Goal: Task Accomplishment & Management: Manage account settings

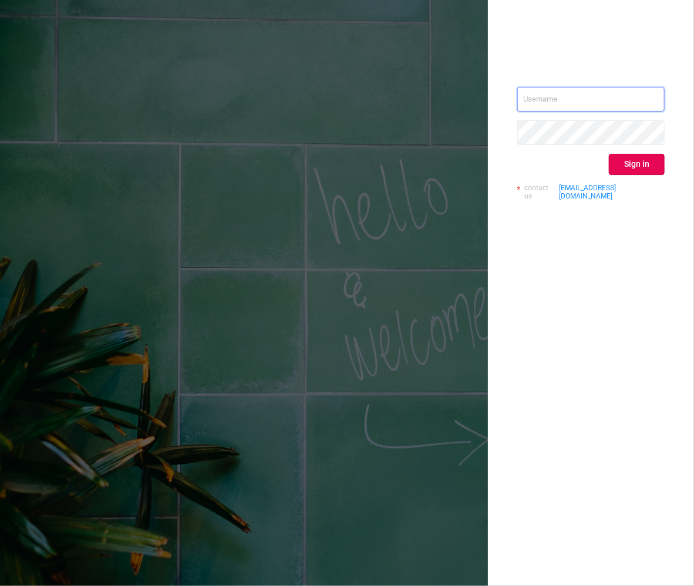
click at [615, 109] on input "text" at bounding box center [591, 99] width 147 height 25
type input "[EMAIL_ADDRESS][PERSON_NAME][DOMAIN_NAME]"
click at [634, 161] on button "Sign in" at bounding box center [637, 164] width 56 height 21
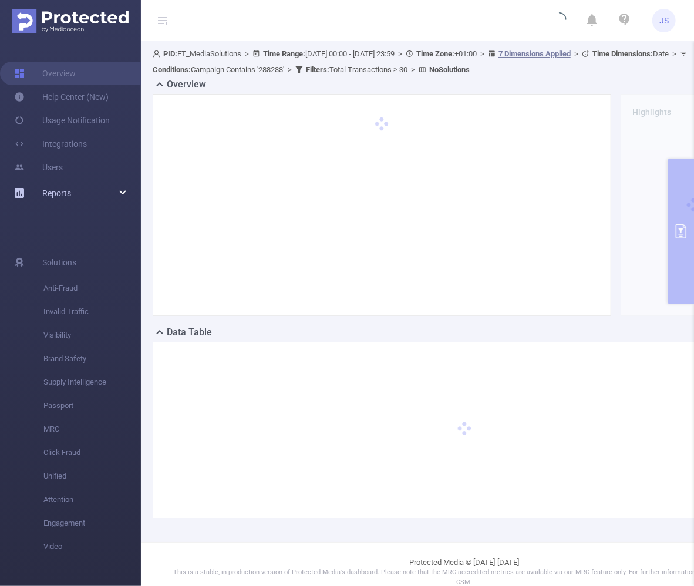
click at [80, 195] on div "Reports" at bounding box center [70, 193] width 141 height 23
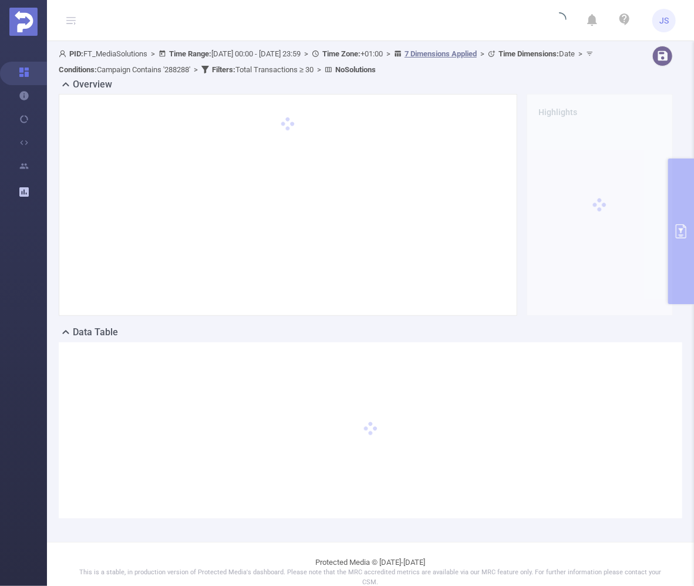
click at [19, 228] on ul "Overview Help Center (New) Usage Notification Integrations Users Reports" at bounding box center [23, 134] width 47 height 187
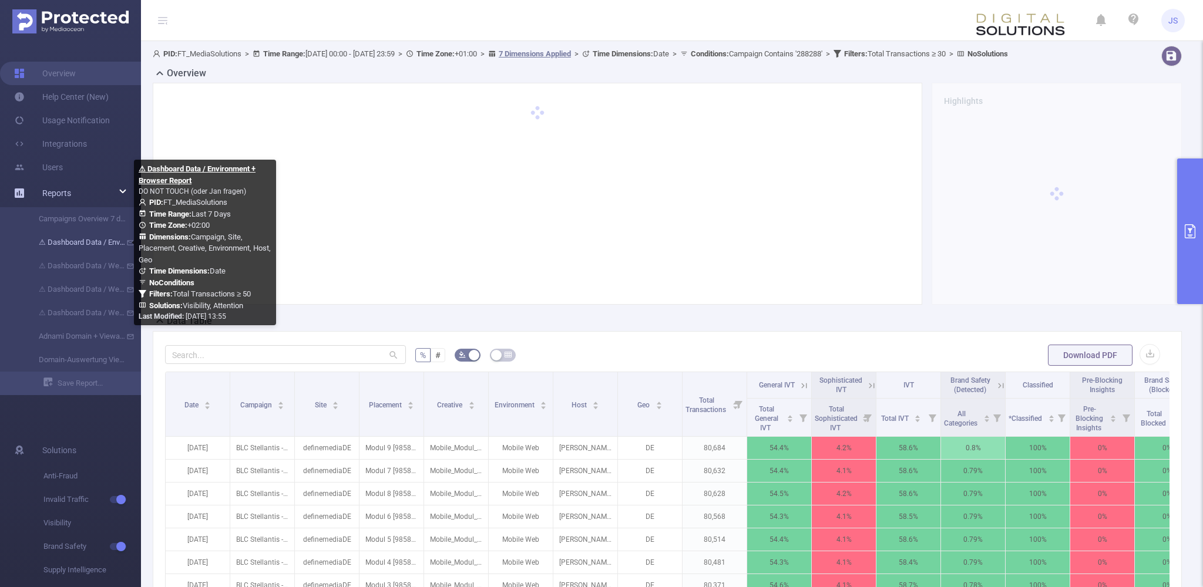
click at [101, 246] on link "⚠ Dashboard Data / Environment + Browser Report" at bounding box center [74, 242] width 103 height 23
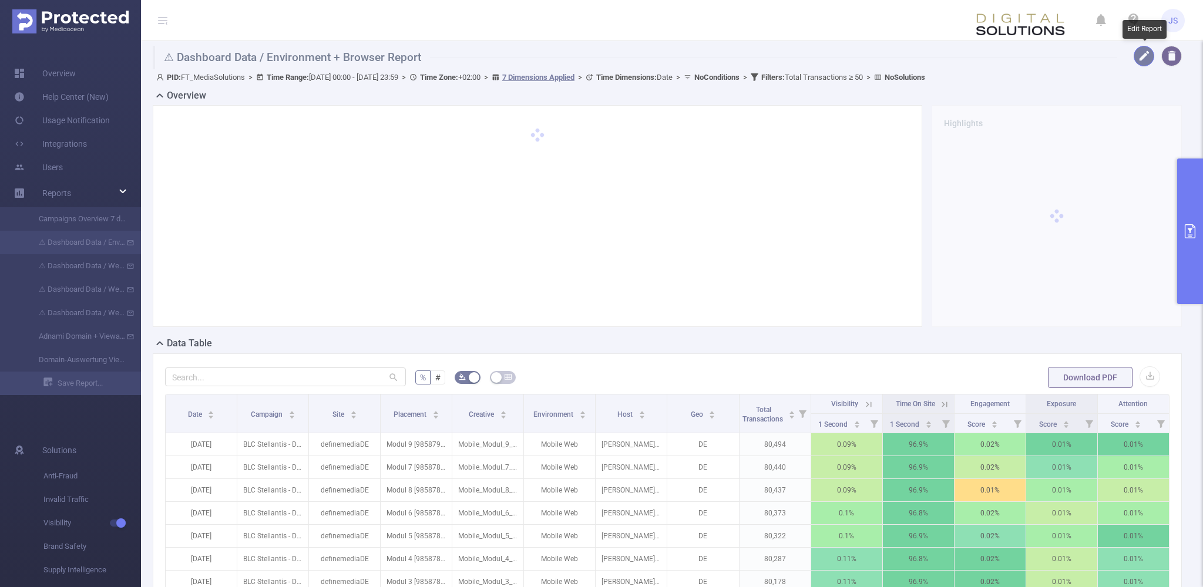
click at [694, 57] on button "button" at bounding box center [1144, 56] width 21 height 21
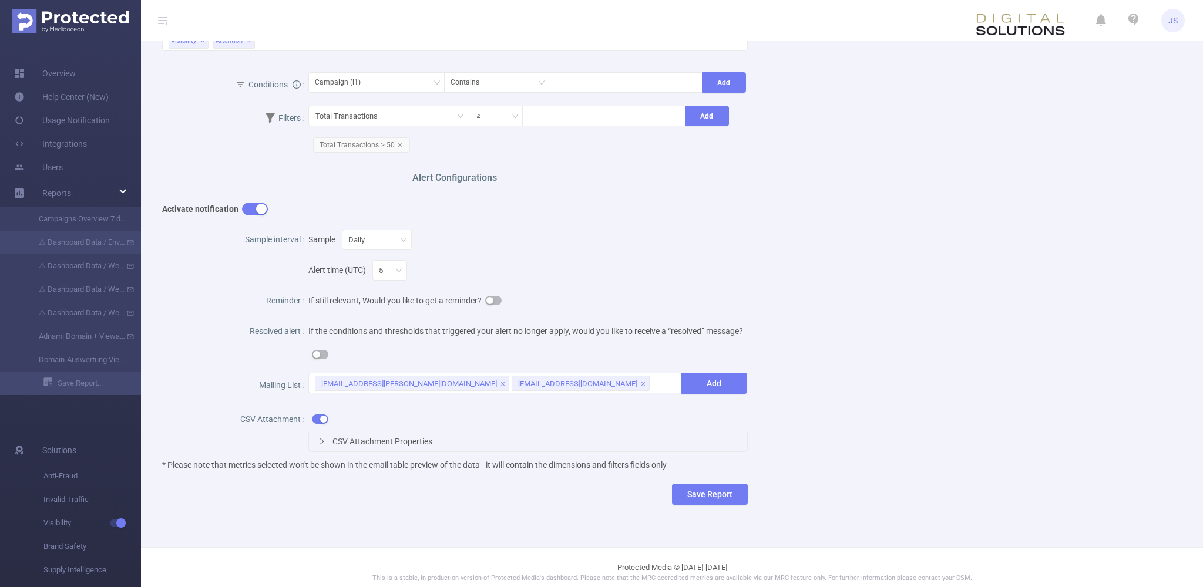
scroll to position [355, 0]
click at [324, 436] on icon "icon: right" at bounding box center [321, 438] width 7 height 7
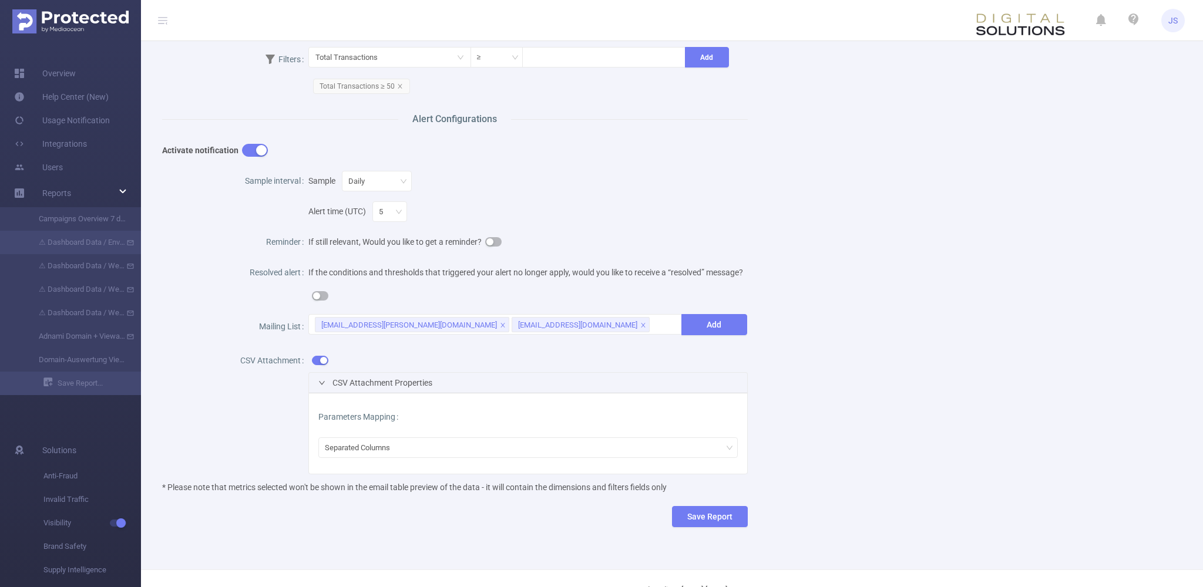
scroll to position [442, 0]
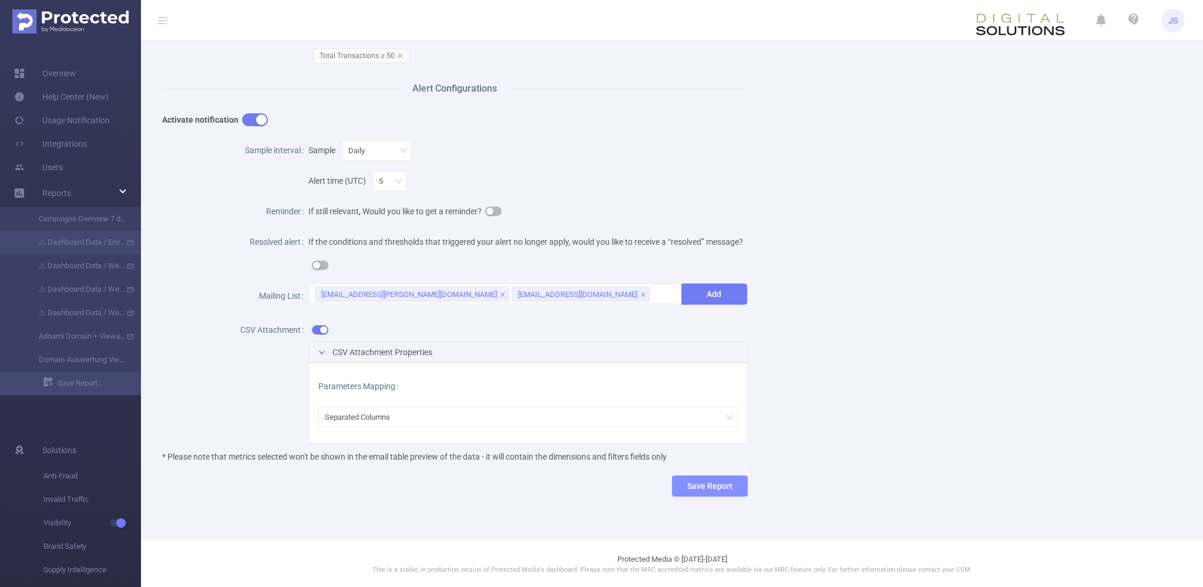
click at [694, 486] on button "Save Report" at bounding box center [710, 486] width 76 height 21
click at [694, 442] on div "Name ⚠ Dashboard Data / Environment + Browser Report Description DO NOT TOUCH (…" at bounding box center [667, 72] width 1039 height 888
click at [694, 448] on button "Cancel" at bounding box center [730, 449] width 34 height 14
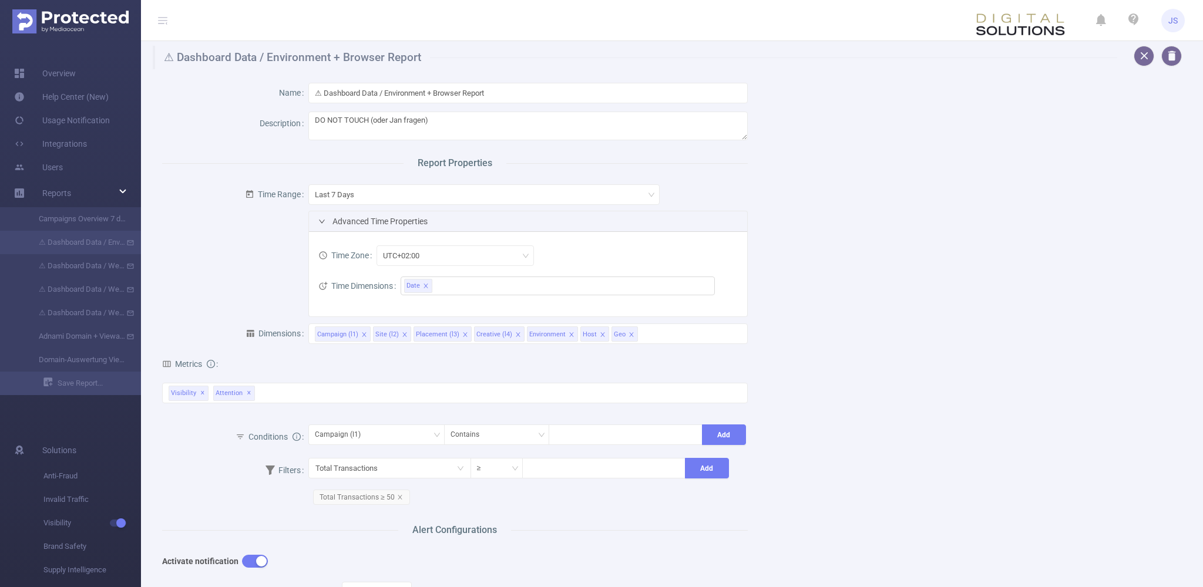
click at [694, 229] on div "Name ⚠ Dashboard Data / Environment + Browser Report Description DO NOT TOUCH (…" at bounding box center [667, 513] width 1039 height 888
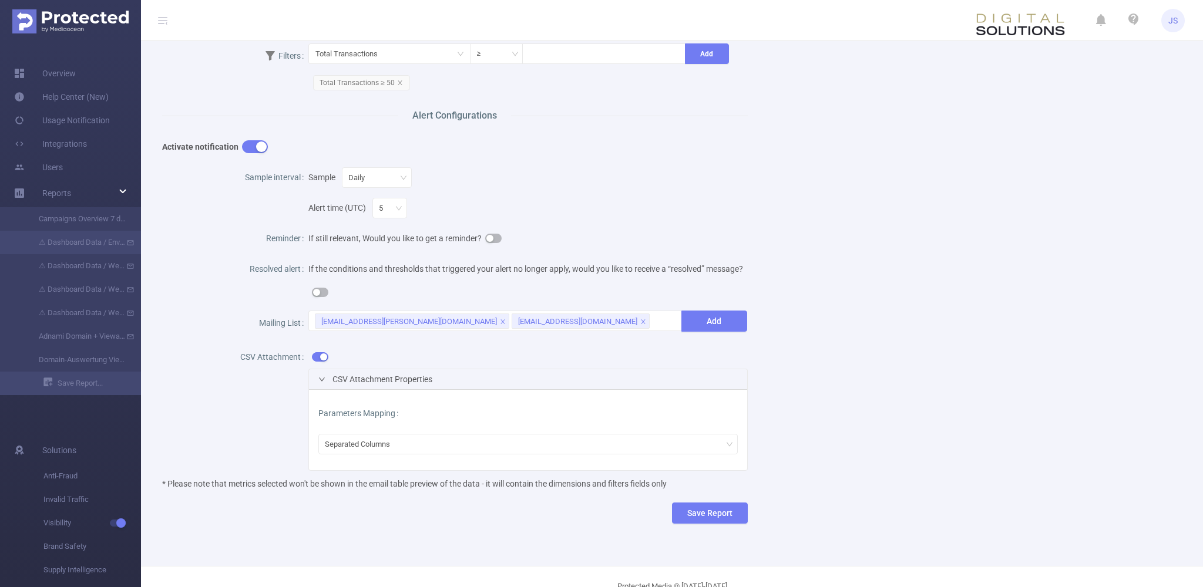
scroll to position [442, 0]
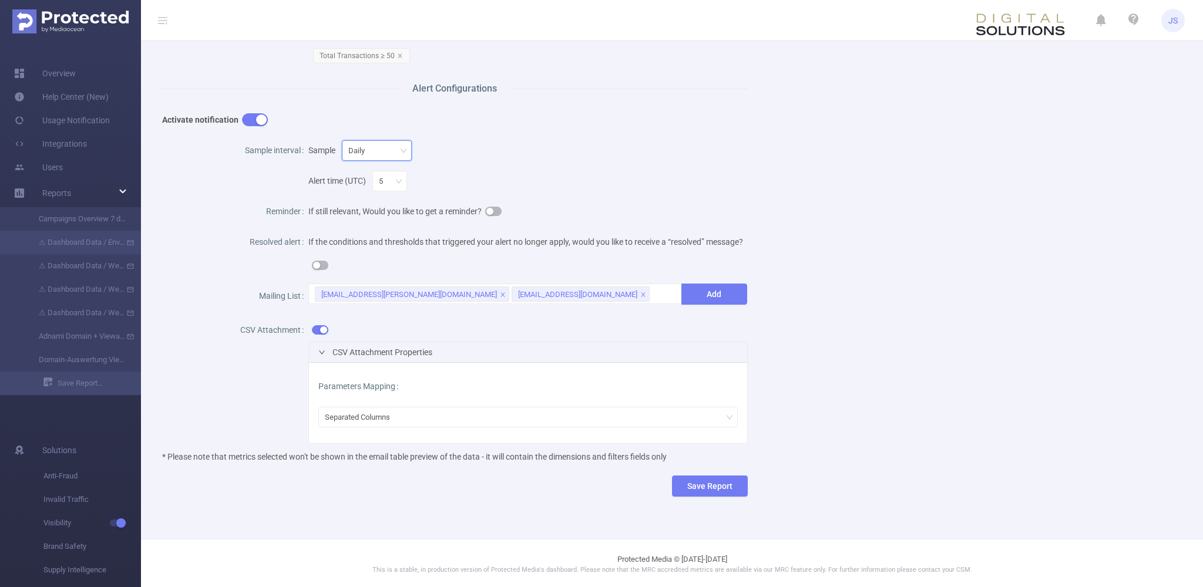
click at [387, 147] on div "Daily" at bounding box center [376, 150] width 57 height 19
click at [694, 135] on div "Activate notification" at bounding box center [455, 121] width 586 height 31
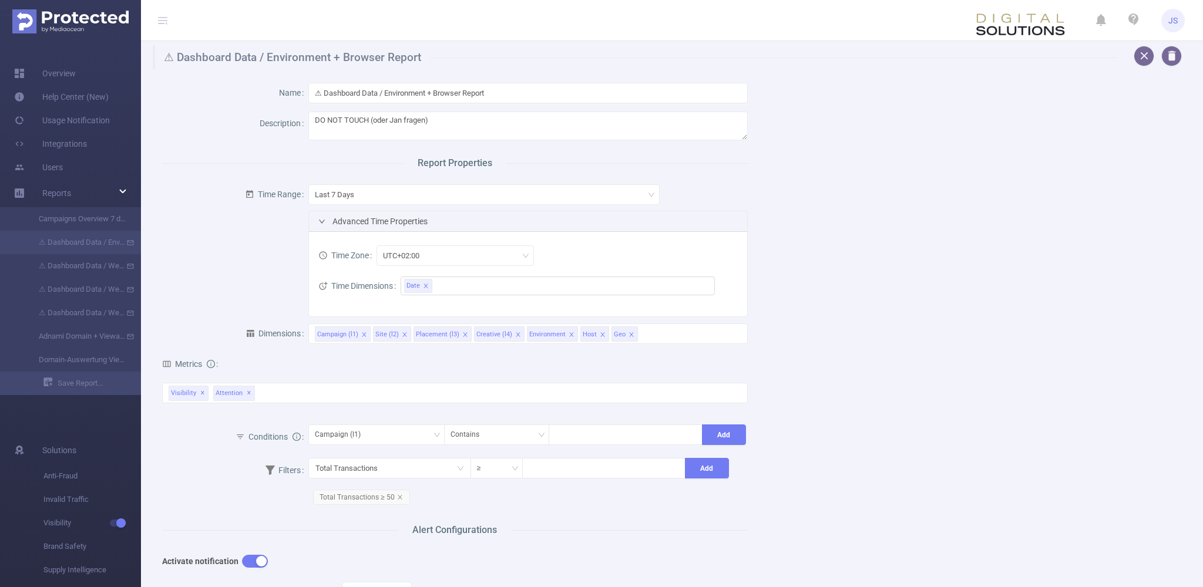
scroll to position [237, 0]
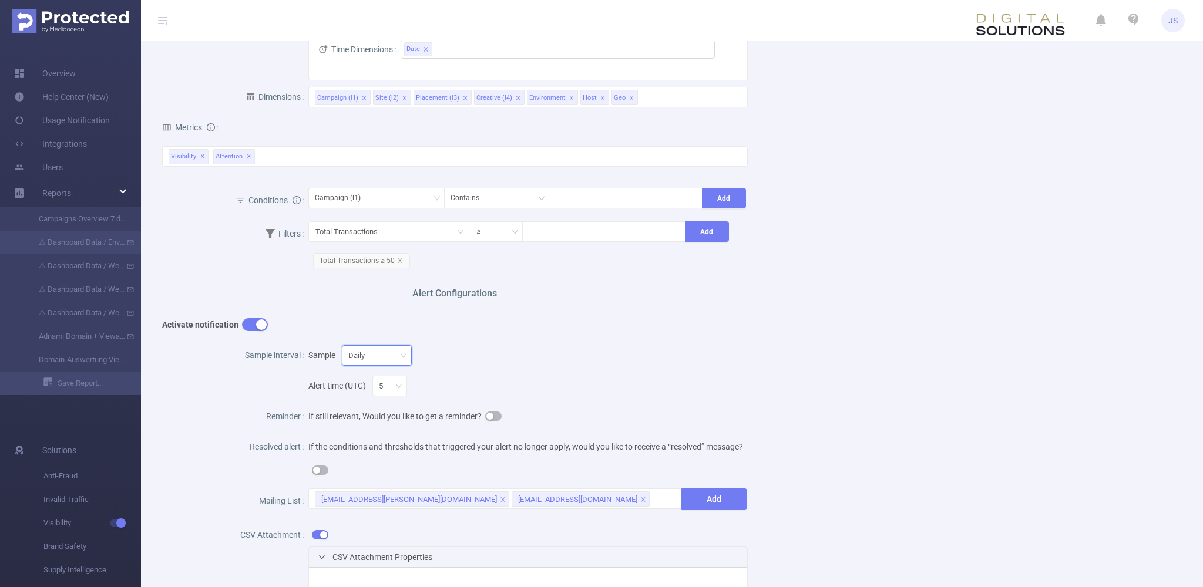
click at [389, 345] on div "Daily" at bounding box center [377, 355] width 70 height 21
click at [389, 351] on div "Daily" at bounding box center [376, 355] width 57 height 19
click at [355, 378] on li "Hourly" at bounding box center [374, 379] width 76 height 19
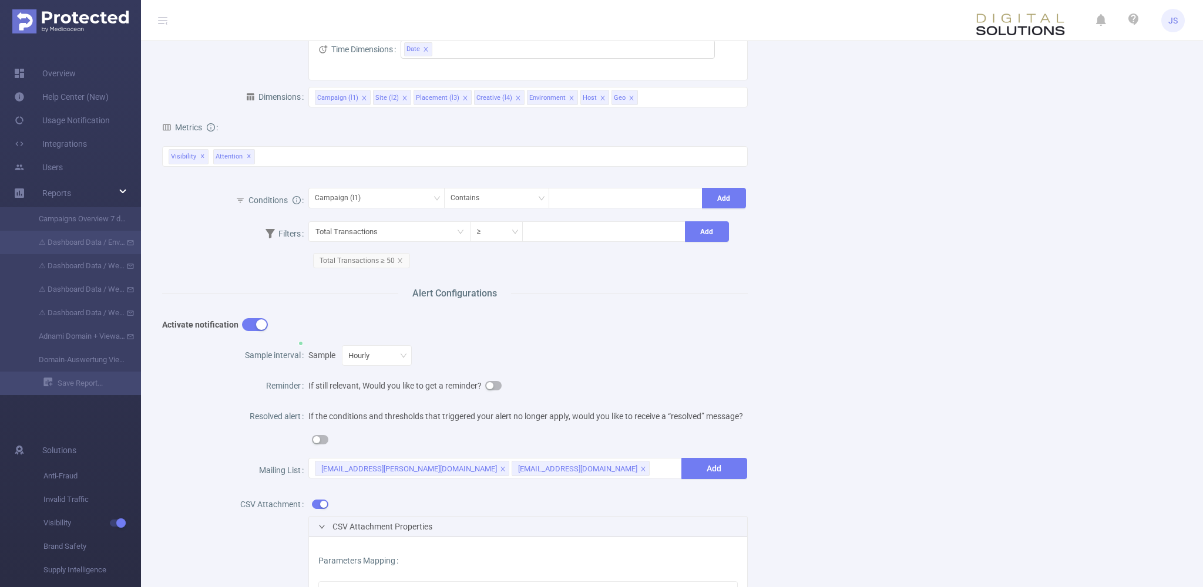
click at [605, 342] on div "Sample Hourly" at bounding box center [527, 356] width 439 height 31
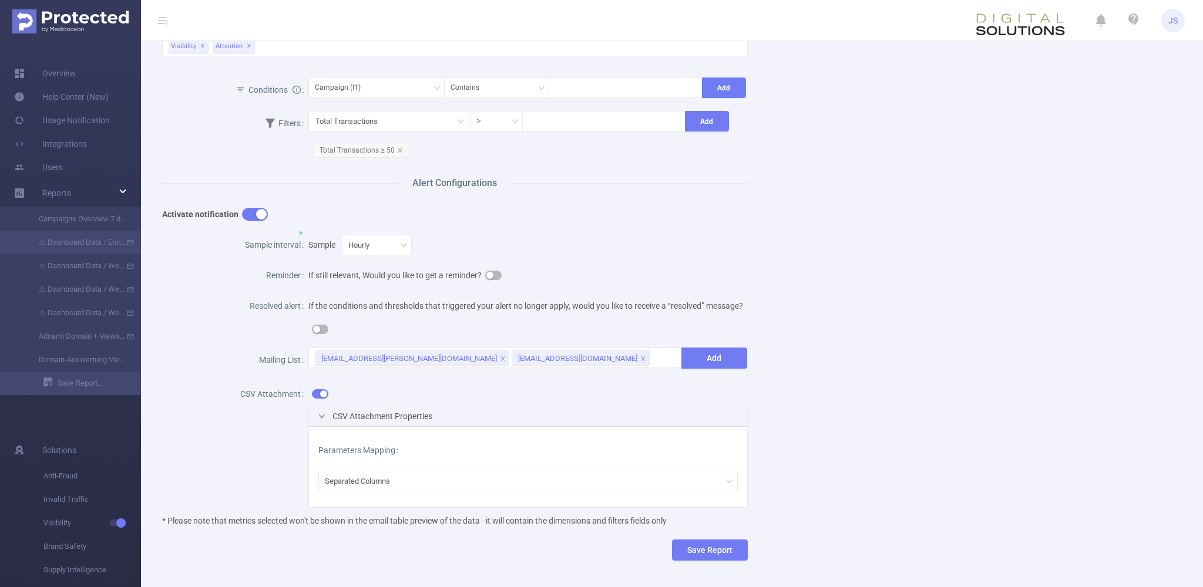
scroll to position [411, 0]
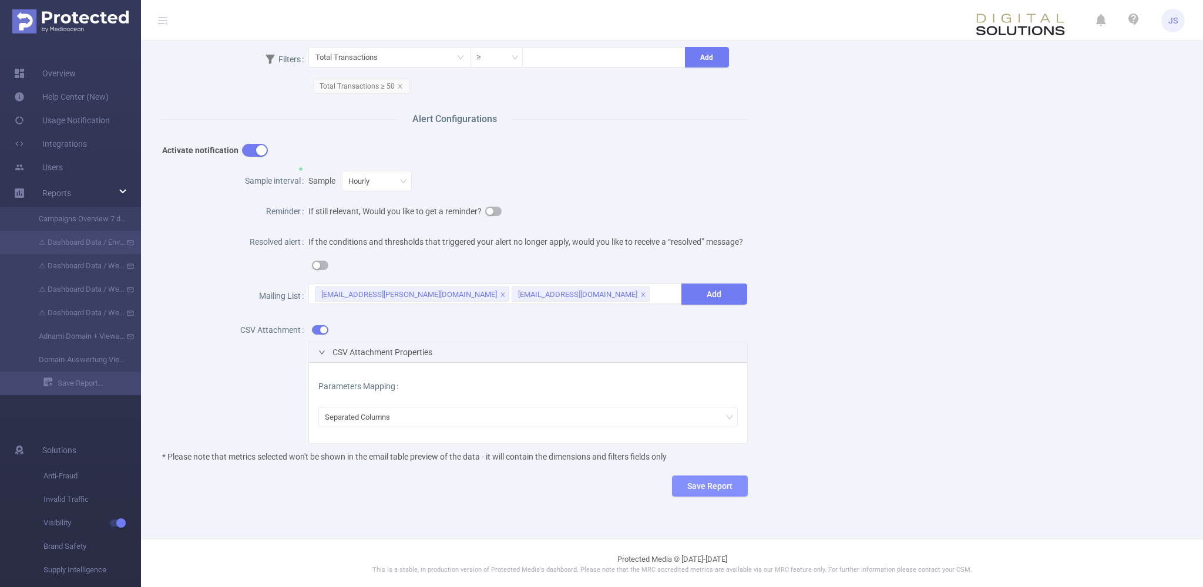
click at [694, 483] on button "Save Report" at bounding box center [710, 486] width 76 height 21
click at [694, 451] on button "Save" at bounding box center [765, 449] width 27 height 14
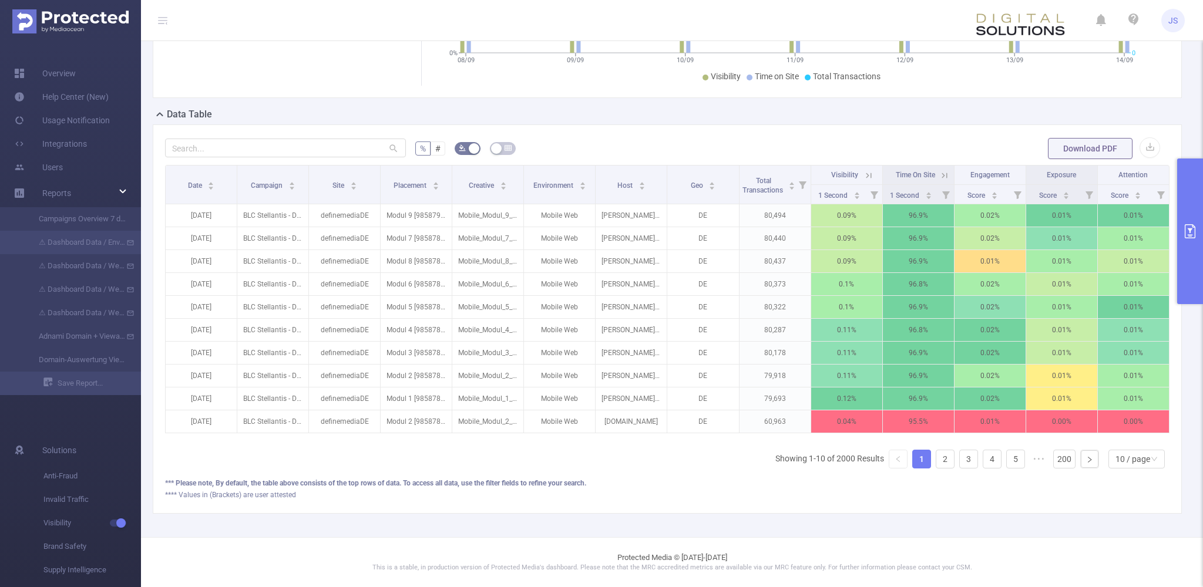
scroll to position [2, 0]
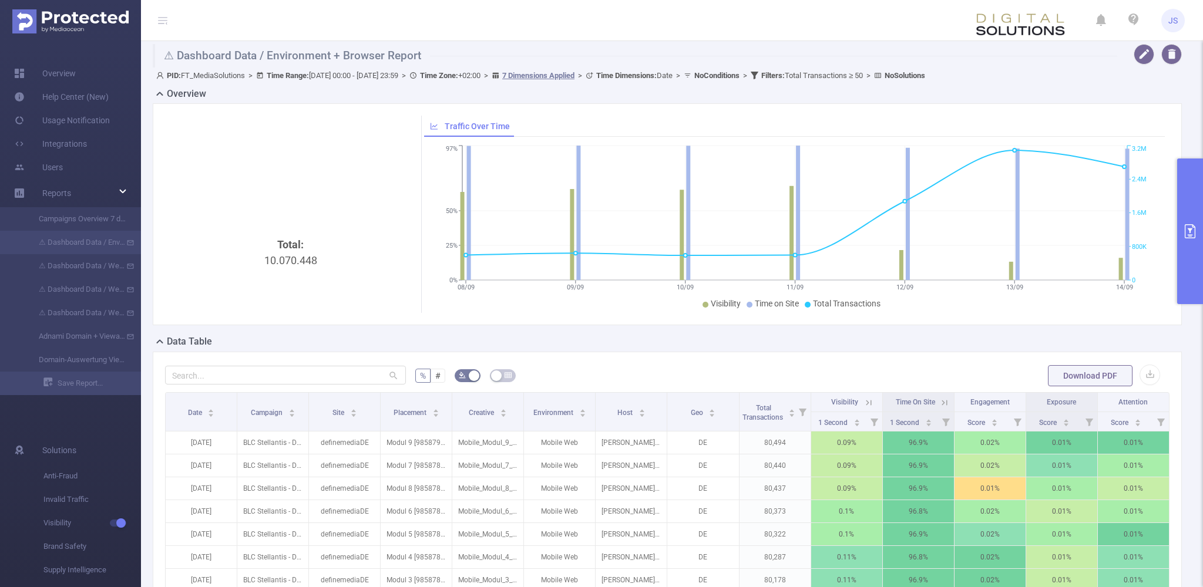
click at [694, 226] on icon "primary" at bounding box center [1190, 231] width 14 height 14
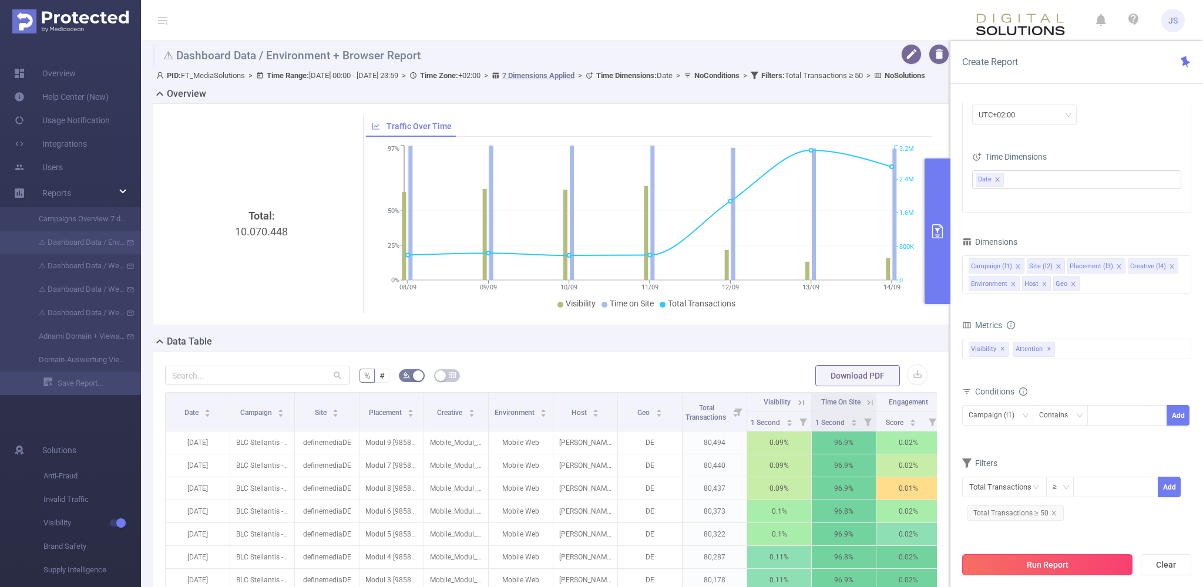
click at [694, 563] on button "Run Report" at bounding box center [1047, 565] width 170 height 21
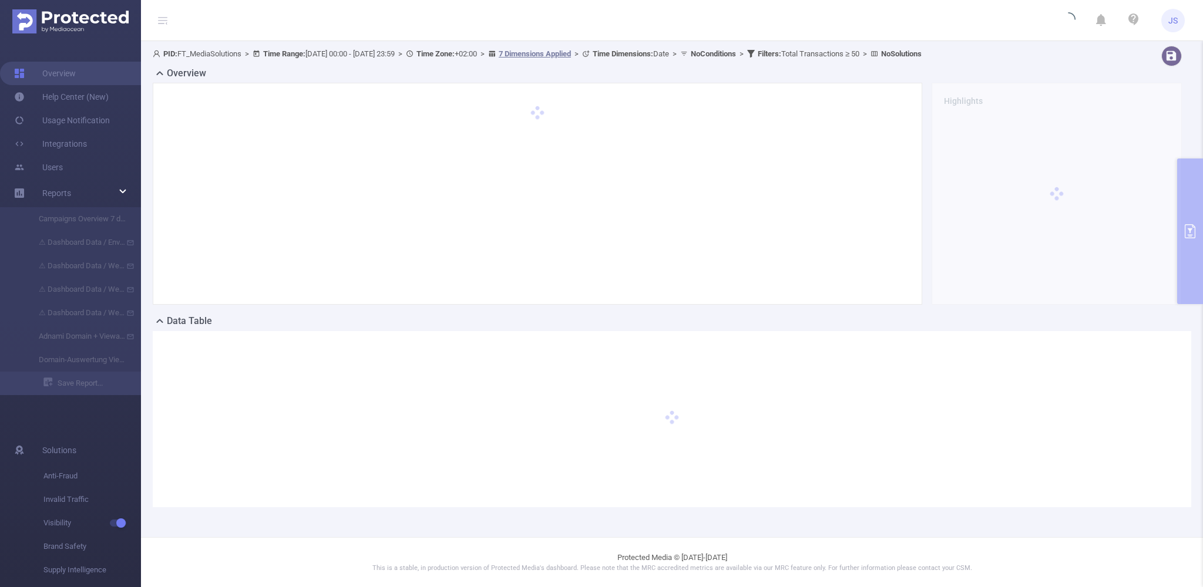
scroll to position [0, 0]
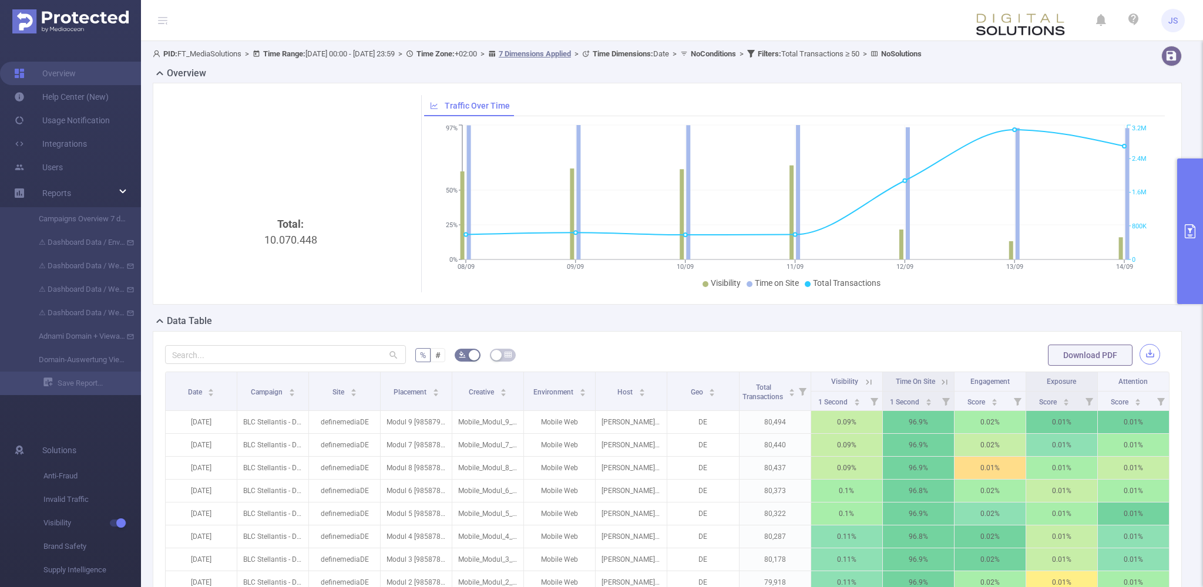
click at [694, 350] on button "button" at bounding box center [1150, 354] width 21 height 21
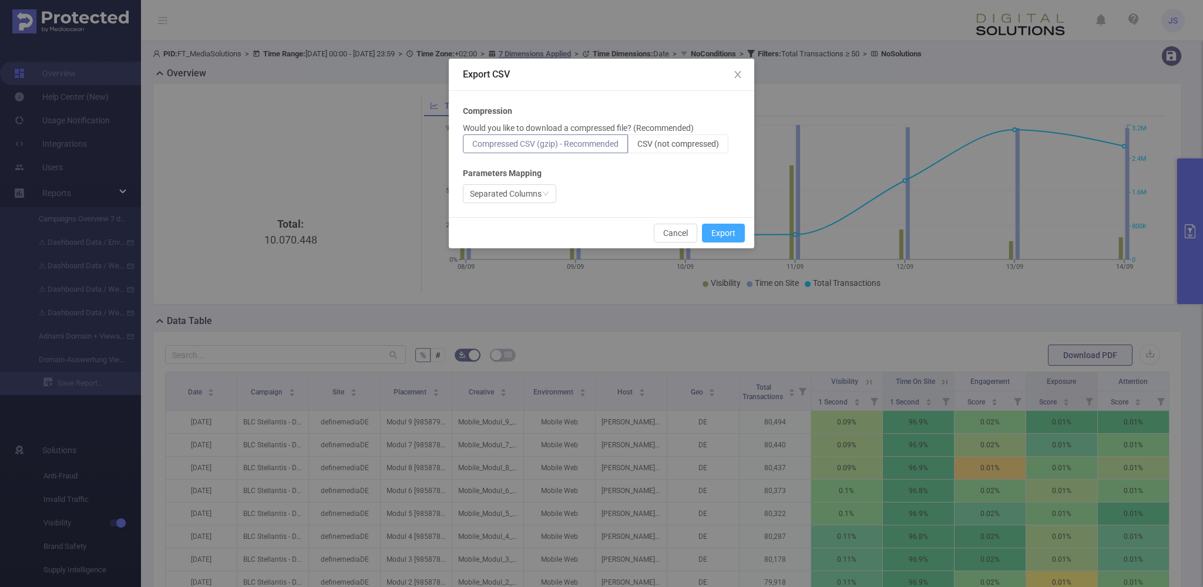
click at [694, 232] on button "Export" at bounding box center [723, 233] width 43 height 19
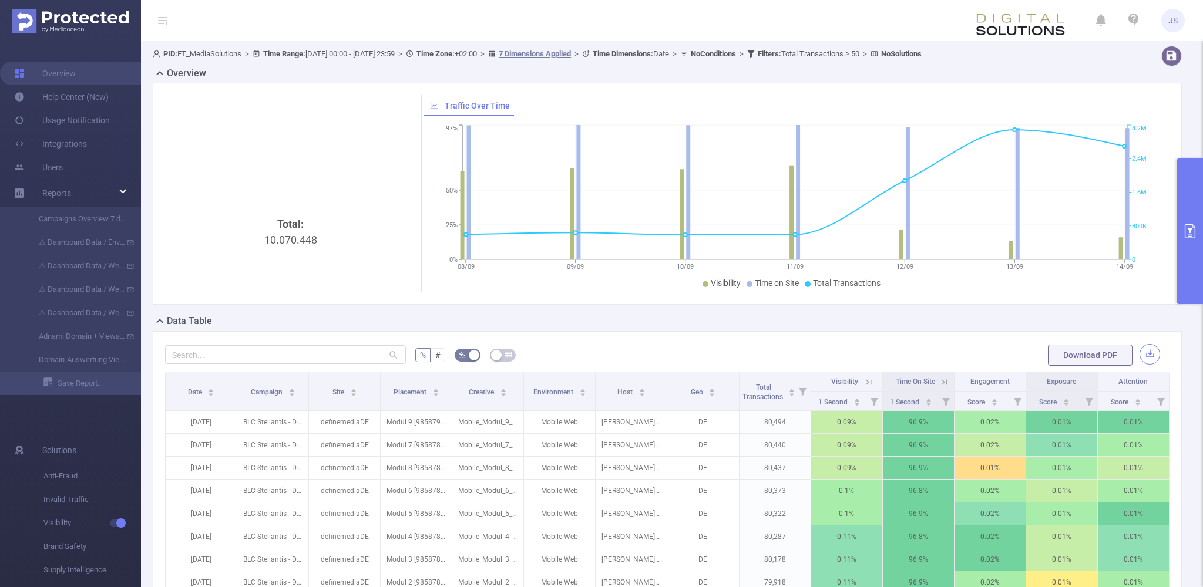
click at [694, 354] on button "button" at bounding box center [1150, 354] width 21 height 21
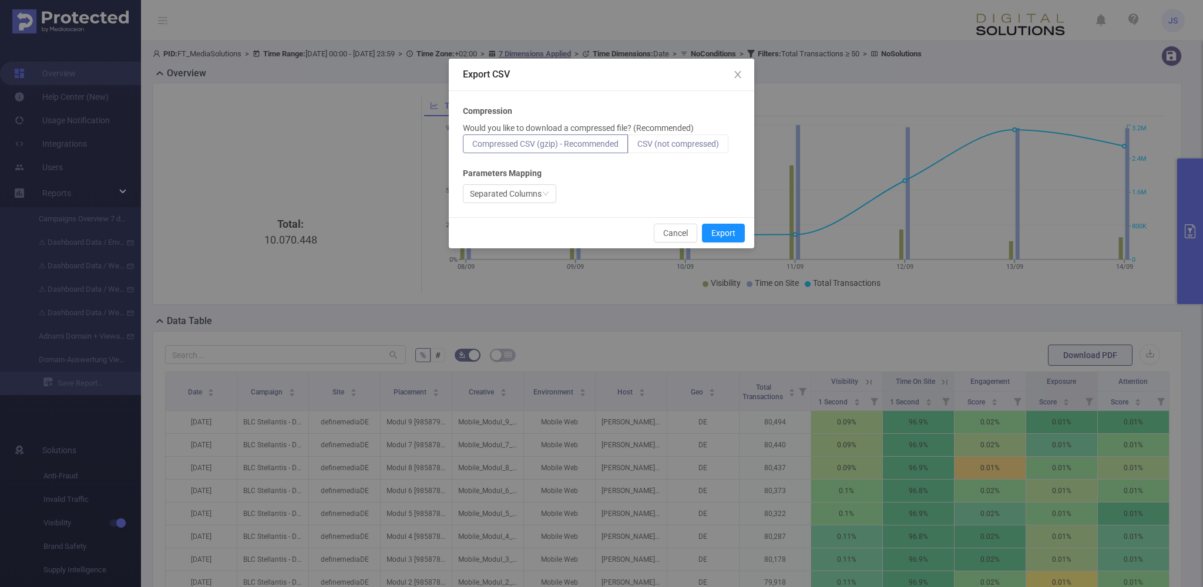
click at [667, 143] on span "CSV (not compressed)" at bounding box center [678, 143] width 82 height 9
click at [637, 147] on input "CSV (not compressed)" at bounding box center [637, 147] width 0 height 0
radio input "true"
radio input "false"
click at [694, 234] on button "Export" at bounding box center [723, 233] width 43 height 19
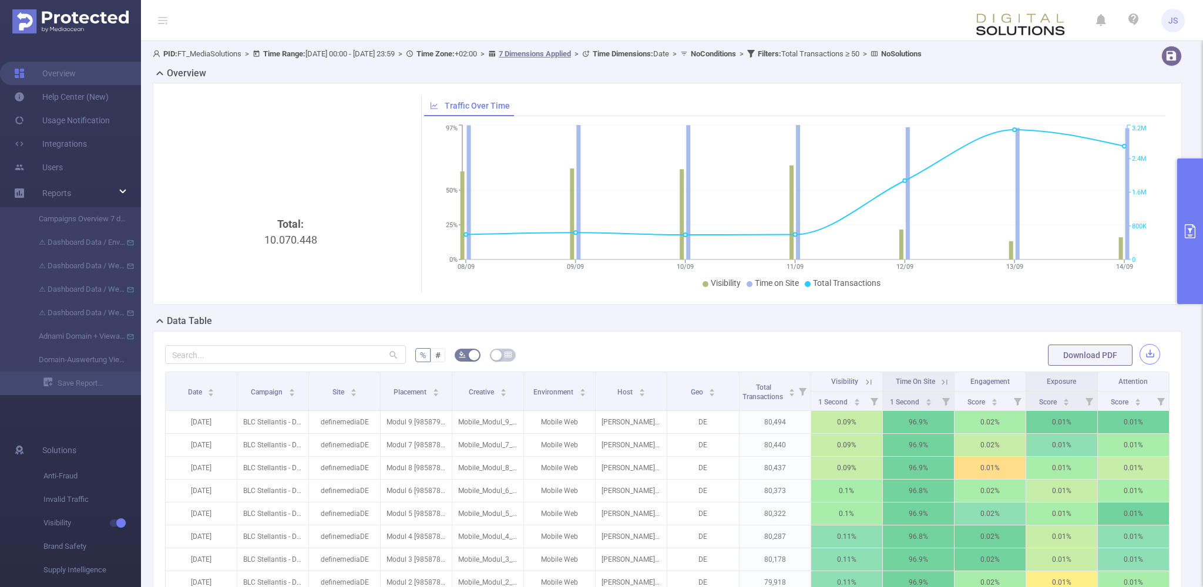
click at [694, 356] on button "button" at bounding box center [1150, 354] width 21 height 21
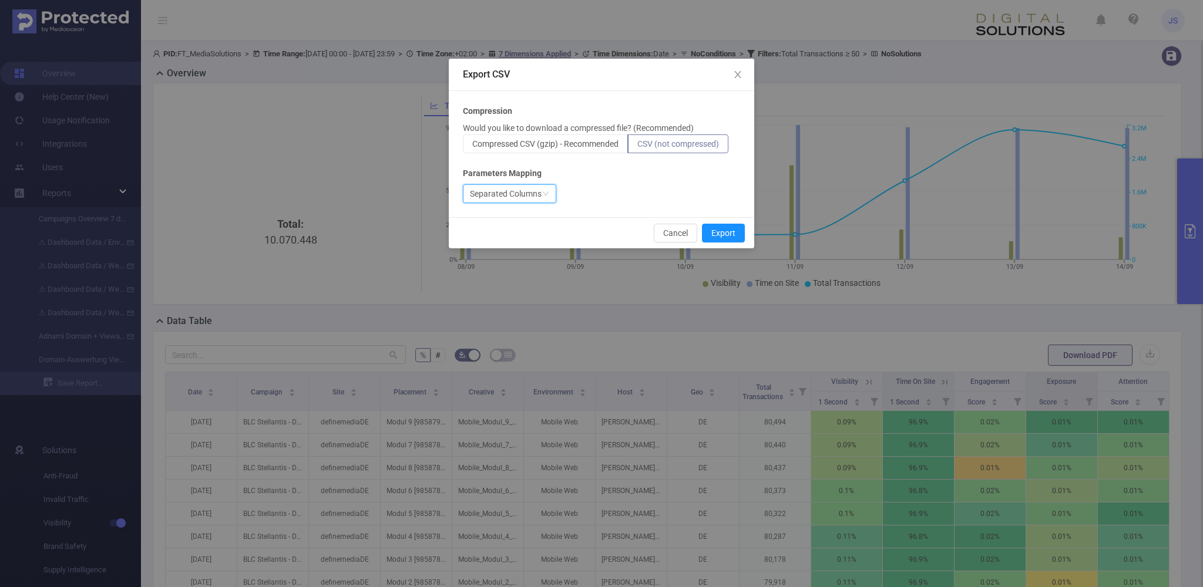
click at [540, 200] on div "Separated Columns" at bounding box center [506, 194] width 72 height 18
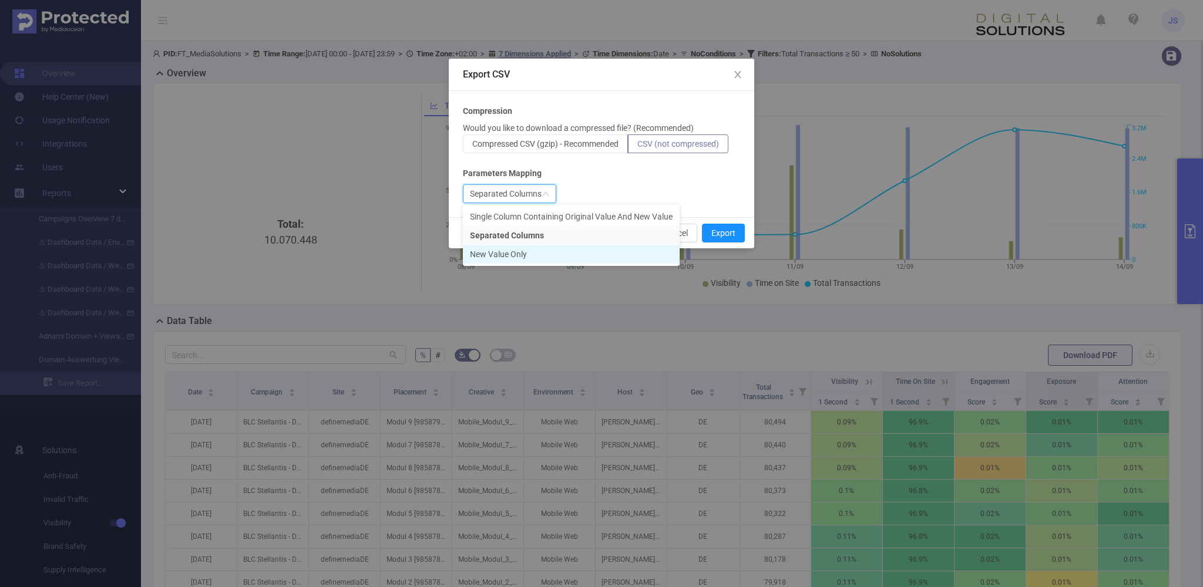
click at [511, 254] on li "New Value Only" at bounding box center [571, 254] width 217 height 19
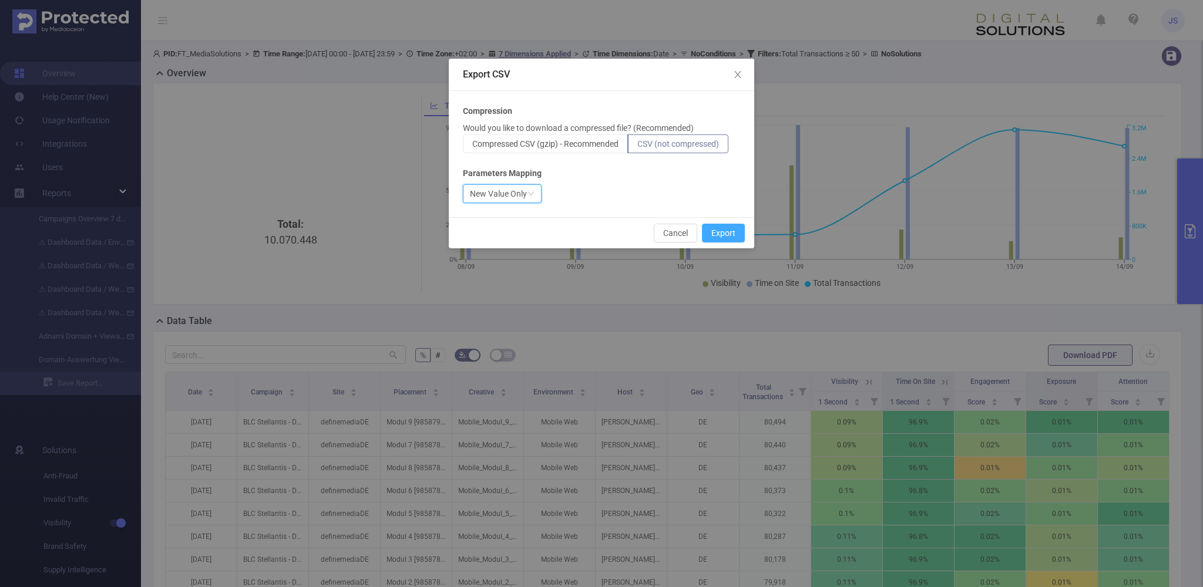
click at [694, 236] on button "Export" at bounding box center [723, 233] width 43 height 19
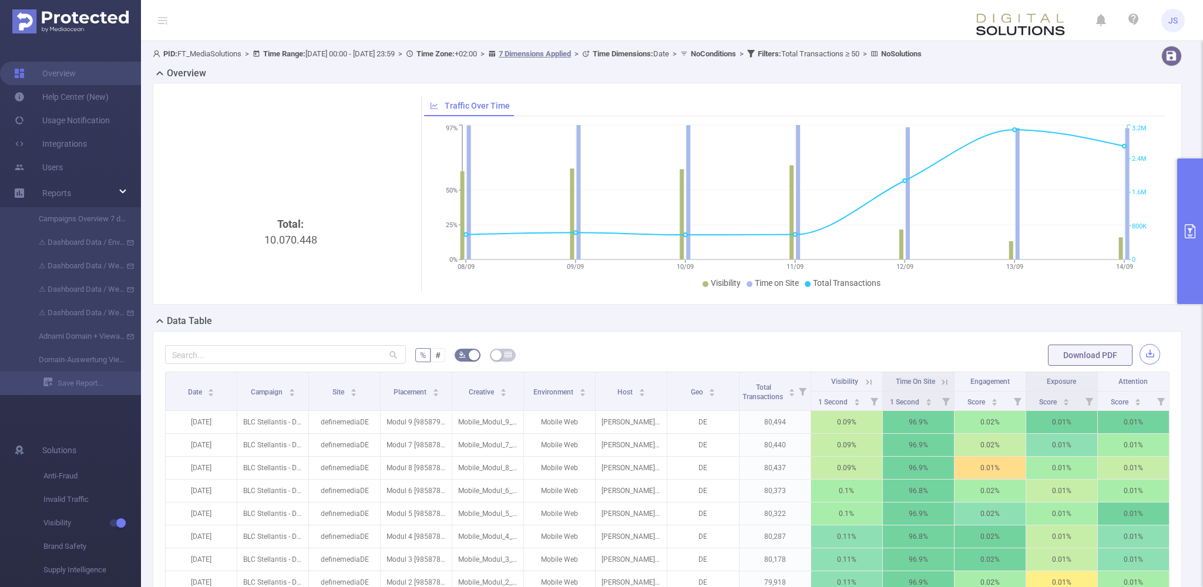
click at [694, 351] on button "button" at bounding box center [1150, 354] width 21 height 21
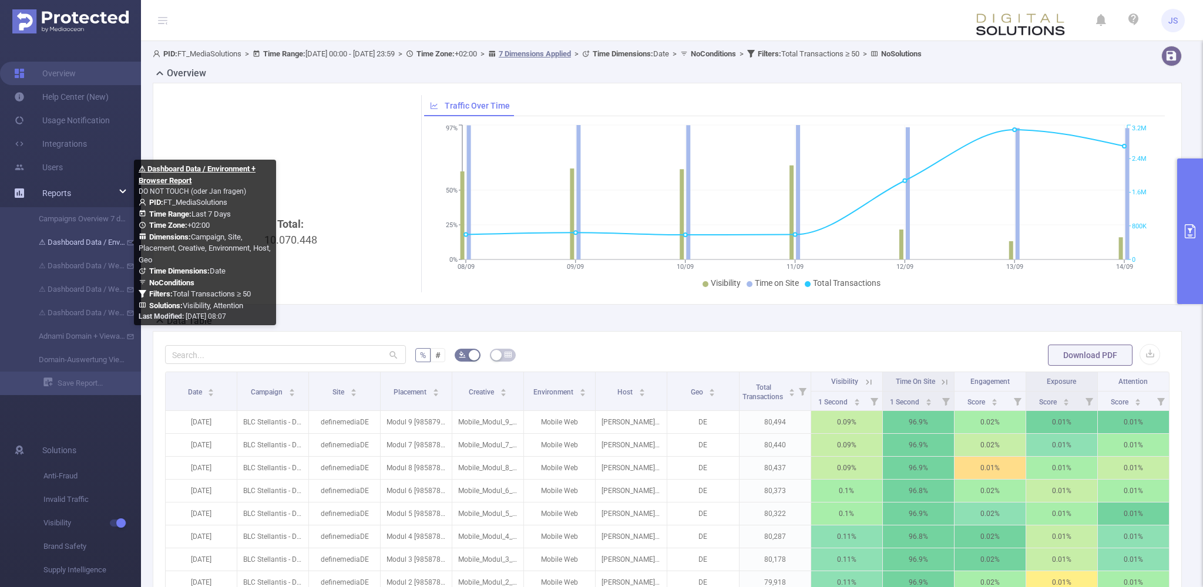
click at [82, 246] on link "⚠ Dashboard Data / Environment + Browser Report" at bounding box center [74, 242] width 103 height 23
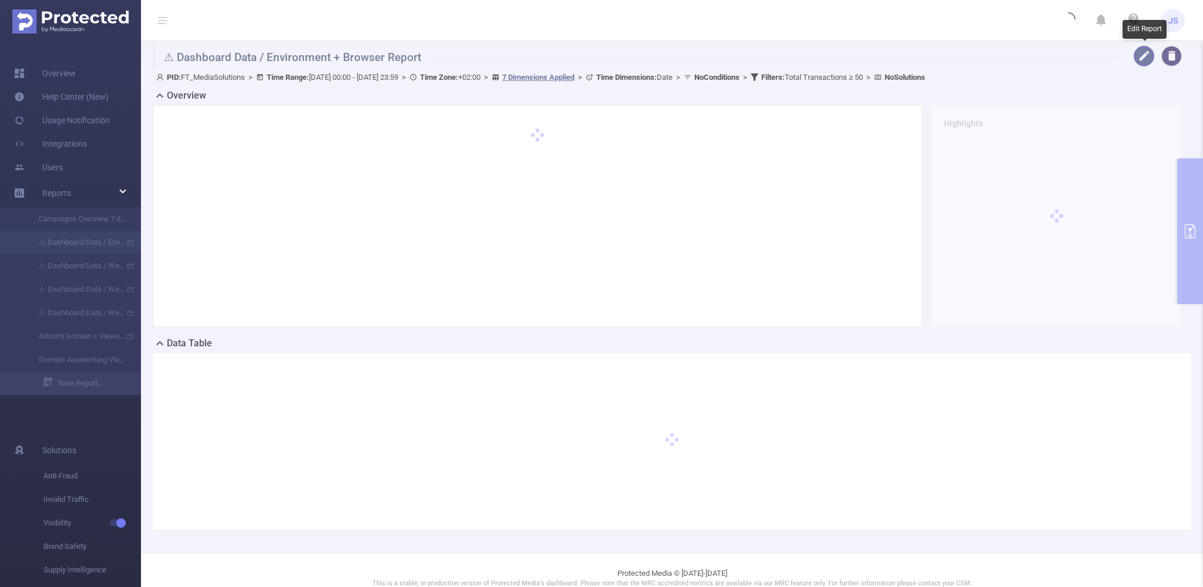
click at [694, 51] on button "button" at bounding box center [1144, 56] width 21 height 21
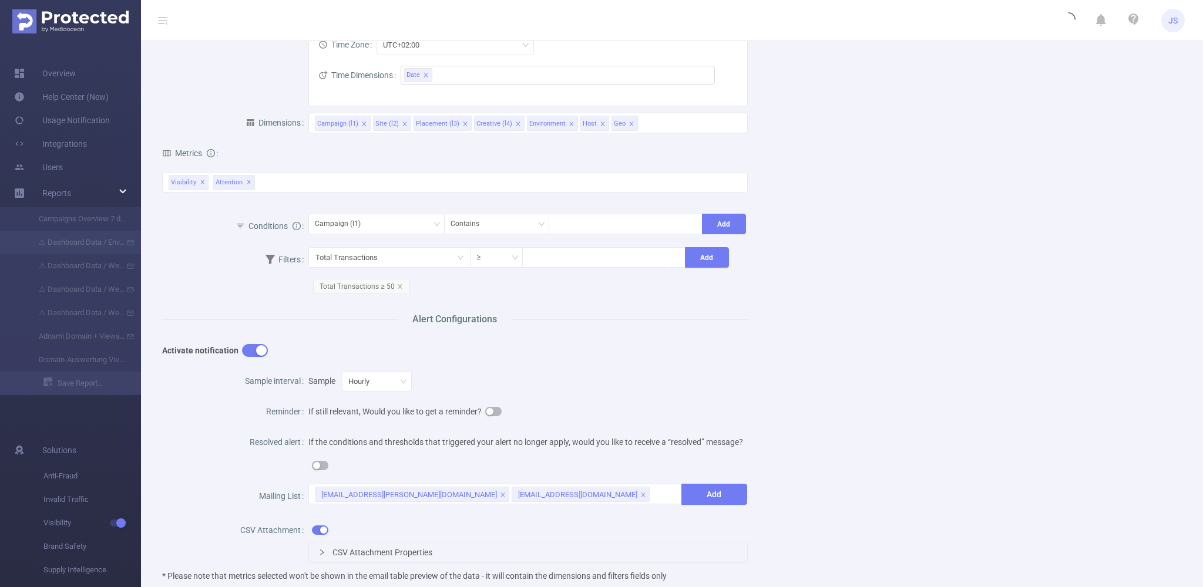
scroll to position [237, 0]
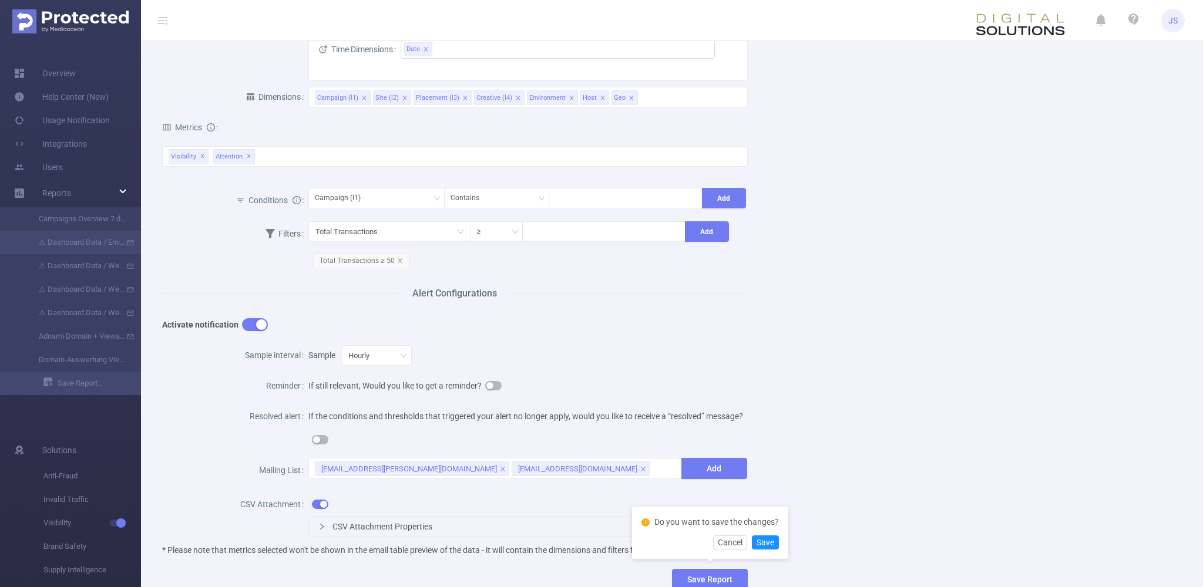
click at [683, 403] on div "If the conditions and thresholds that triggered your alert no longer apply, wou…" at bounding box center [527, 429] width 439 height 54
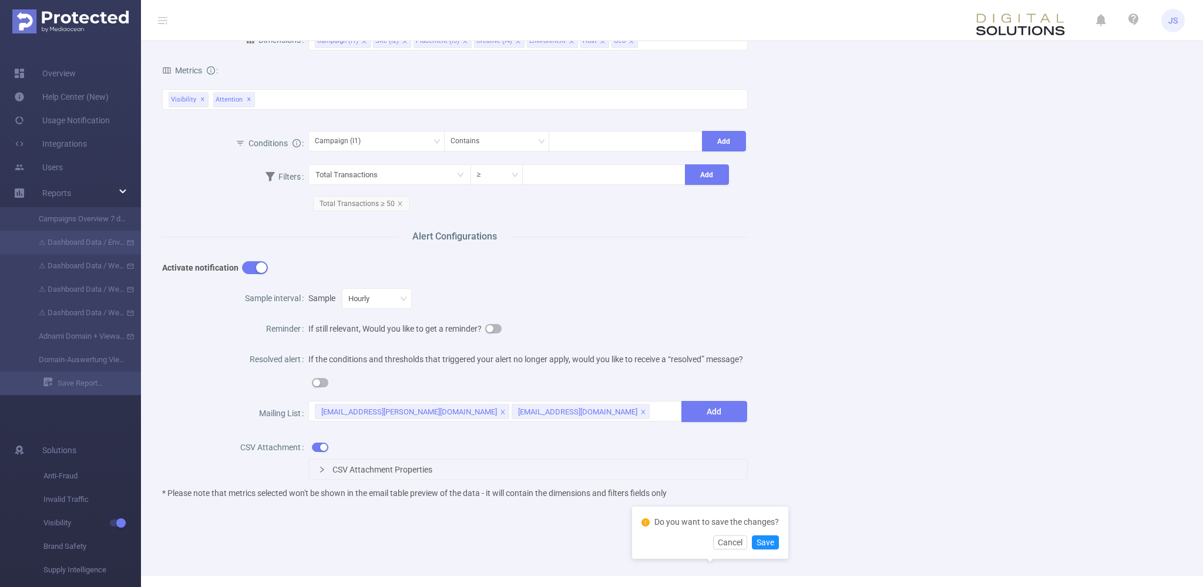
scroll to position [330, 0]
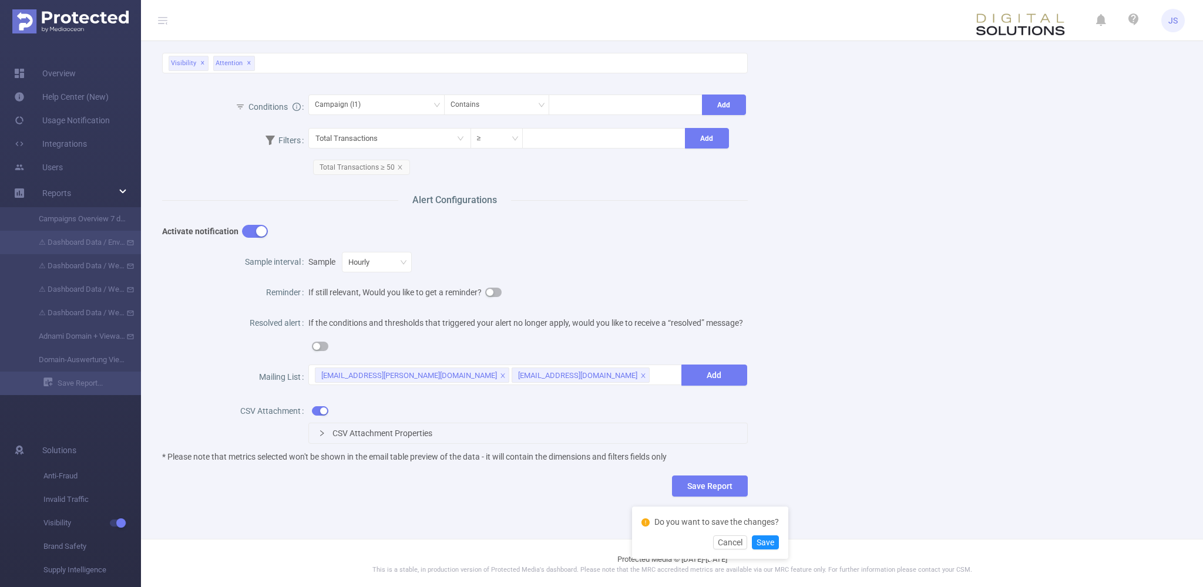
click at [472, 474] on div "Sample interval Sample Hourly Reminder If still relevant, Would you like to get…" at bounding box center [455, 362] width 586 height 228
click at [389, 434] on span "CSV Attachment Properties" at bounding box center [383, 433] width 100 height 9
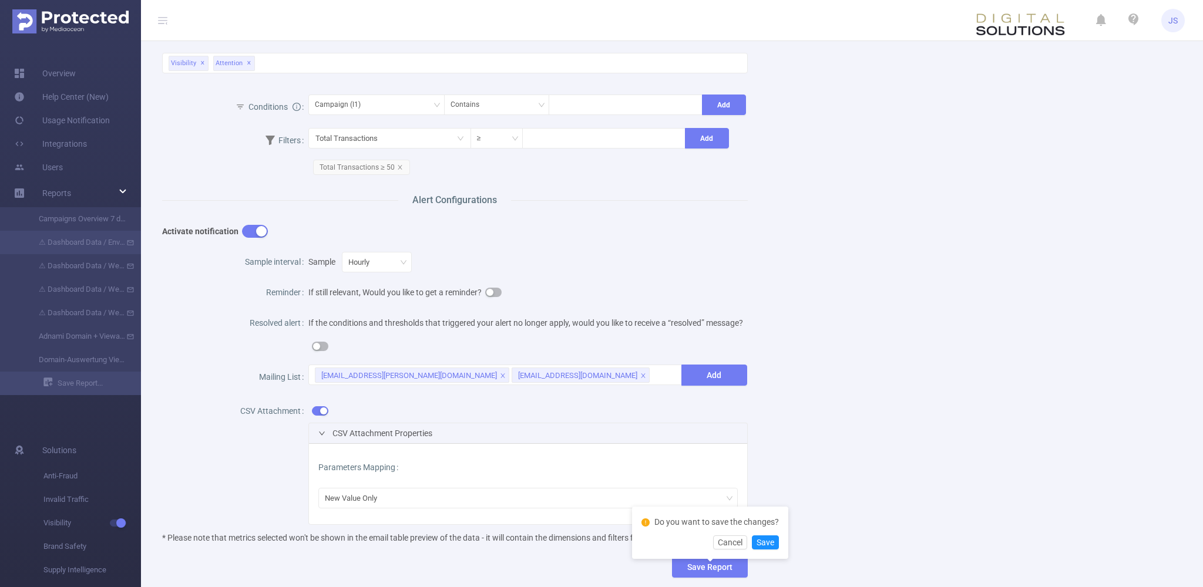
click at [694, 424] on div "Name ⚠ Dashboard Data / Environment + Browser Report Description DO NOT TOUCH (…" at bounding box center [667, 168] width 1039 height 858
click at [367, 497] on div "New Value Only" at bounding box center [355, 498] width 61 height 19
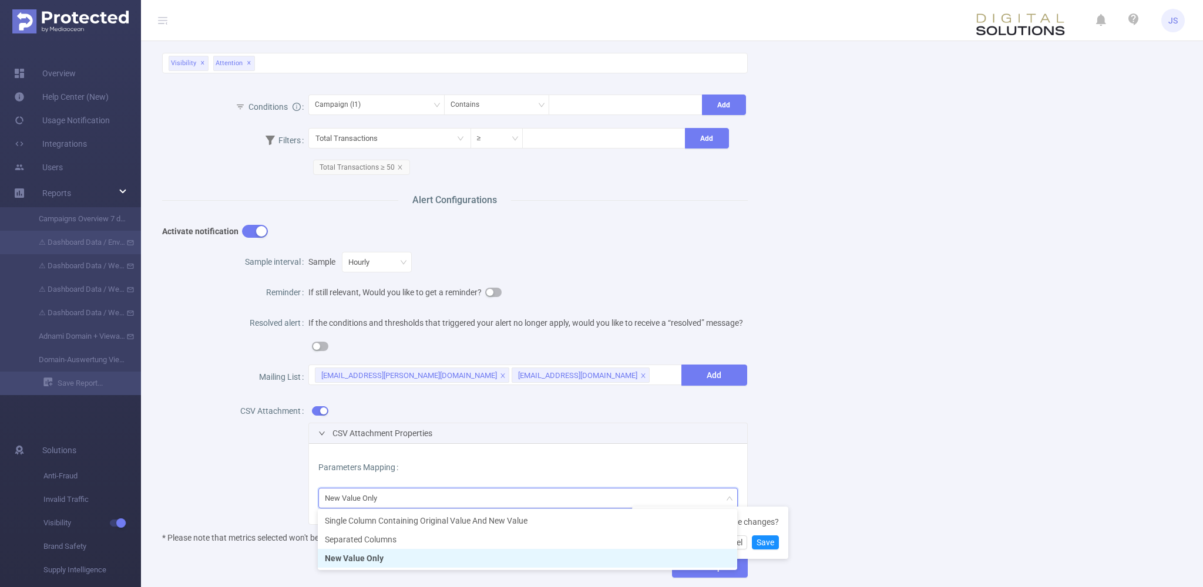
click at [367, 497] on div "New Value Only" at bounding box center [355, 498] width 61 height 19
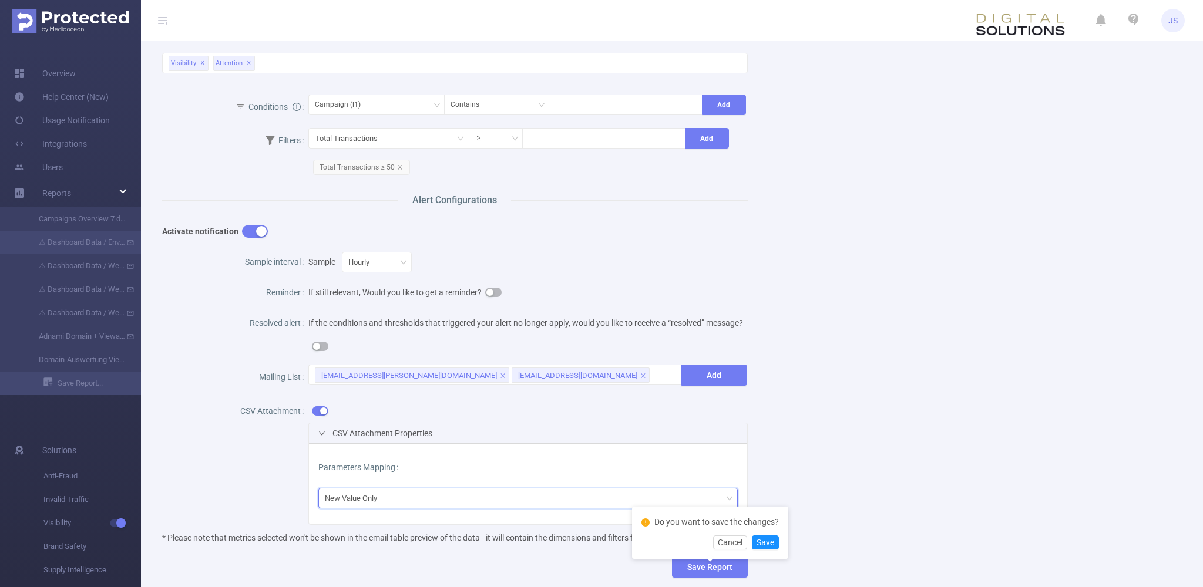
click at [367, 497] on div "New Value Only" at bounding box center [355, 498] width 61 height 19
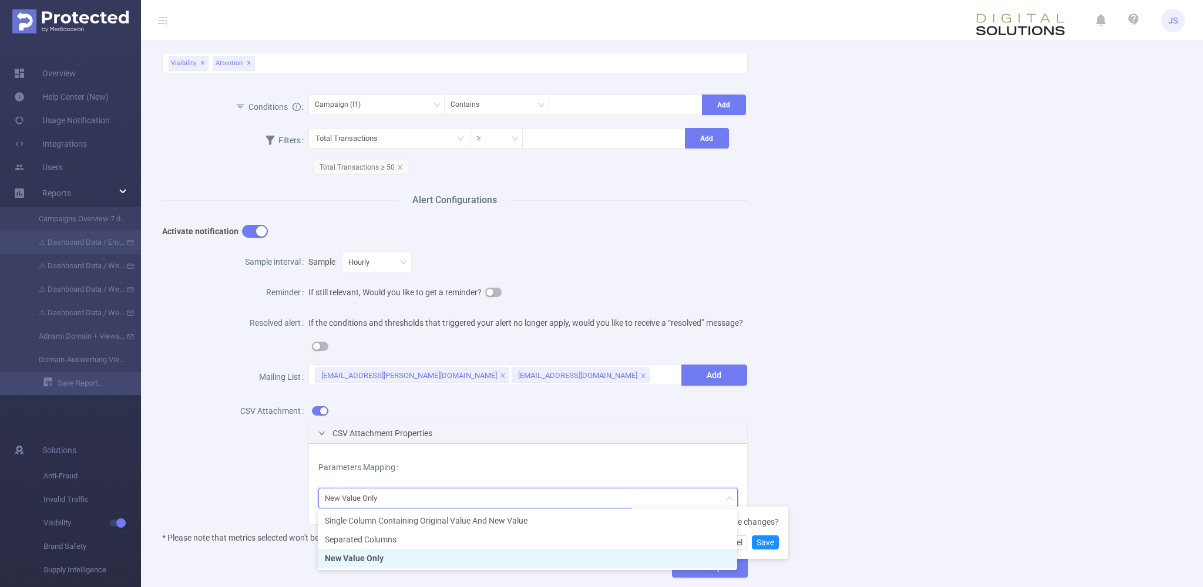
click at [694, 409] on div "Name ⚠ Dashboard Data / Environment + Browser Report Description DO NOT TOUCH (…" at bounding box center [667, 168] width 1039 height 858
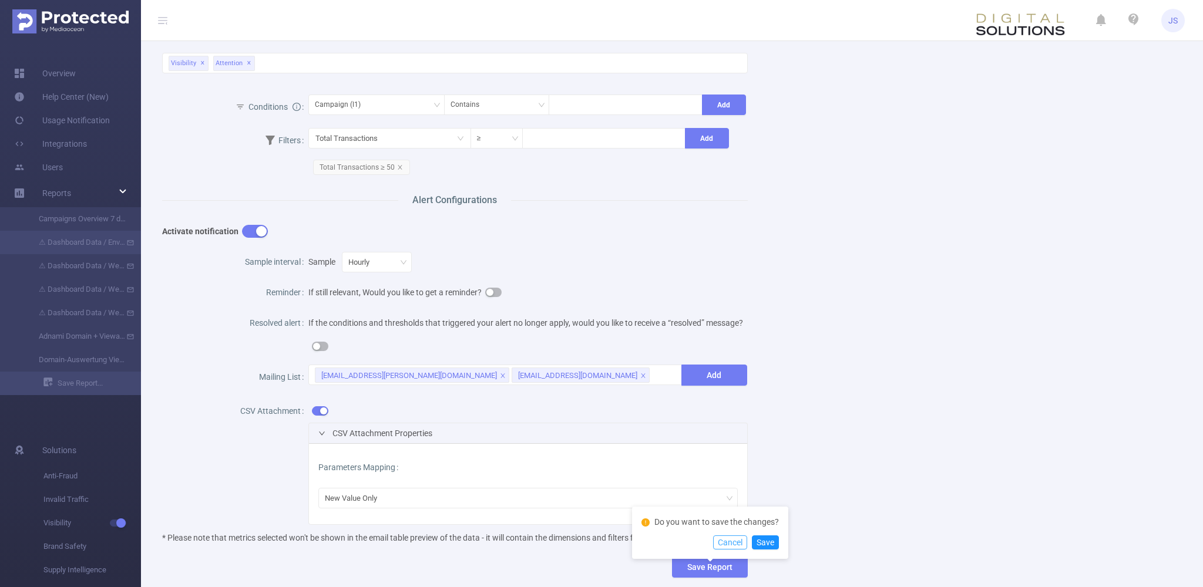
click at [694, 542] on button "Cancel" at bounding box center [730, 543] width 34 height 14
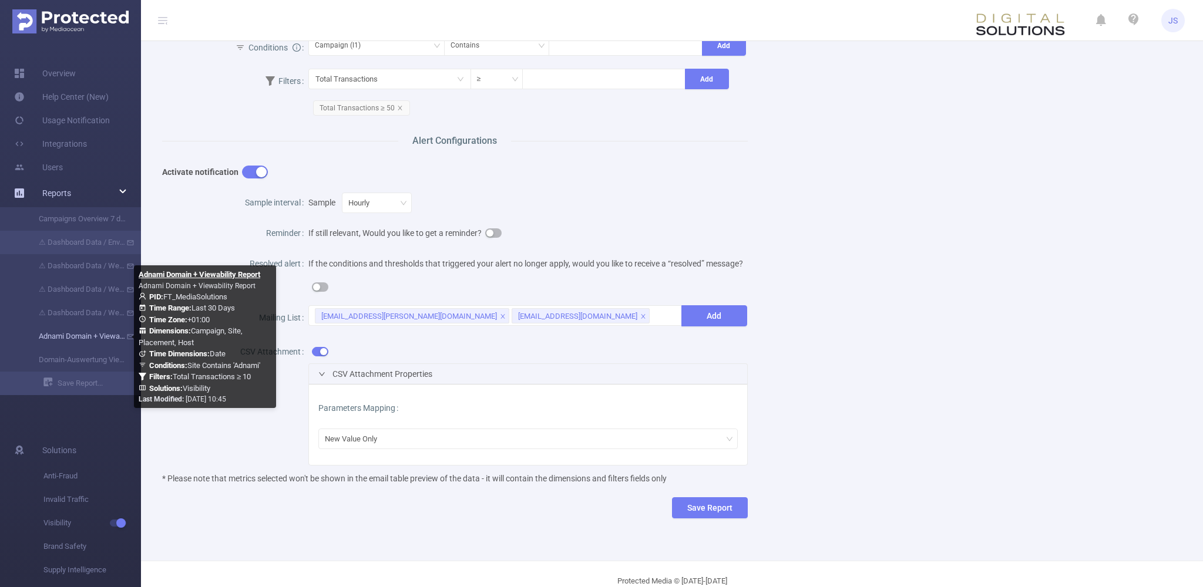
click at [89, 340] on link "Adnami Domain + Viewability Report" at bounding box center [74, 336] width 103 height 23
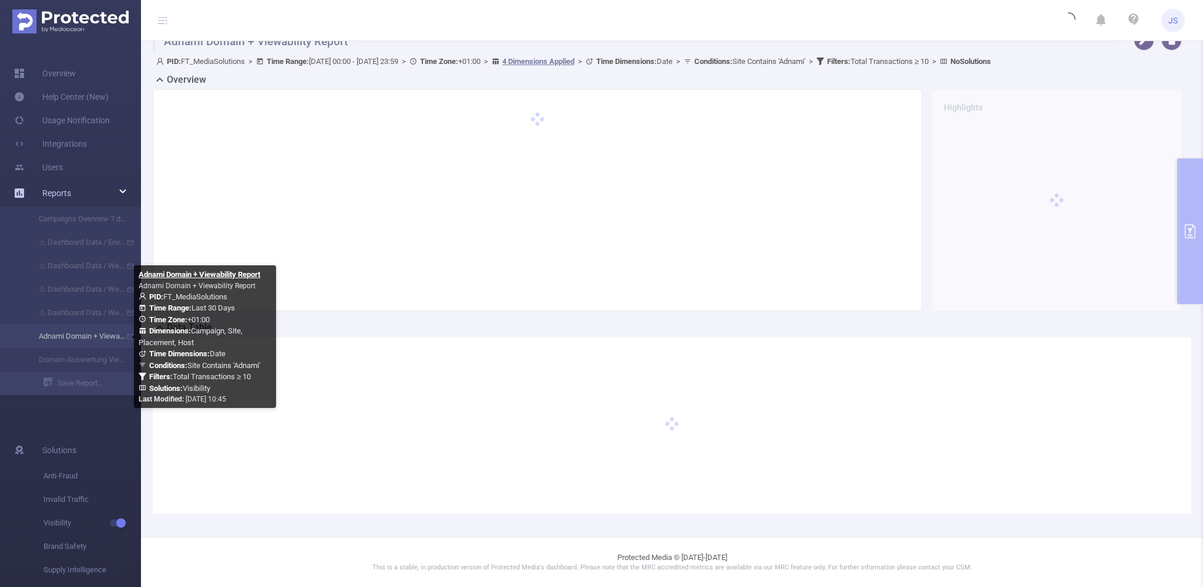
scroll to position [15, 0]
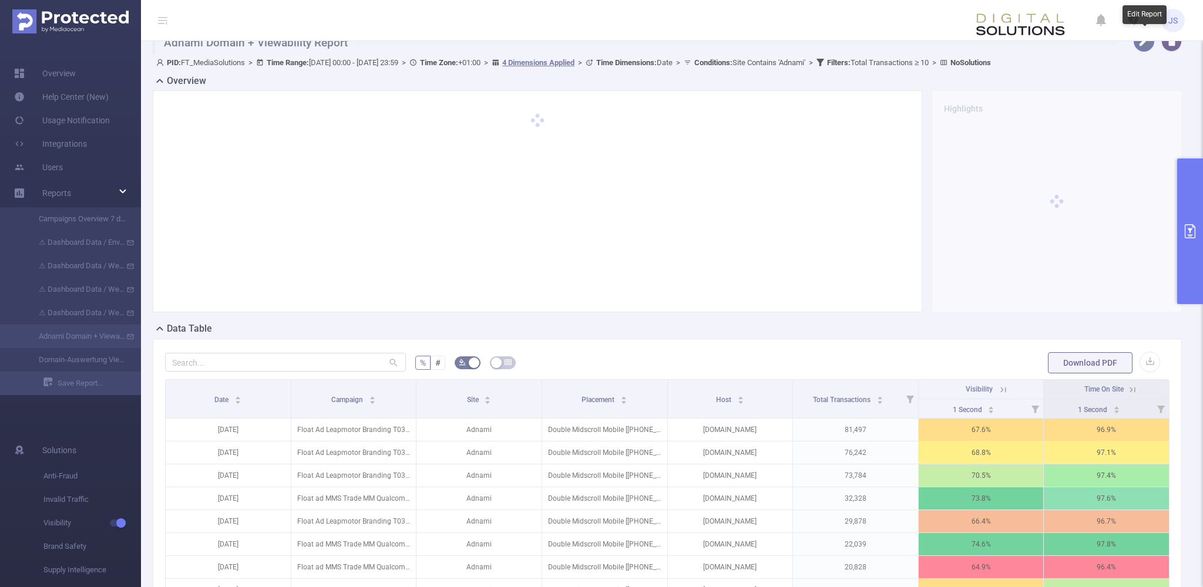
click at [694, 44] on button "button" at bounding box center [1144, 41] width 21 height 21
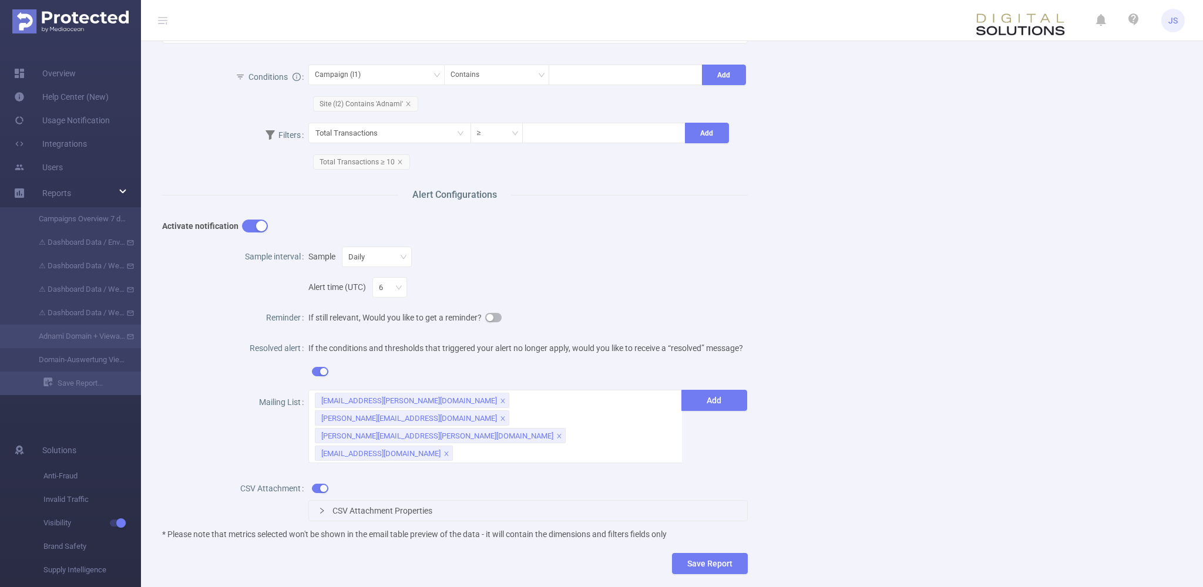
scroll to position [402, 0]
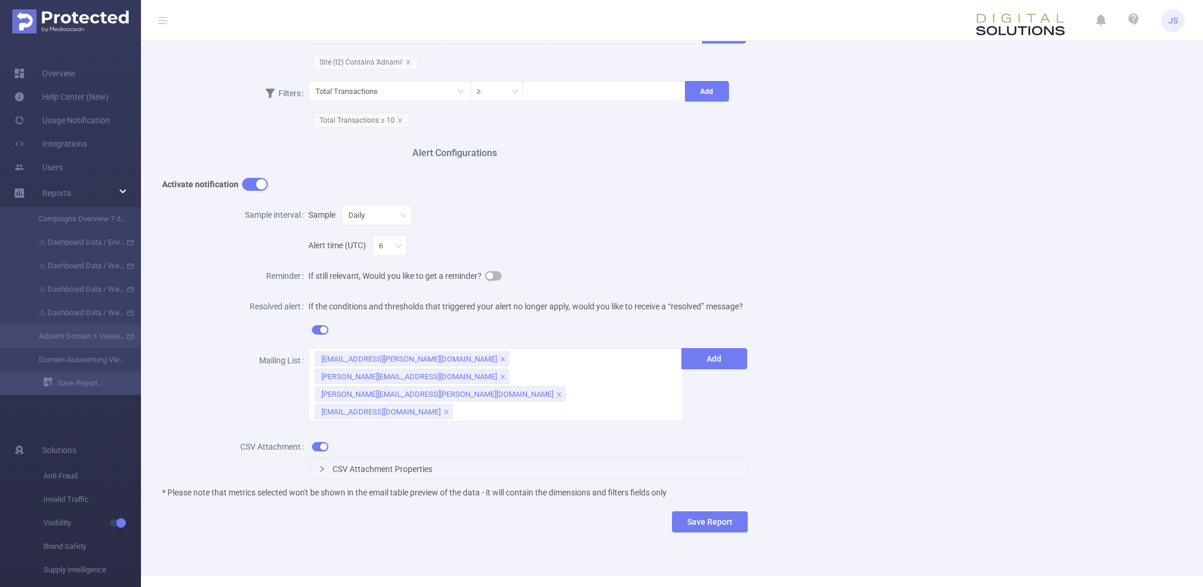
click at [387, 465] on span "CSV Attachment Properties" at bounding box center [383, 469] width 100 height 9
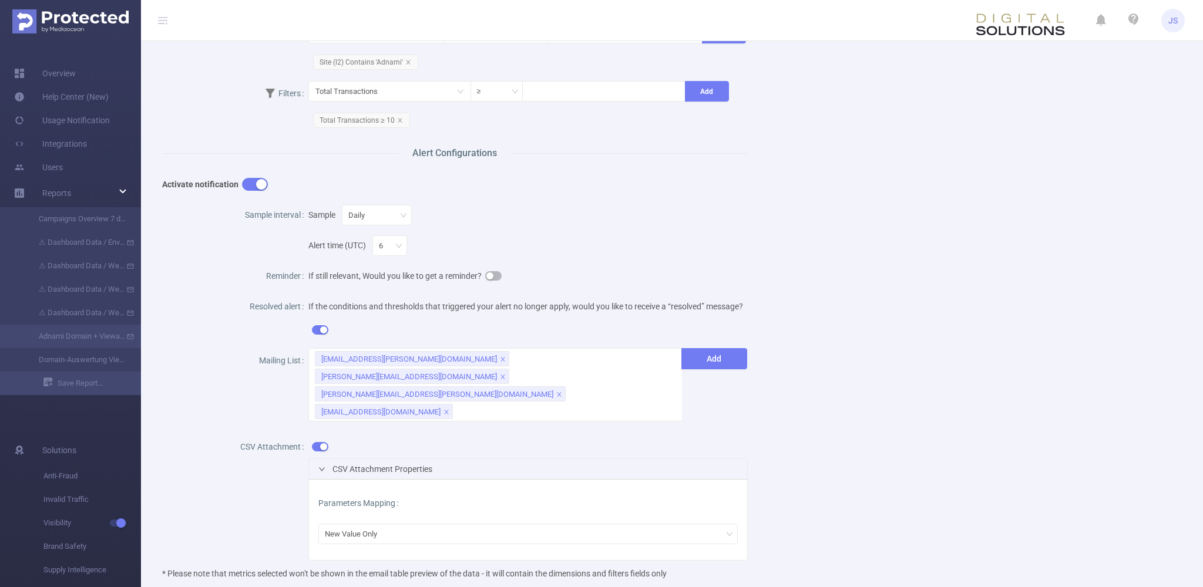
click at [694, 176] on div "Name Adnami Domain + Viewability Report Description Adnami Domain + Viewability…" at bounding box center [667, 149] width 1039 height 965
drag, startPoint x: 905, startPoint y: 234, endPoint x: 906, endPoint y: 228, distance: 6.0
click at [694, 233] on div "Name Adnami Domain + Viewability Report Description Adnami Domain + Viewability…" at bounding box center [667, 149] width 1039 height 965
click at [67, 253] on link "⚠ Dashboard Data / Environment + Browser Report" at bounding box center [74, 242] width 103 height 23
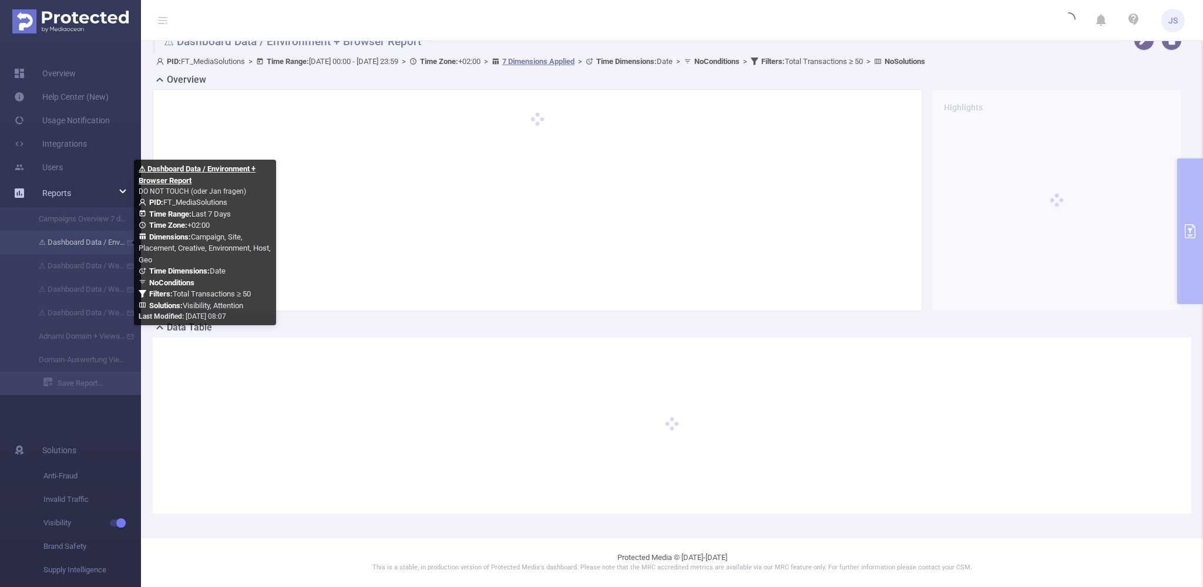
scroll to position [15, 0]
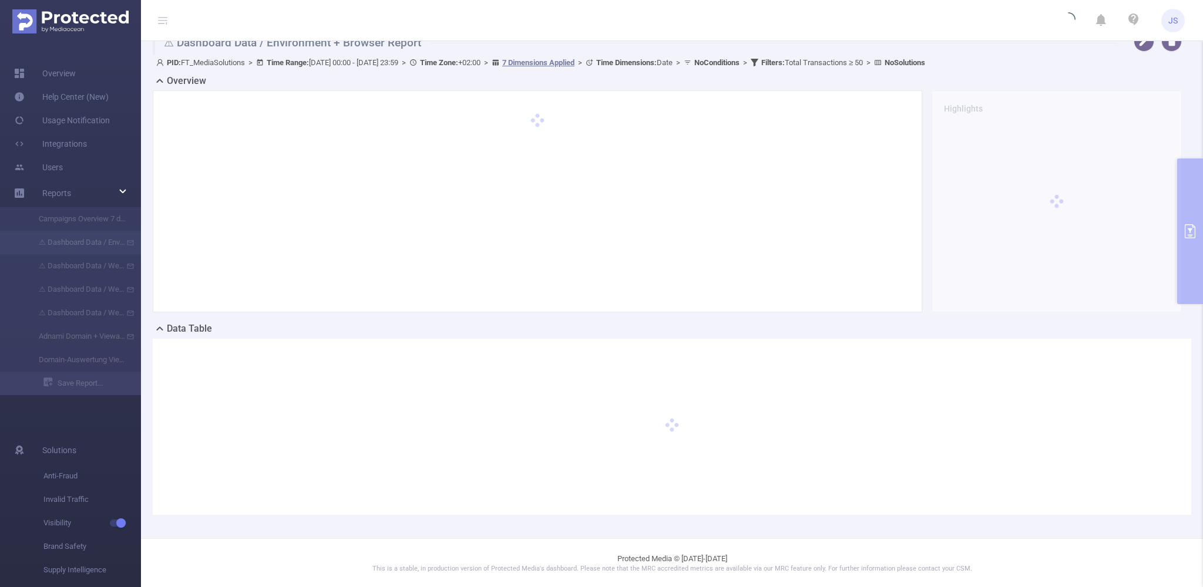
click at [175, 42] on h1 "⚠ Dashboard Data / Environment + Browser Report" at bounding box center [635, 42] width 965 height 23
drag, startPoint x: 178, startPoint y: 43, endPoint x: 259, endPoint y: 46, distance: 81.1
click at [259, 46] on h1 "⚠ Dashboard Data / Environment + Browser Report" at bounding box center [635, 42] width 965 height 23
copy h1 "Dashboard Data"
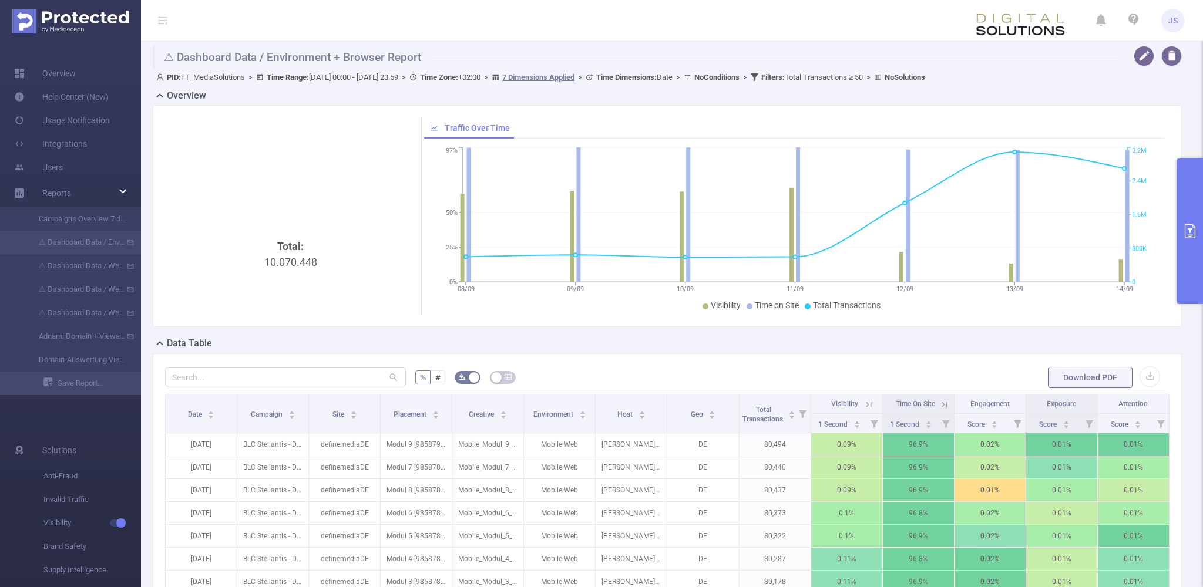
drag, startPoint x: 424, startPoint y: 60, endPoint x: 133, endPoint y: 61, distance: 290.8
click at [141, 61] on div "⚠ Dashboard Data / Environment + Browser Report PID: FT_MediaSolutions > Time R…" at bounding box center [672, 404] width 1062 height 726
click at [409, 52] on h1 "⚠ Dashboard Data / Environment + Browser Report" at bounding box center [635, 57] width 965 height 23
drag, startPoint x: 443, startPoint y: 49, endPoint x: 166, endPoint y: 53, distance: 277.3
click at [166, 53] on h1 "⚠ Dashboard Data / Environment + Browser Report" at bounding box center [635, 57] width 965 height 23
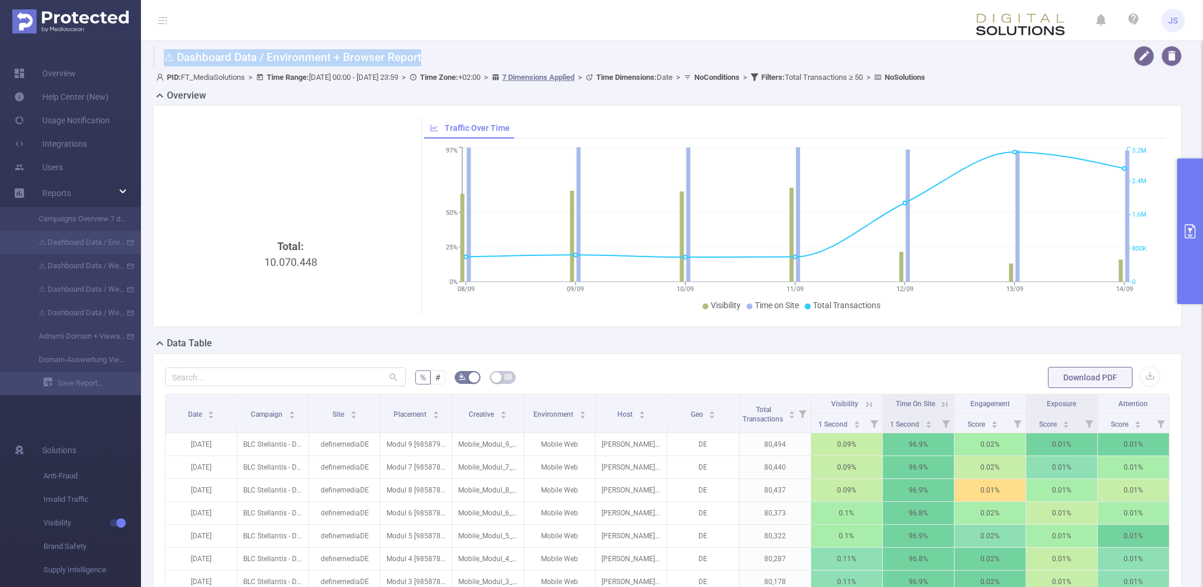
copy h1 "⚠ Dashboard Data / Environment + Browser Report"
click at [694, 55] on button "button" at bounding box center [1144, 56] width 21 height 21
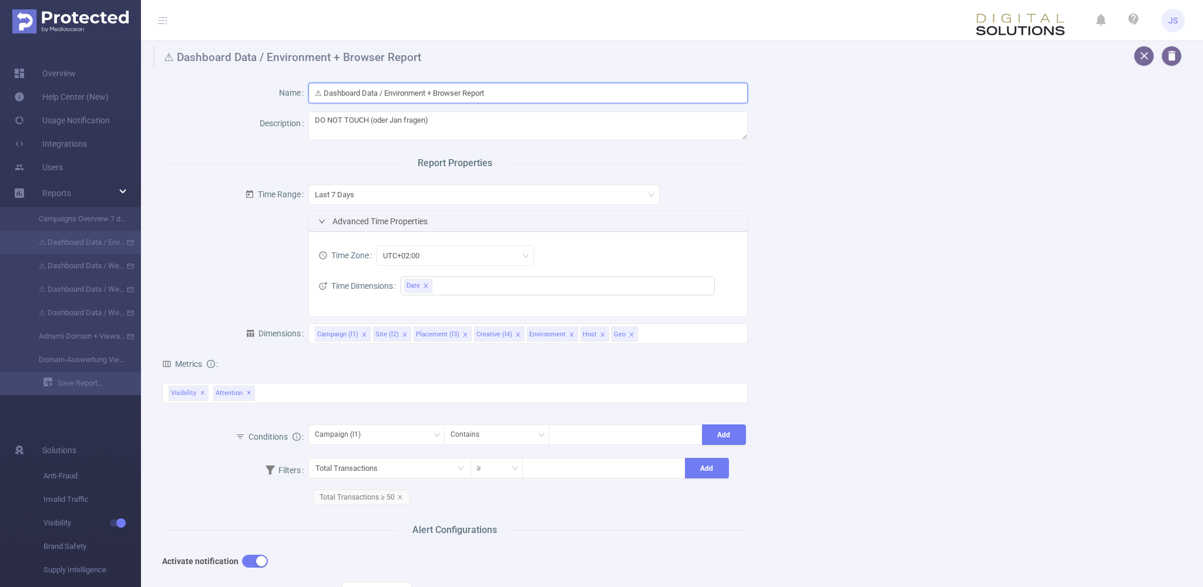
drag, startPoint x: 530, startPoint y: 89, endPoint x: 260, endPoint y: 68, distance: 271.7
click at [308, 83] on input "⚠ Dashboard Data / Environment + Browser Report" at bounding box center [527, 93] width 439 height 21
click at [80, 415] on ul "Overview Help Center (New) Usage Notification Integrations Users Reports Campai…" at bounding box center [70, 228] width 141 height 375
drag, startPoint x: 924, startPoint y: 173, endPoint x: 934, endPoint y: 161, distance: 15.8
click at [694, 173] on div "Name ⚠ Dashboard Data / Environment + Browser Report Description DO NOT TOUCH (…" at bounding box center [667, 457] width 1039 height 777
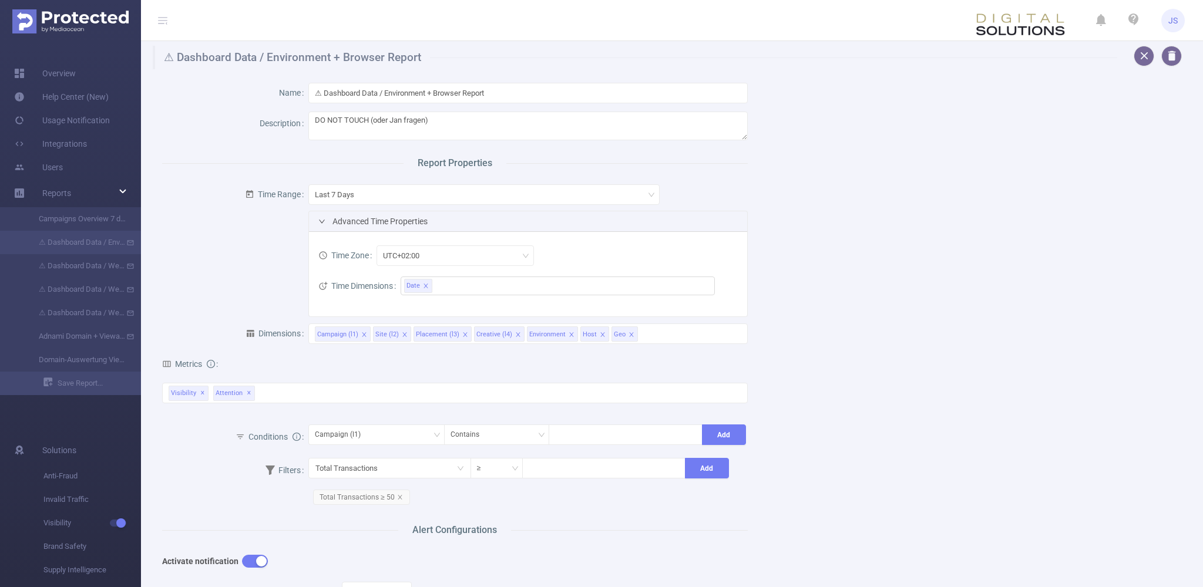
click at [694, 115] on div "Name ⚠ Dashboard Data / Environment + Browser Report Description DO NOT TOUCH (…" at bounding box center [667, 457] width 1039 height 777
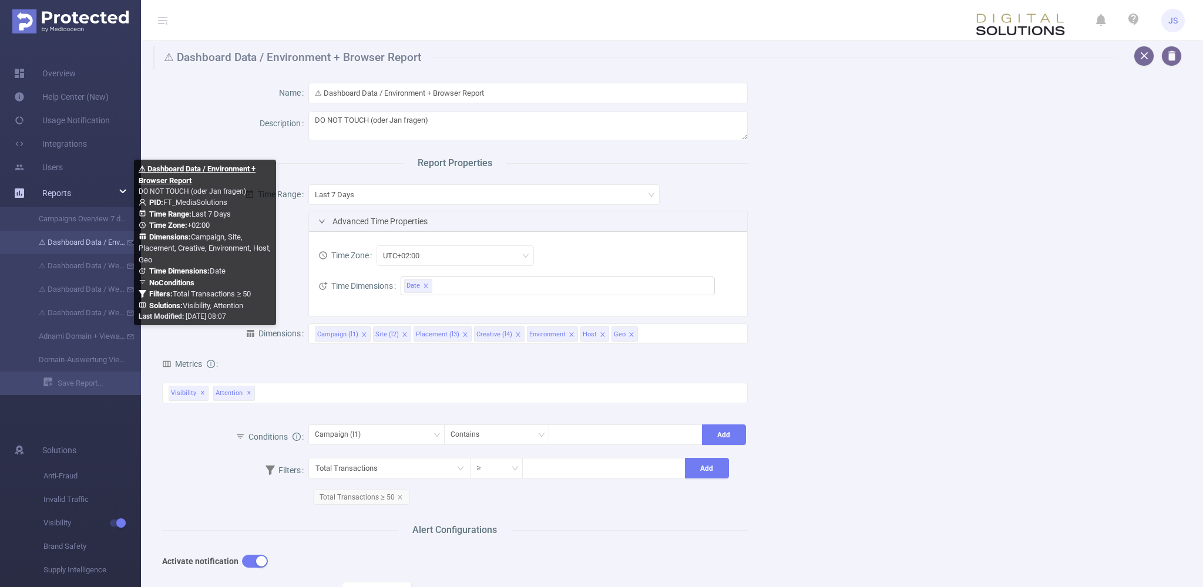
click at [92, 243] on link "⚠ Dashboard Data / Environment + Browser Report" at bounding box center [74, 242] width 103 height 23
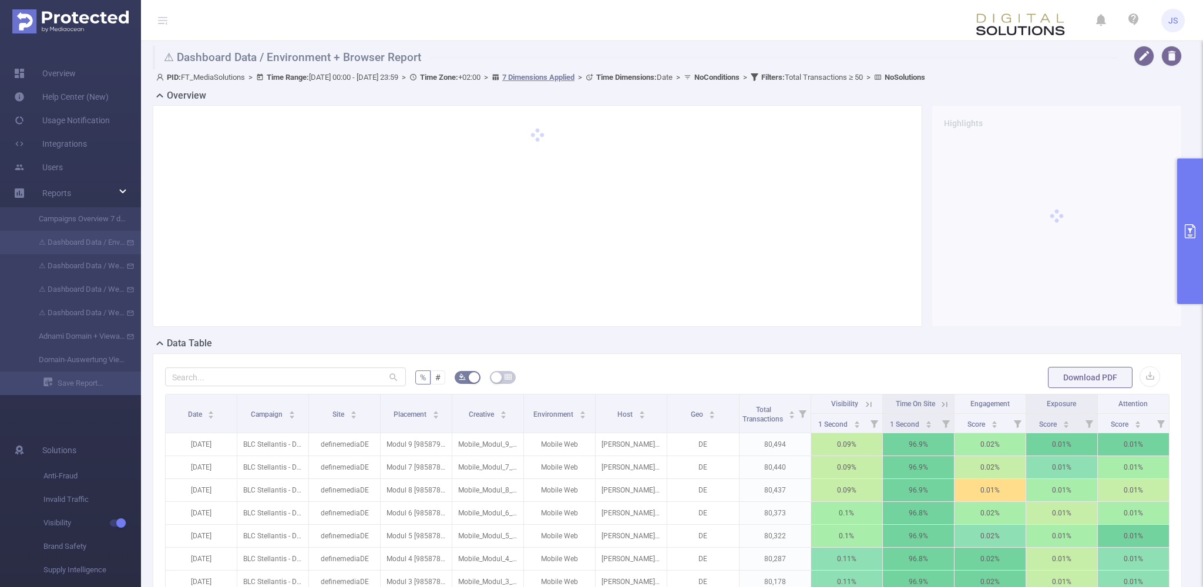
click at [694, 220] on button "primary" at bounding box center [1190, 232] width 26 height 146
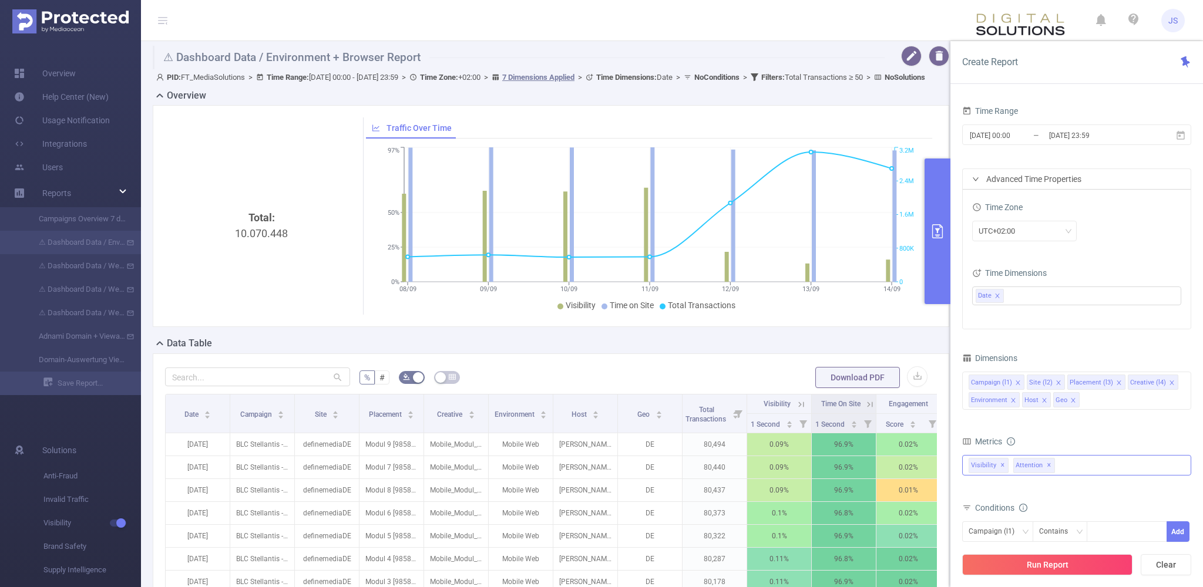
click at [694, 469] on div "Visibility ✕ Attention ✕" at bounding box center [1076, 465] width 229 height 21
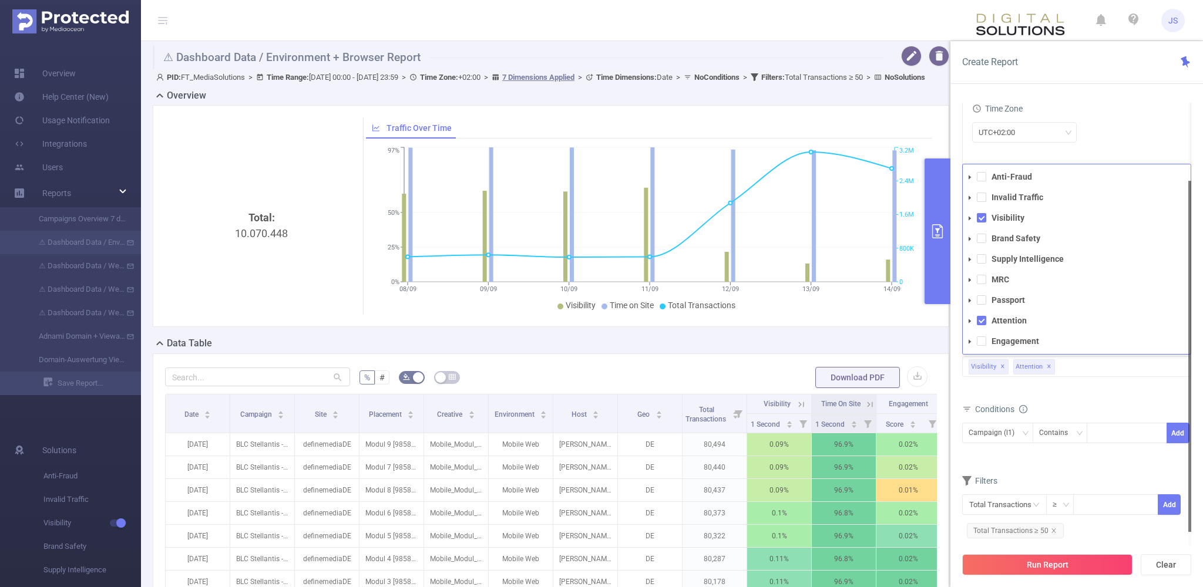
click at [694, 473] on div "Filters" at bounding box center [1076, 482] width 229 height 19
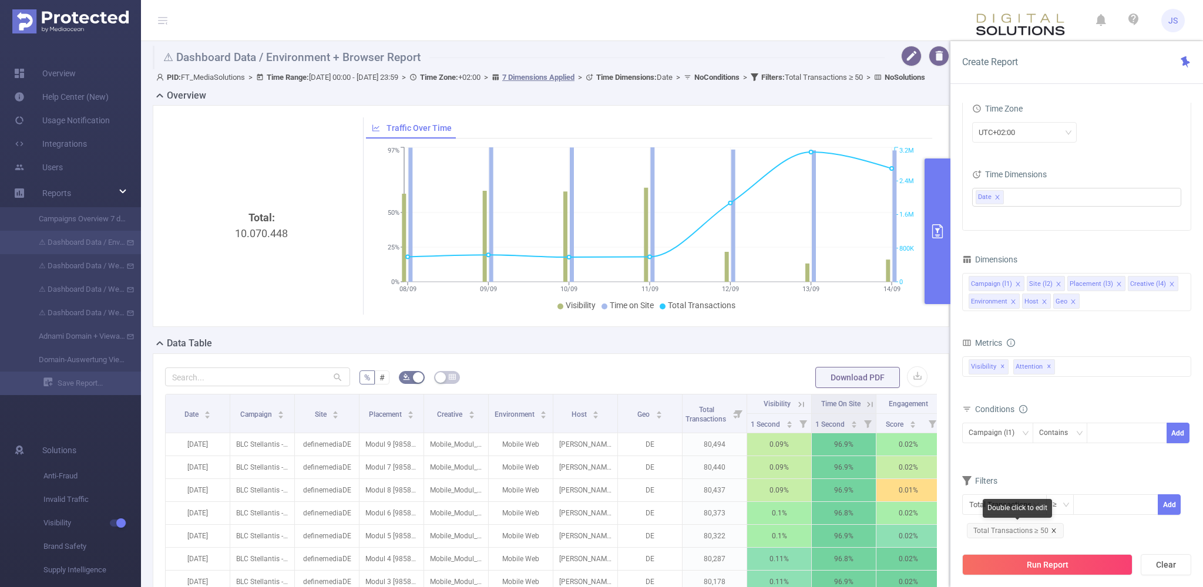
click at [694, 529] on icon "icon: close" at bounding box center [1054, 531] width 6 height 6
click at [694, 505] on input at bounding box center [1115, 507] width 83 height 18
type input "30"
click at [694, 504] on button "Add" at bounding box center [1169, 507] width 23 height 21
click at [694, 559] on button "Run Report" at bounding box center [1047, 565] width 170 height 21
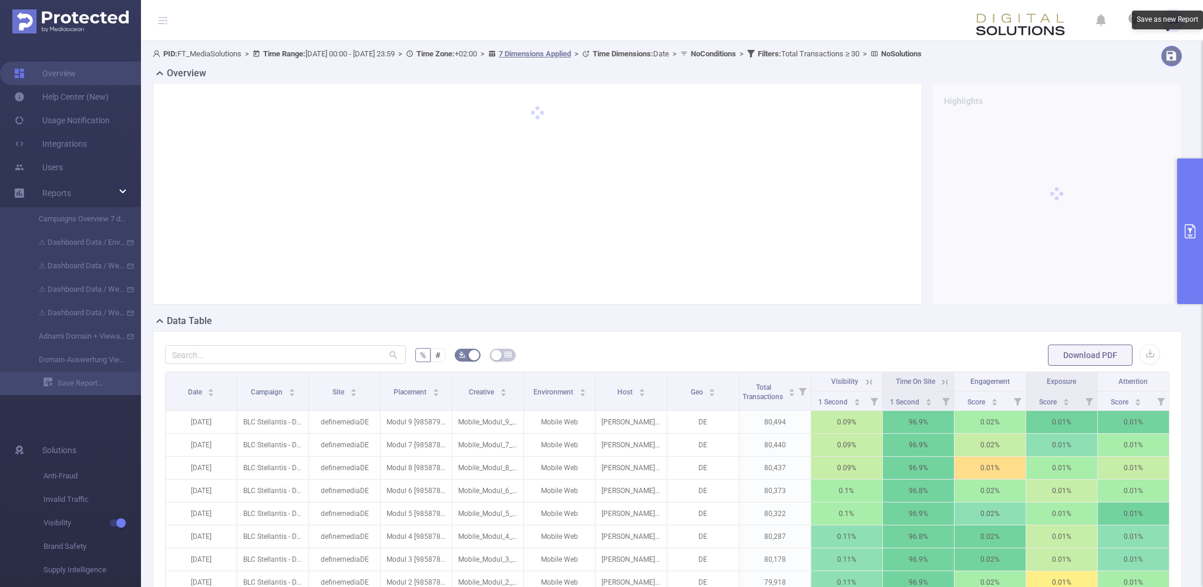
click at [694, 60] on button "button" at bounding box center [1171, 56] width 21 height 21
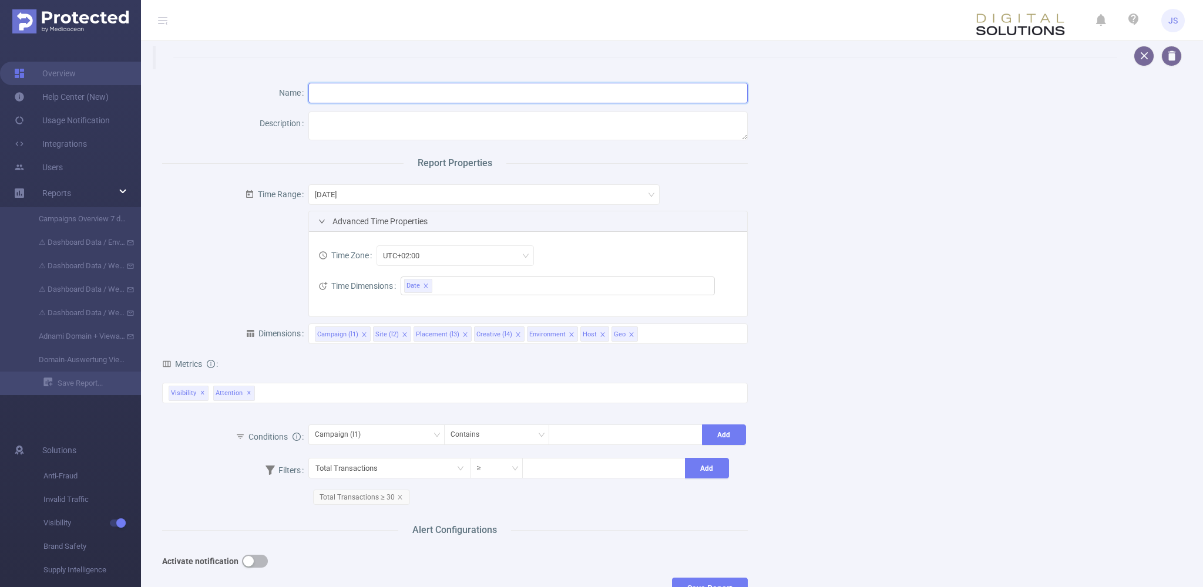
click at [400, 100] on input "text" at bounding box center [527, 93] width 439 height 21
paste input "⚠ Dashboard Data / Environment + Browser Report"
click at [322, 92] on input "⚠ Dashboard Data / Environment + Browser Report" at bounding box center [527, 93] width 439 height 21
click at [530, 95] on input "⚠ Dashboard Data / Environment + Browser Report" at bounding box center [527, 93] width 439 height 21
type input "⚠ Dashboard Data / Environment + Browser Report"
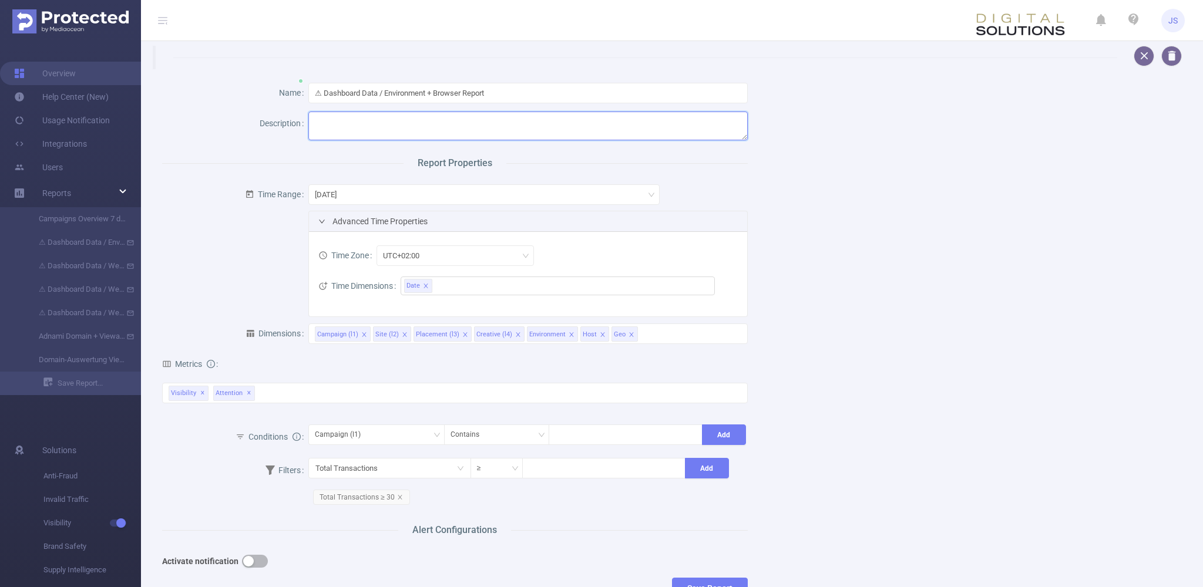
click at [421, 135] on textarea at bounding box center [527, 126] width 439 height 29
type textarea "Replecement Test"
click at [407, 196] on div "[DATE]" at bounding box center [484, 194] width 338 height 19
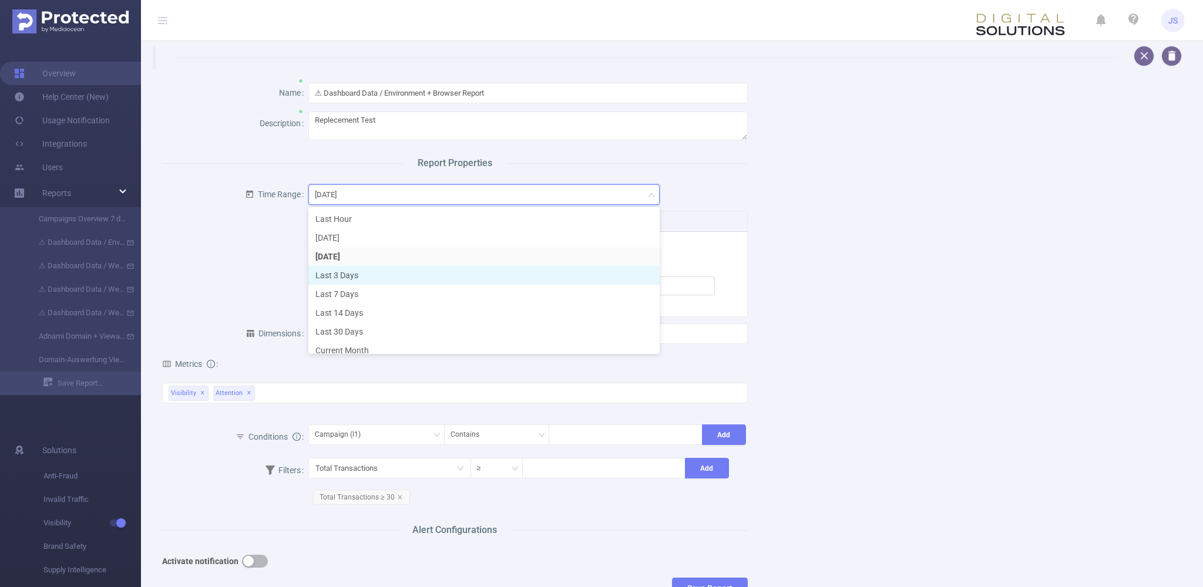
click at [348, 278] on li "Last 3 Days" at bounding box center [483, 275] width 351 height 19
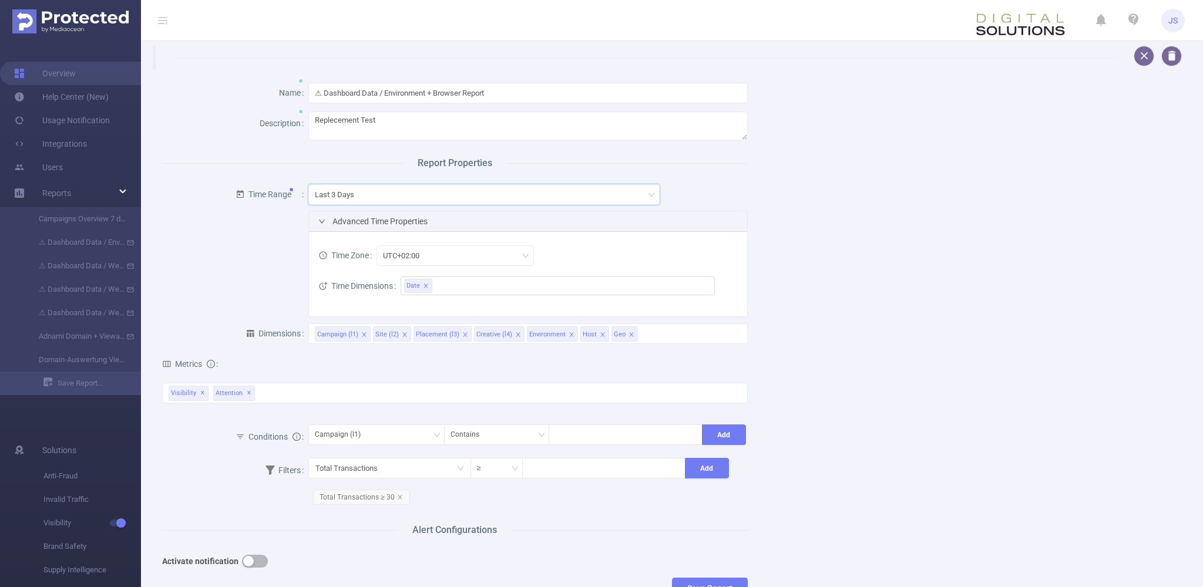
click at [221, 262] on form "Time Range Last 3 Days Advanced Time Properties Time Zone UTC+02:00 Time Dimens…" at bounding box center [455, 248] width 586 height 137
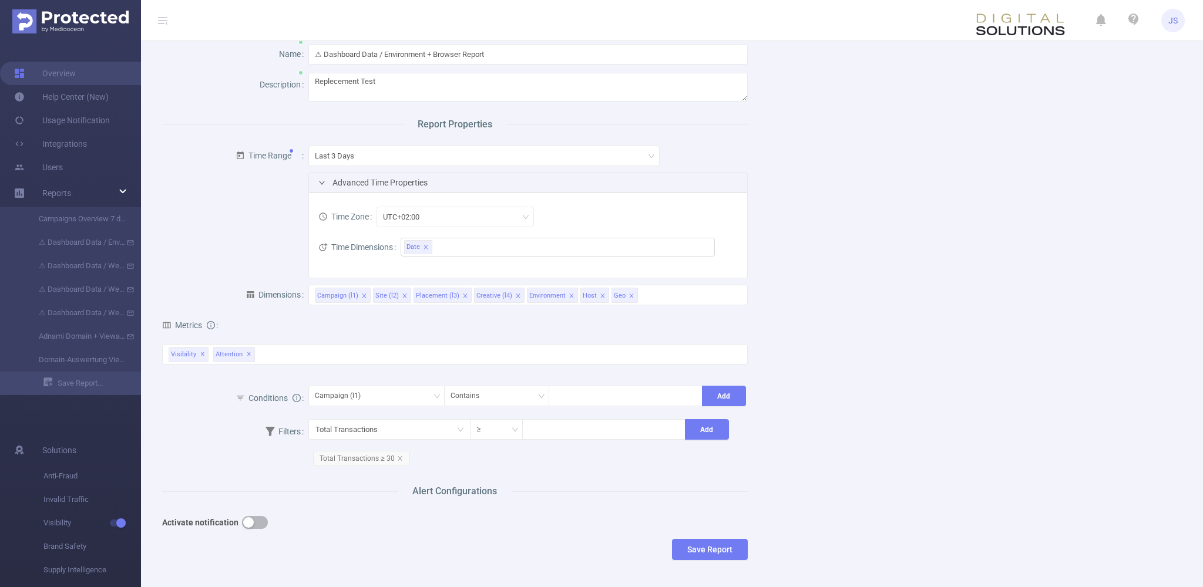
scroll to position [102, 0]
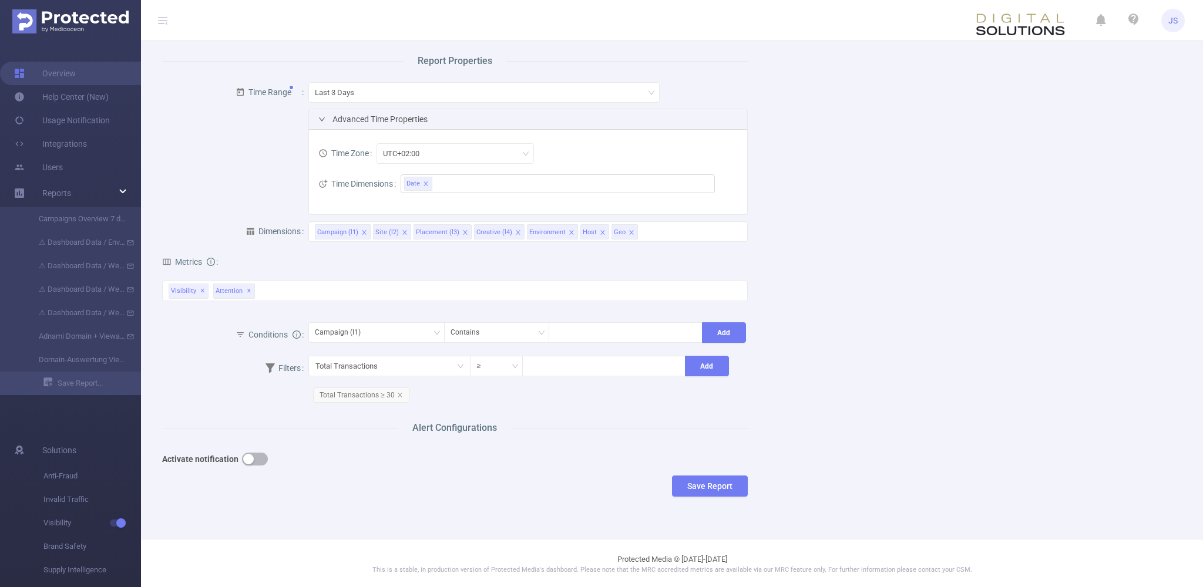
click at [253, 458] on button "button" at bounding box center [255, 459] width 26 height 13
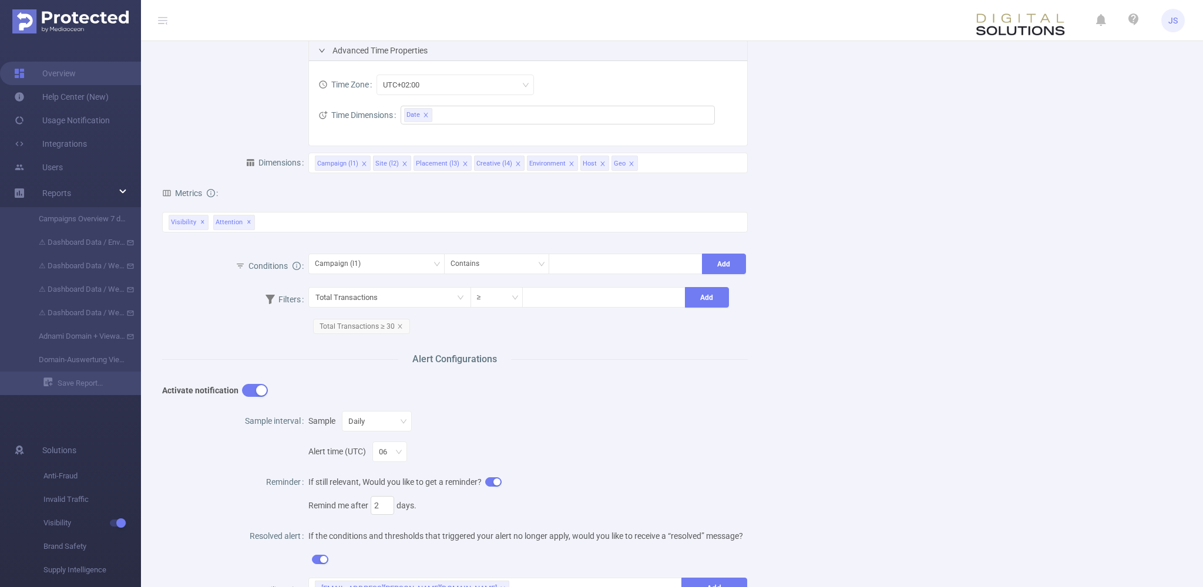
scroll to position [280, 0]
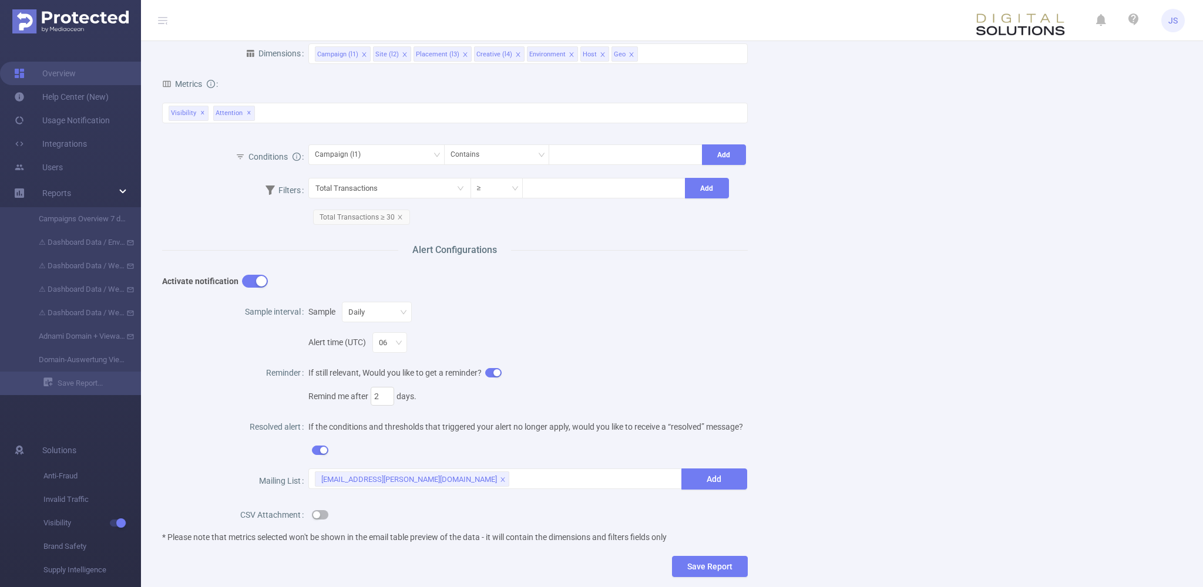
click at [690, 345] on div "Alert time (UTC) 06" at bounding box center [527, 339] width 439 height 31
click at [384, 311] on div "Daily" at bounding box center [376, 312] width 57 height 19
click at [351, 328] on li "Hourly" at bounding box center [374, 335] width 76 height 19
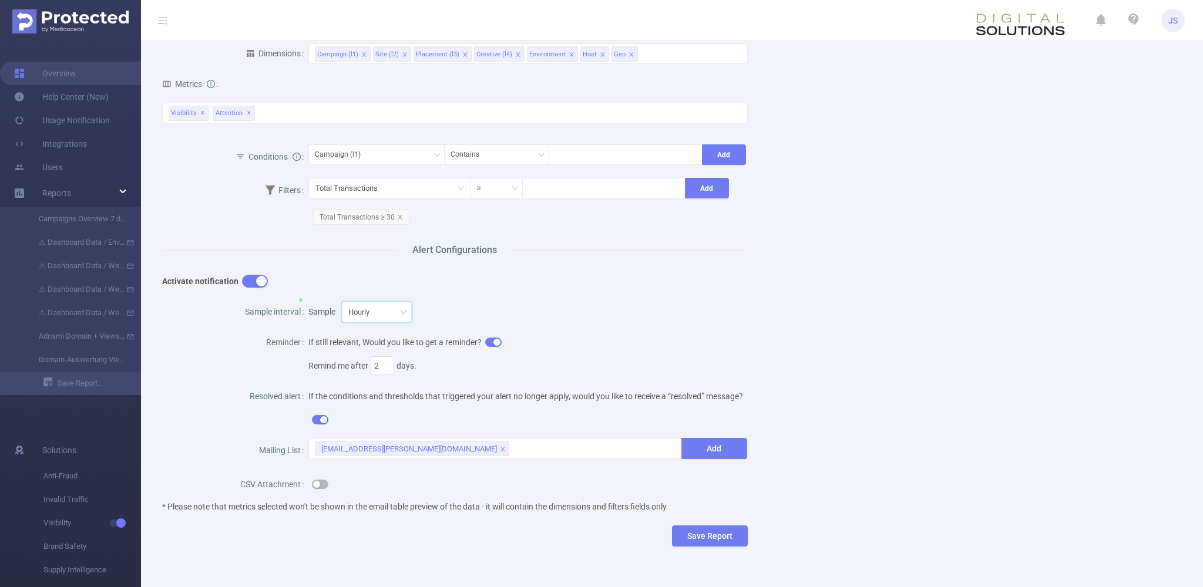
click at [610, 323] on div "Sample Hourly" at bounding box center [527, 311] width 439 height 23
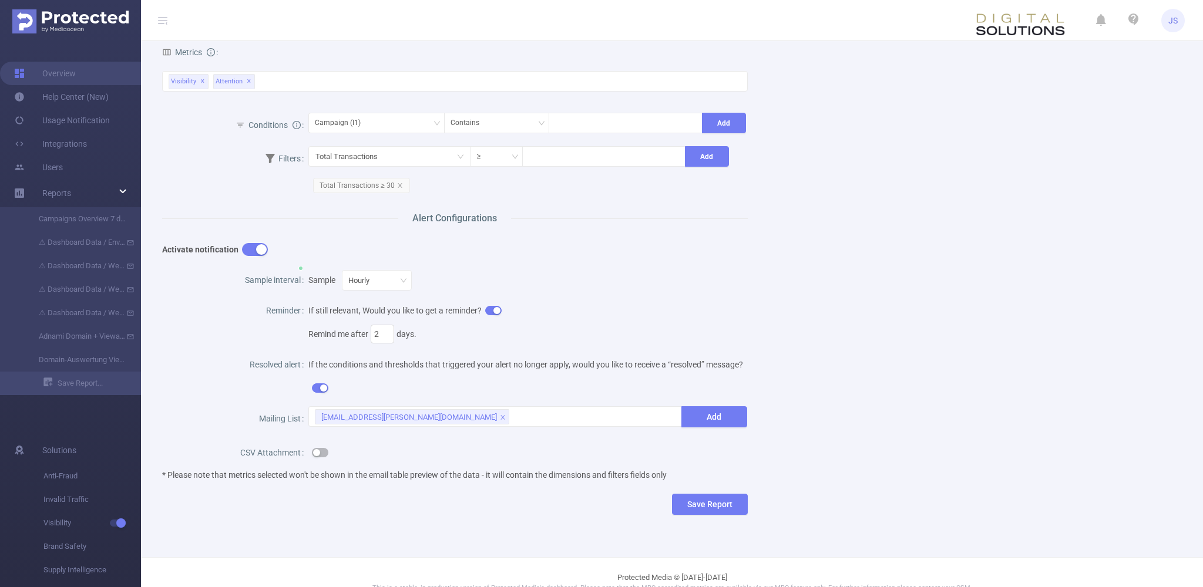
scroll to position [330, 0]
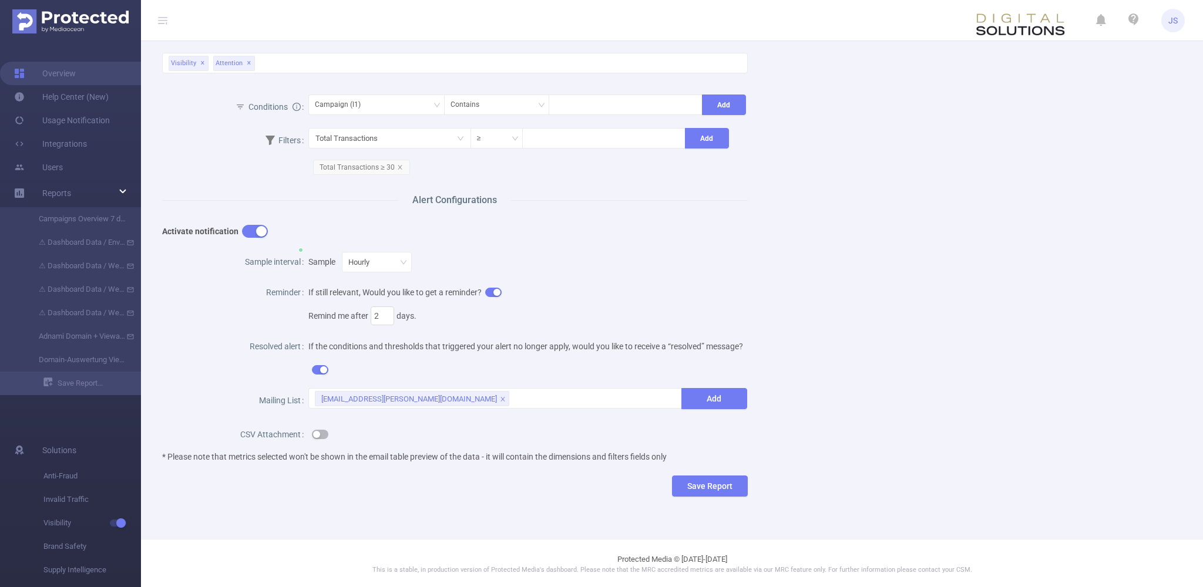
click at [323, 434] on button "button" at bounding box center [320, 434] width 16 height 9
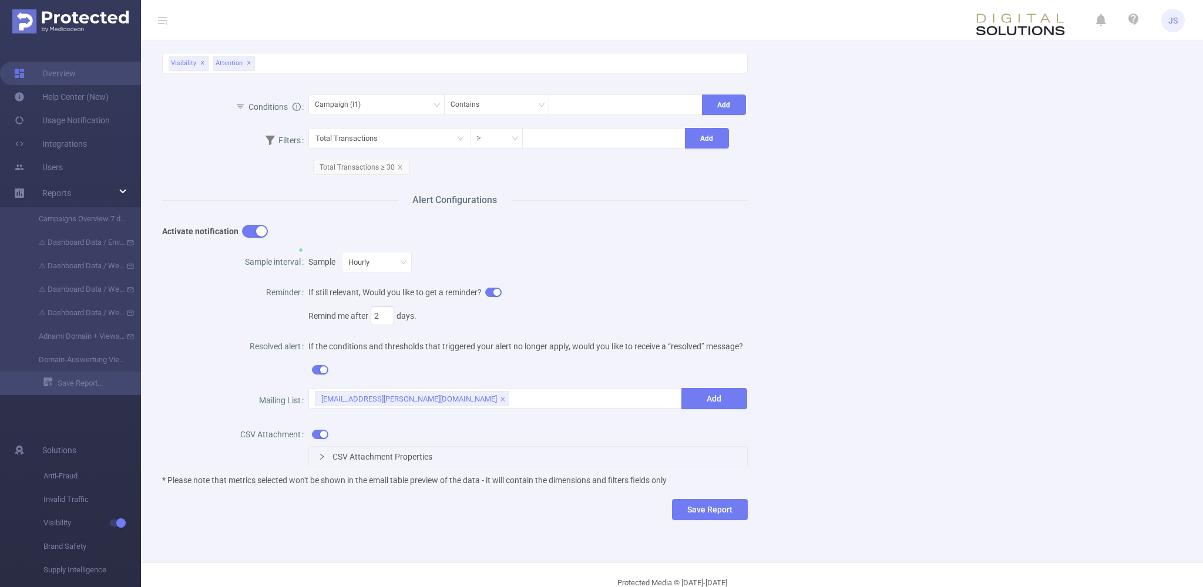
click at [429, 458] on span "CSV Attachment Properties" at bounding box center [383, 456] width 100 height 9
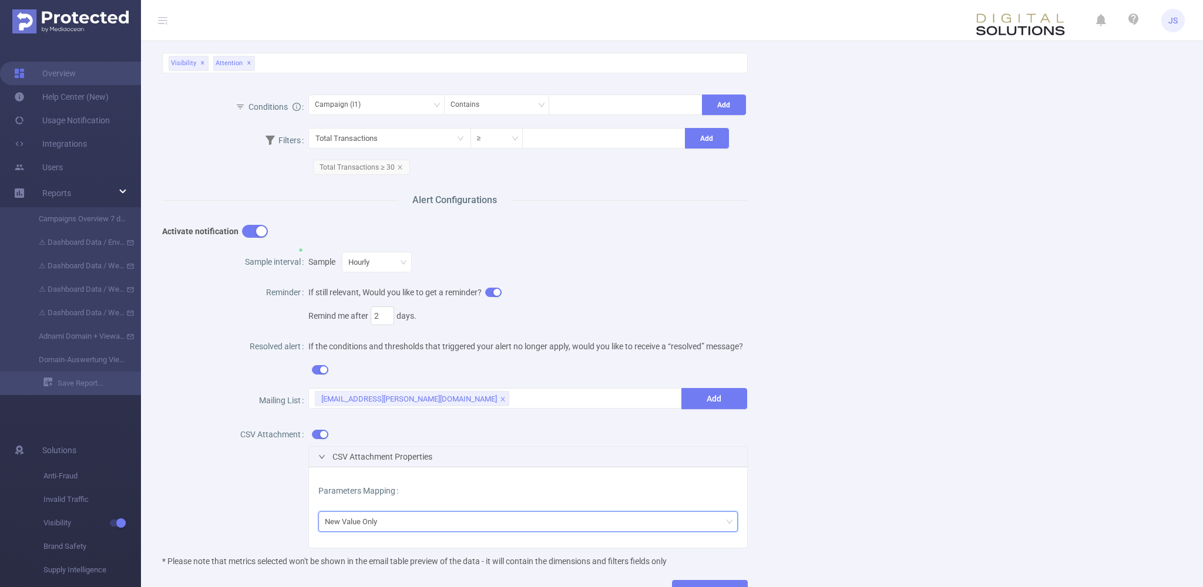
click at [371, 523] on div "New Value Only" at bounding box center [355, 521] width 61 height 19
click at [270, 493] on div "CSV Attachment CSV Attachment Properties Parameters Mapping New Value Only" at bounding box center [455, 488] width 586 height 135
click at [694, 508] on div "Name ⚠ Dashboard Data / Environment + Browser Report Description Replecement Te…" at bounding box center [667, 179] width 1039 height 881
click at [694, 585] on button "Save Report" at bounding box center [710, 590] width 76 height 21
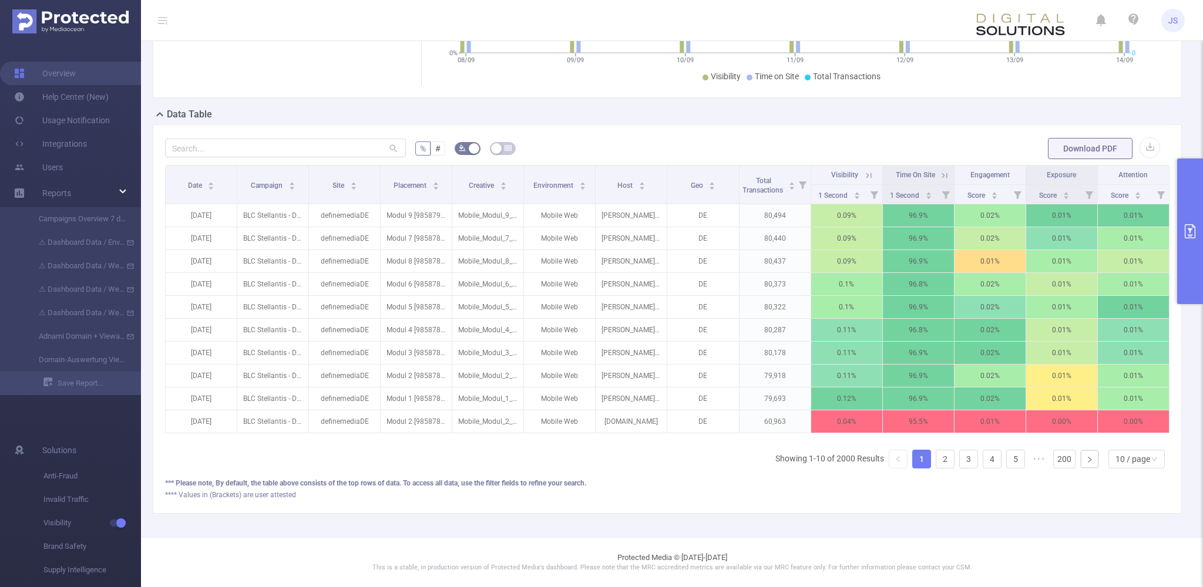
scroll to position [2, 0]
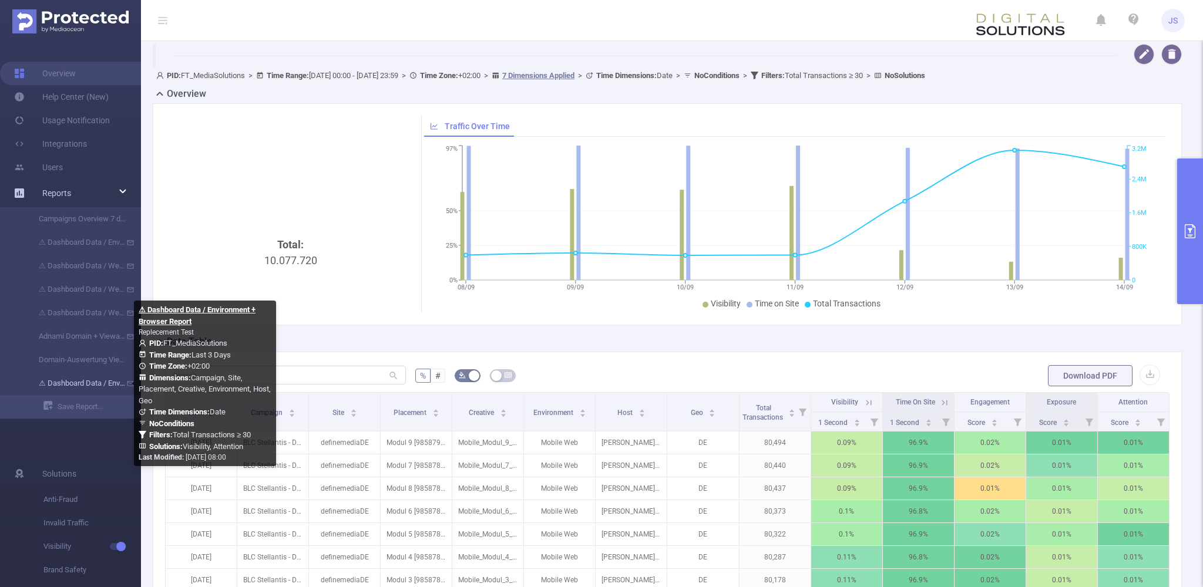
click at [74, 382] on link "⚠ Dashboard Data / Environment + Browser Report" at bounding box center [74, 383] width 103 height 23
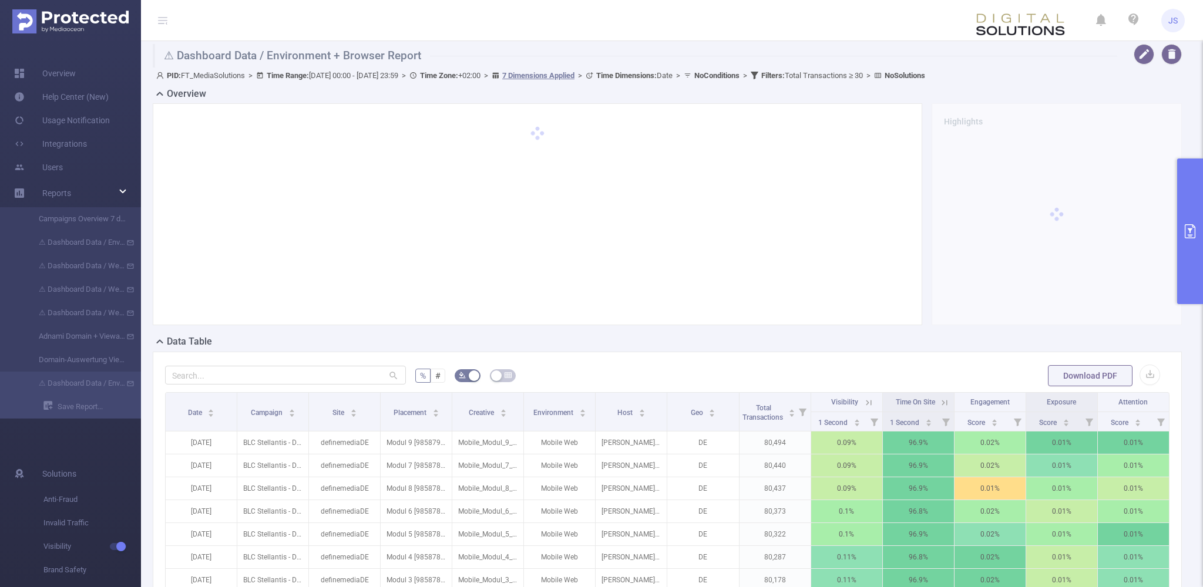
type input "[DATE] 00:00"
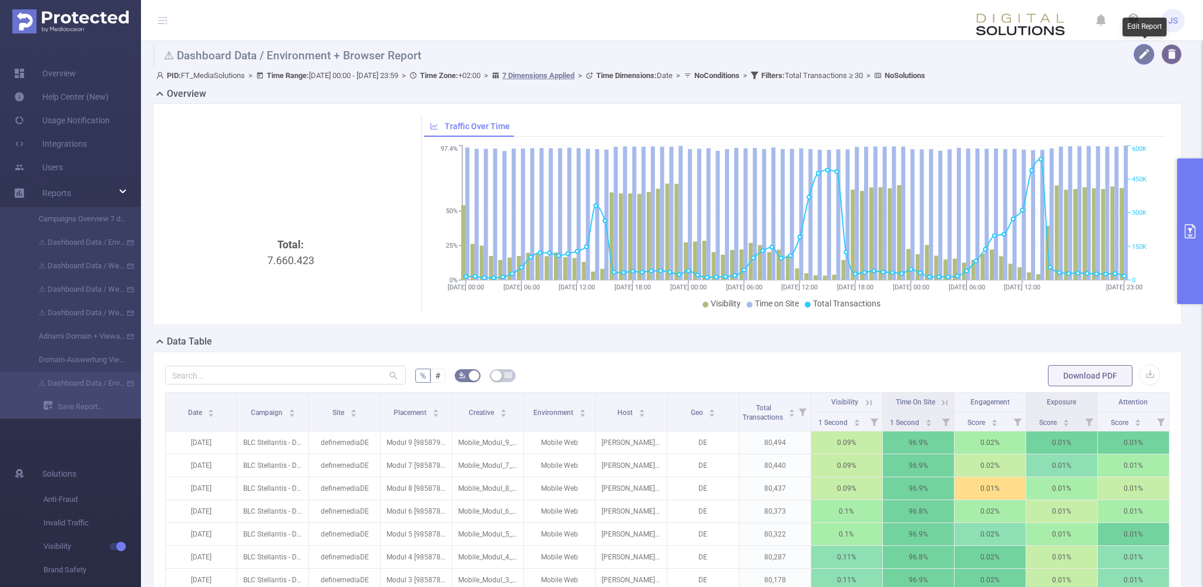
click at [694, 58] on button "button" at bounding box center [1144, 54] width 21 height 21
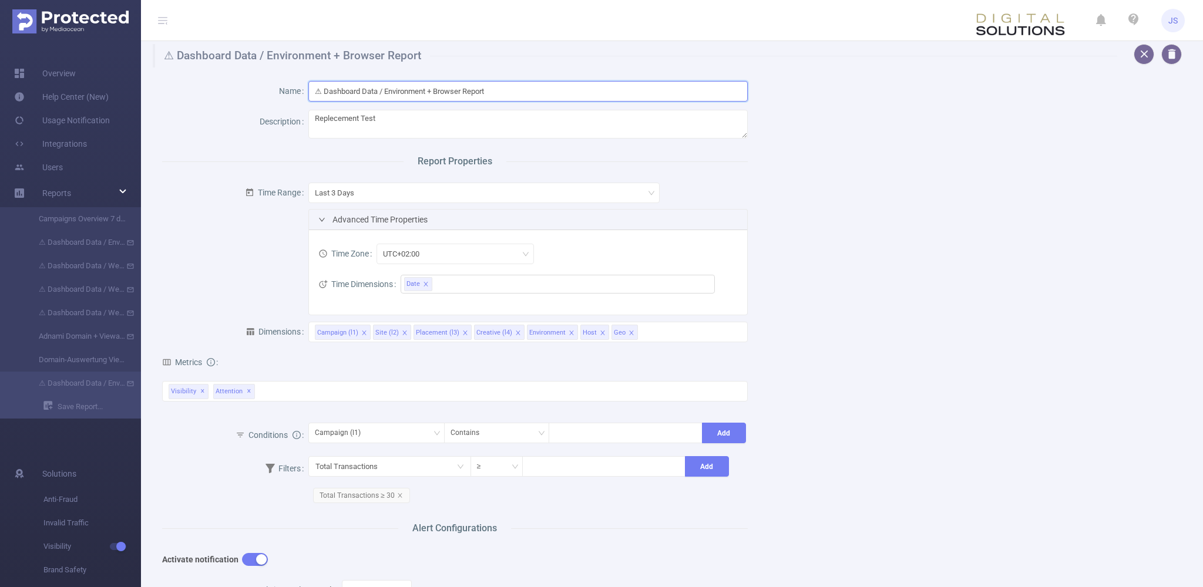
click at [521, 90] on input "⚠ Dashboard Data / Environment + Browser Report" at bounding box center [527, 91] width 439 height 21
type input "⚠ Dashboard Data / Environment + Browser Report 2.0"
click at [694, 260] on div "Name ⚠ Dashboard Data / Environment + Browser Report 2.0 Description Replecemen…" at bounding box center [667, 468] width 1039 height 800
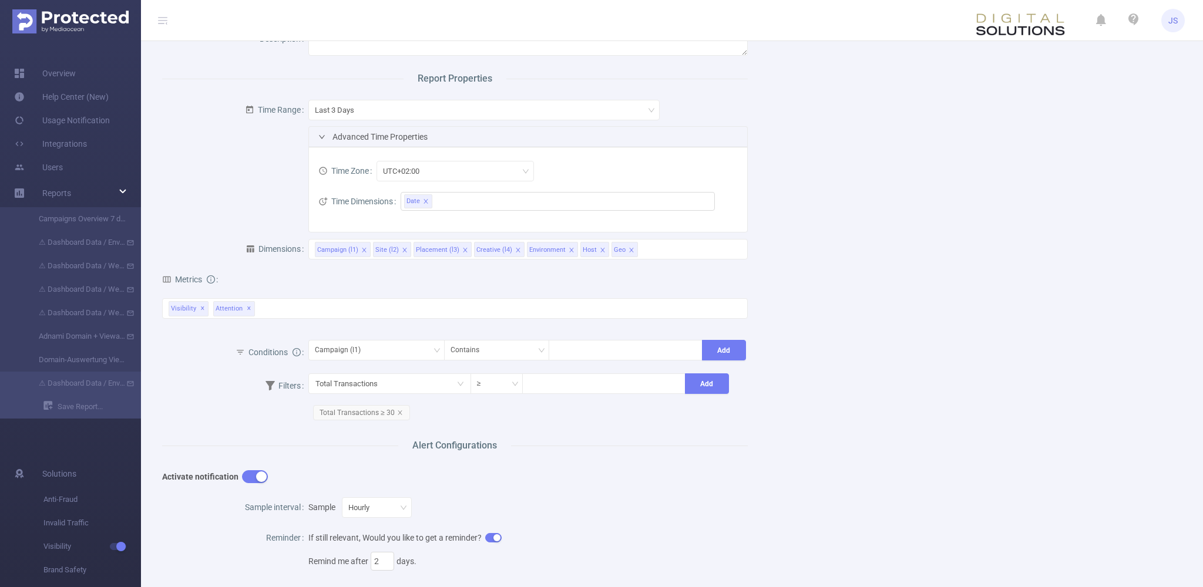
scroll to position [120, 0]
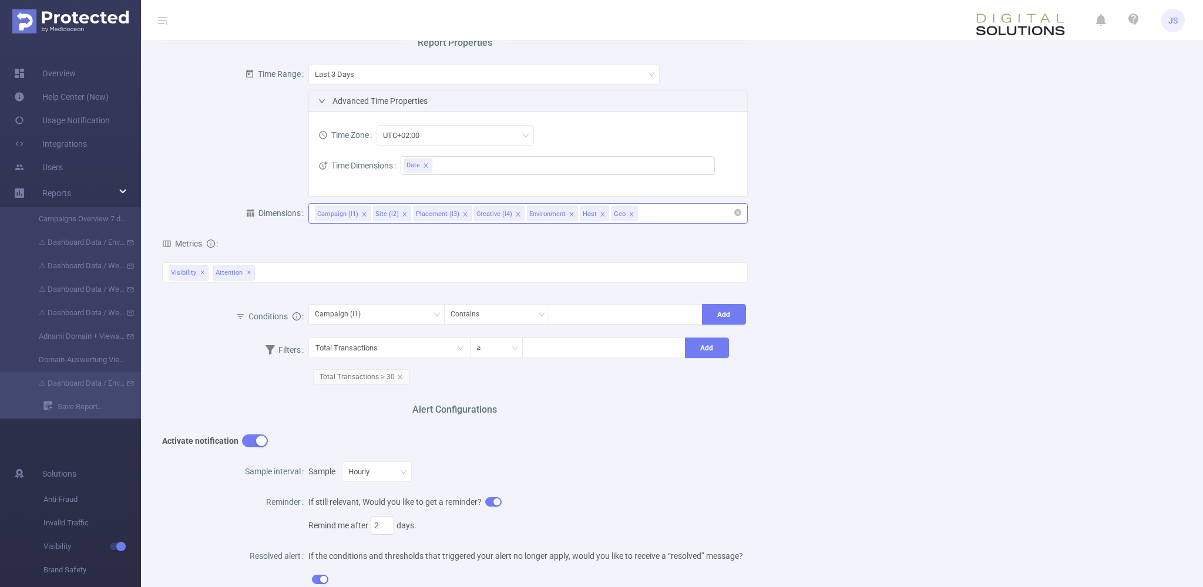
click at [658, 210] on div "Campaign (l1) Site (l2) Placement (l3) Creative (l4) Environment Host Geo" at bounding box center [528, 213] width 426 height 19
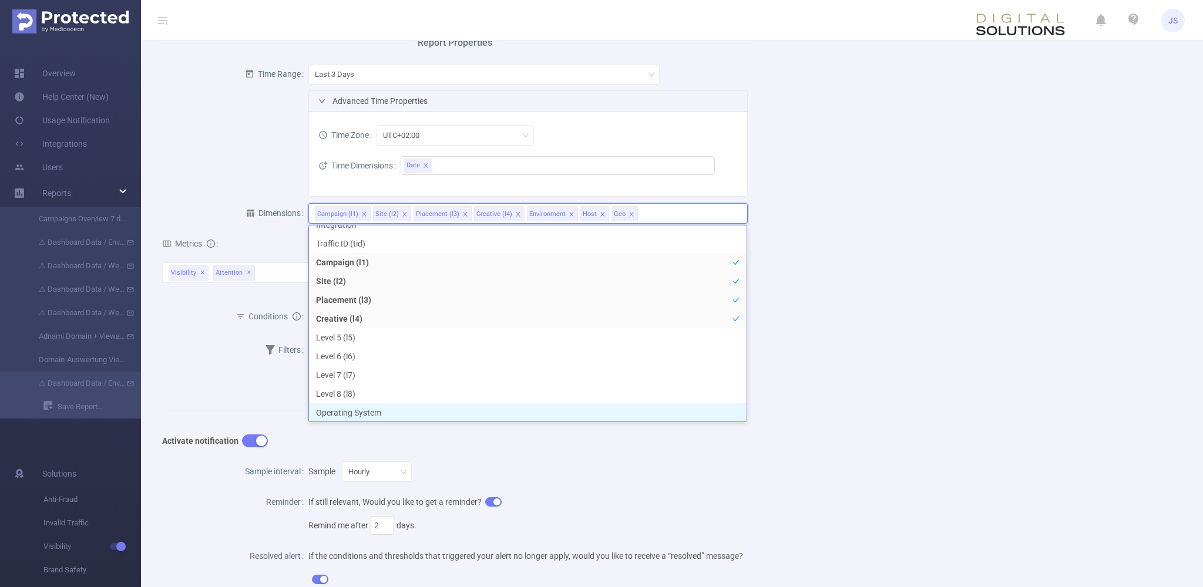
scroll to position [0, 0]
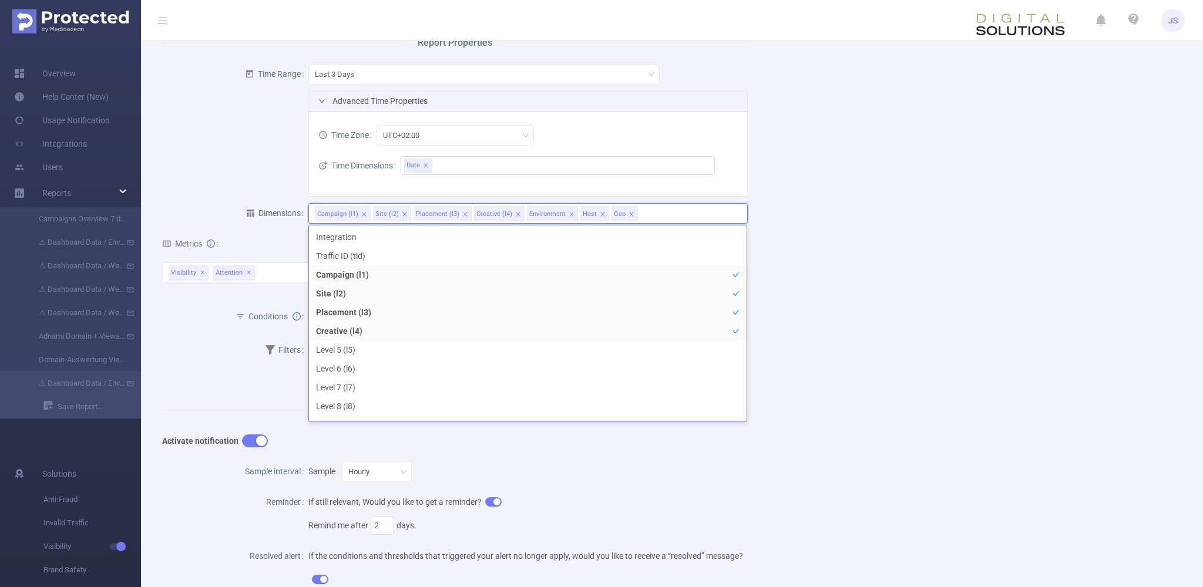
click at [694, 316] on div "Name ⚠ Dashboard Data / Environment + Browser Report 2.0 Description Replecemen…" at bounding box center [667, 349] width 1039 height 800
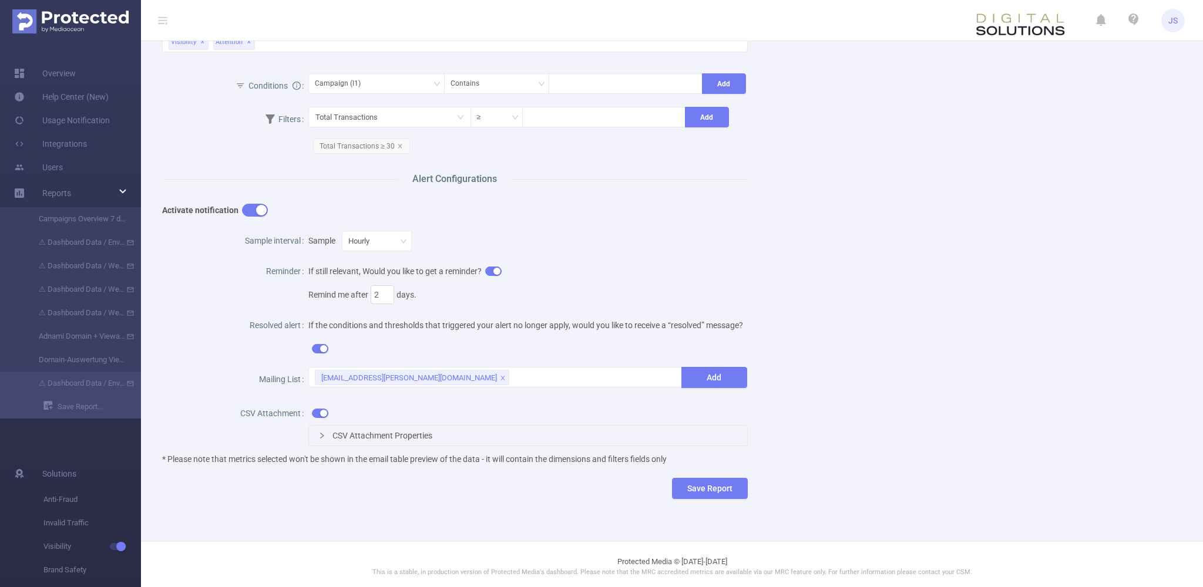
scroll to position [354, 0]
click at [491, 268] on button "button" at bounding box center [493, 268] width 16 height 9
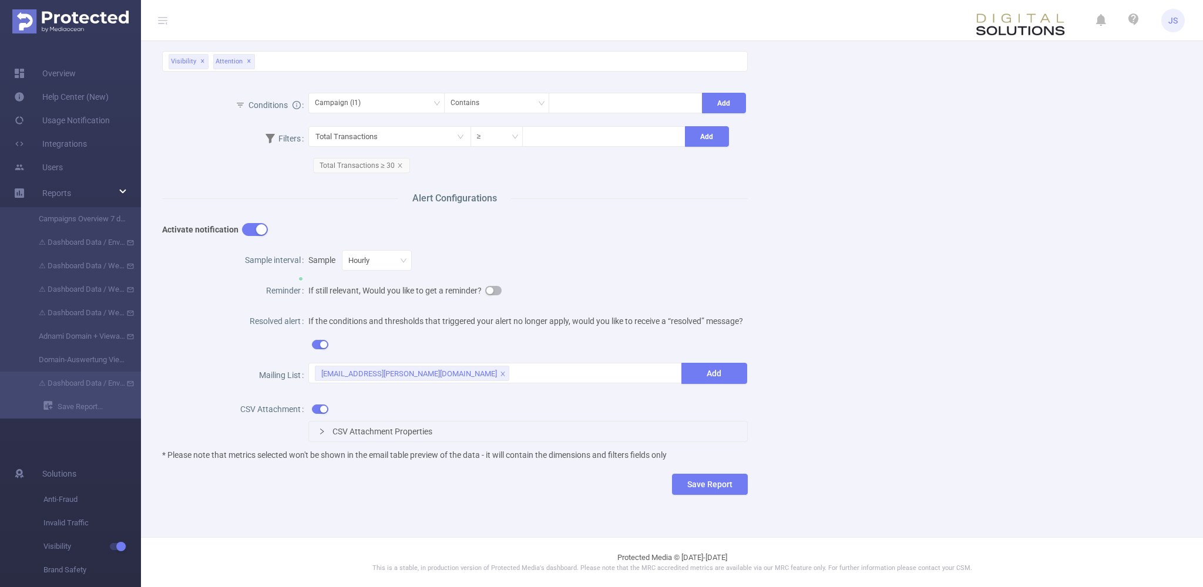
scroll to position [330, 0]
click at [694, 476] on button "Save Report" at bounding box center [710, 486] width 76 height 21
click at [694, 448] on button "Save" at bounding box center [765, 449] width 27 height 14
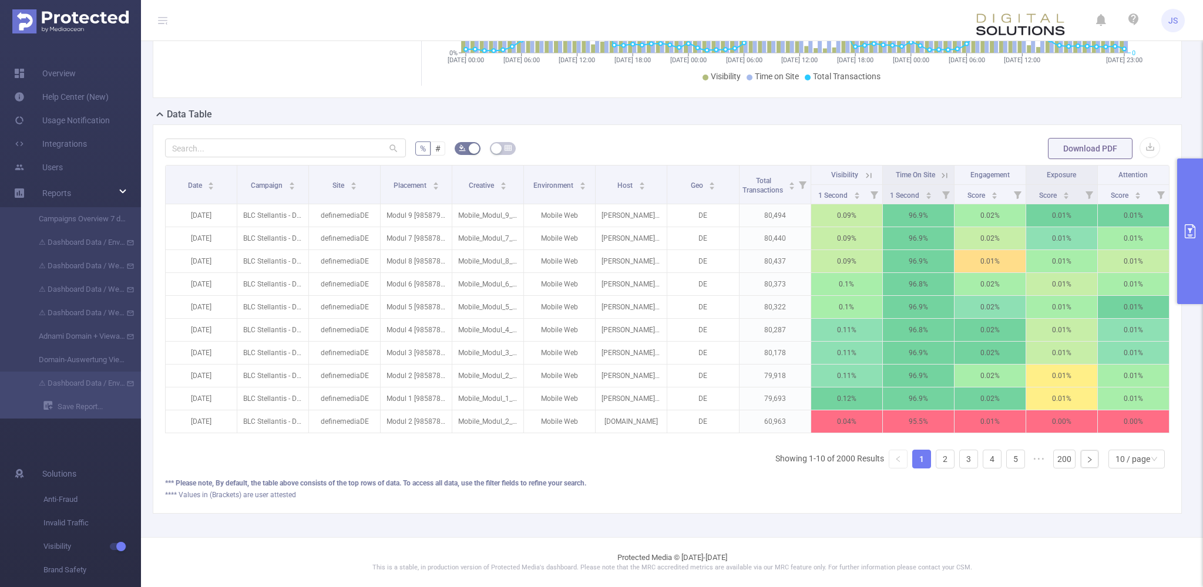
scroll to position [2, 0]
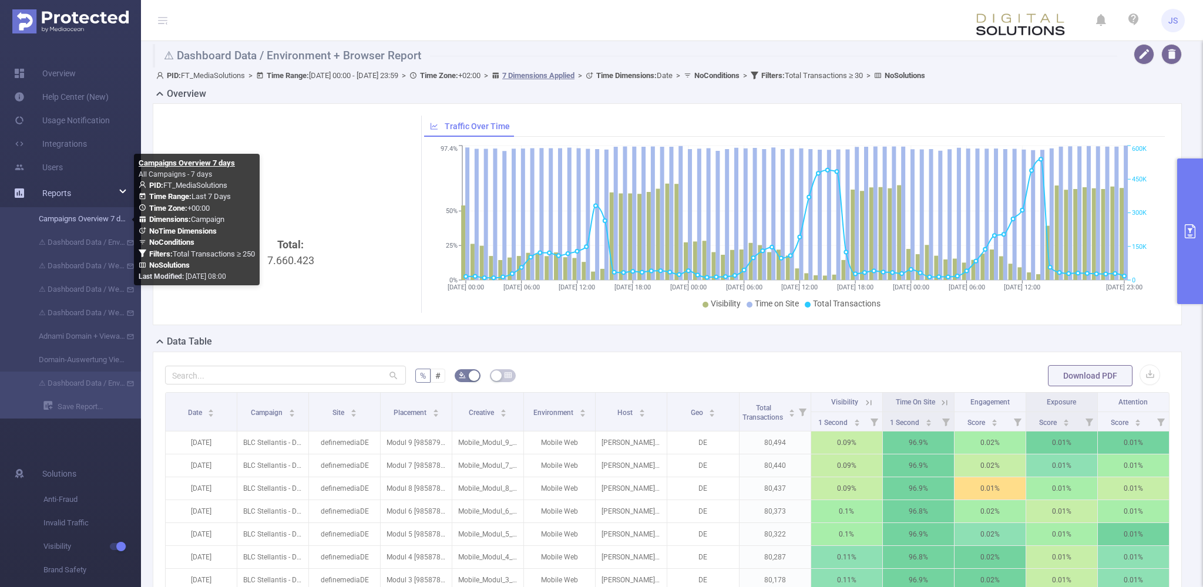
click at [58, 225] on link "Campaigns Overview 7 days" at bounding box center [74, 218] width 103 height 23
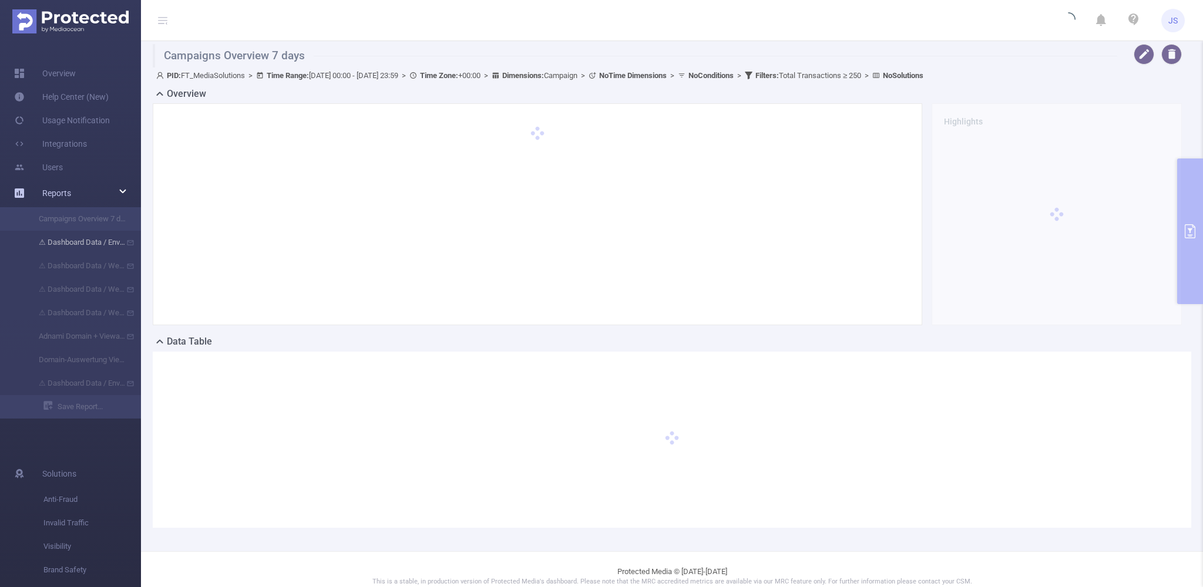
click at [75, 251] on li "⚠ Dashboard Data / Environment + Browser Report" at bounding box center [70, 242] width 141 height 23
click at [80, 243] on li "⚠ Dashboard Data / Environment + Browser Report" at bounding box center [70, 242] width 141 height 23
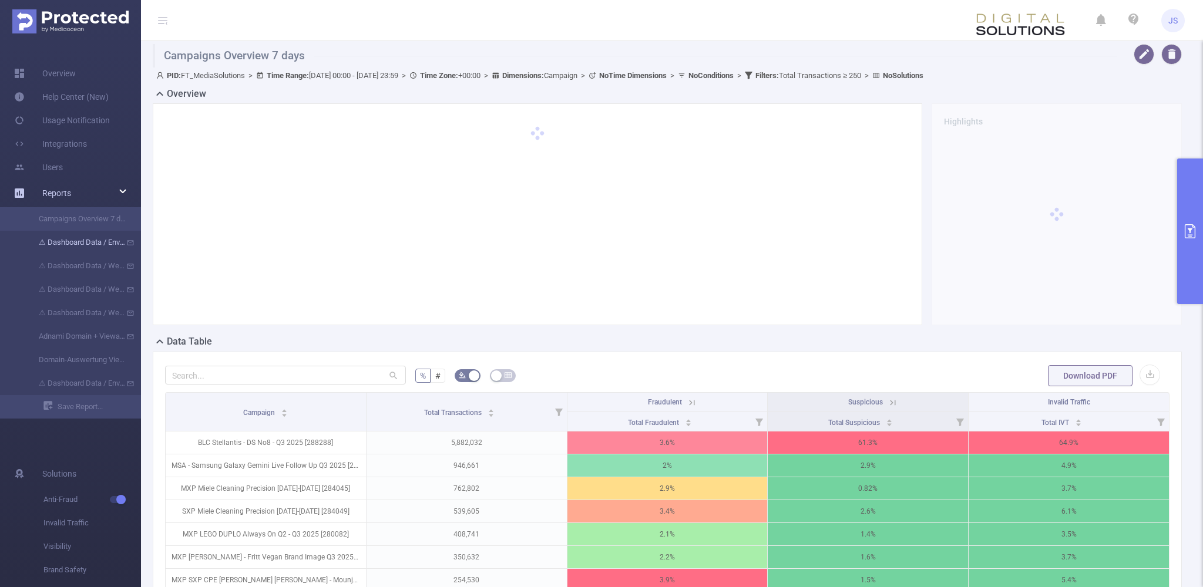
type input "[DATE] 00:00"
click at [694, 61] on button "button" at bounding box center [1144, 54] width 21 height 21
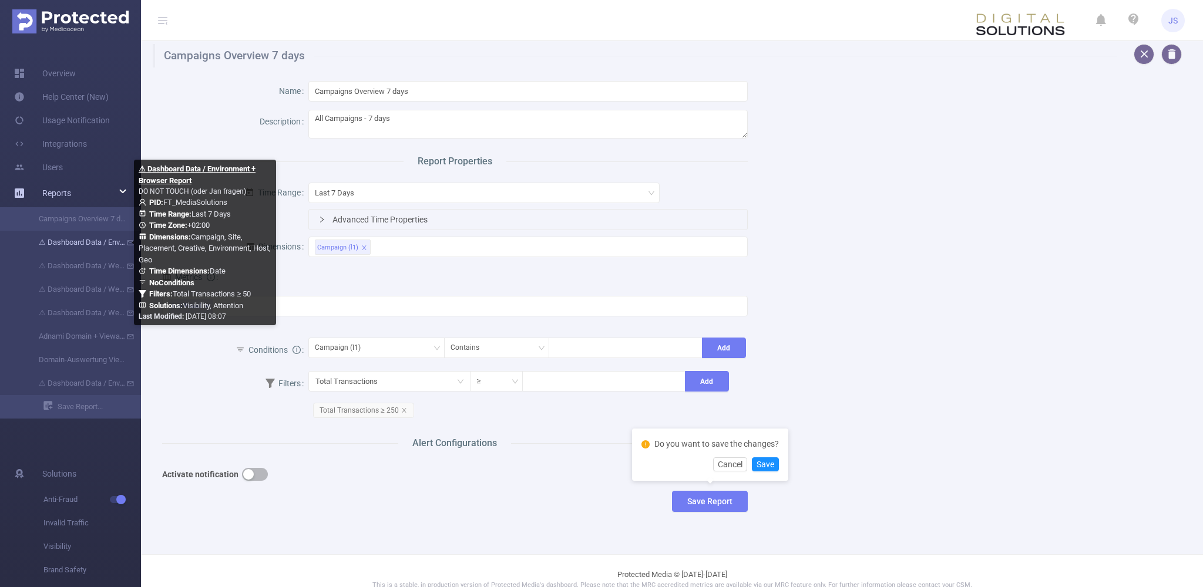
click at [86, 244] on link "⚠ Dashboard Data / Environment + Browser Report" at bounding box center [74, 242] width 103 height 23
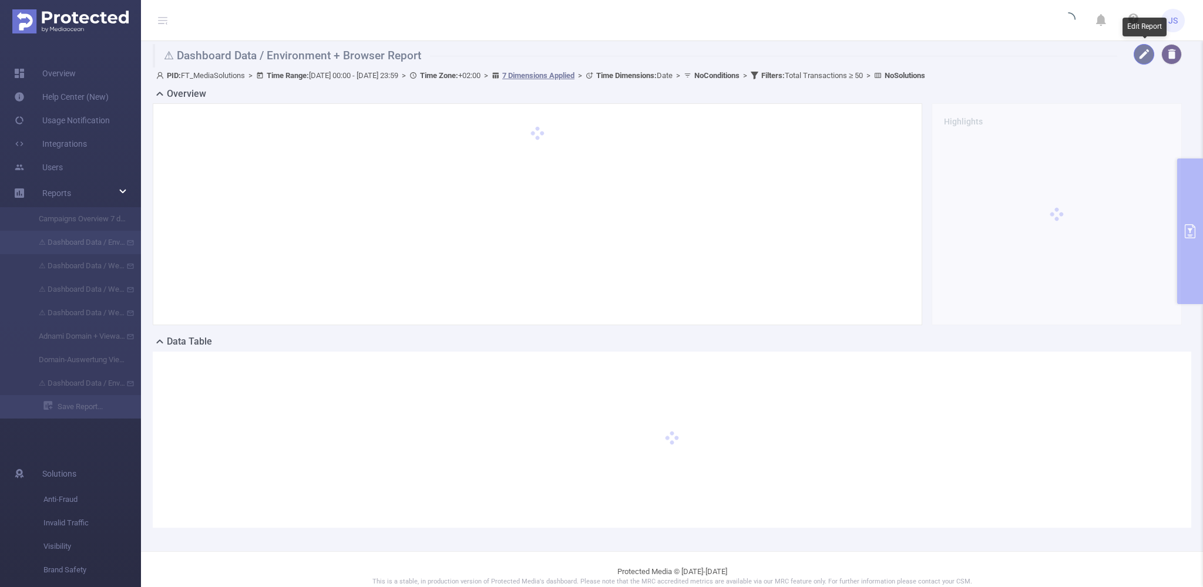
click at [694, 58] on button "button" at bounding box center [1144, 54] width 21 height 21
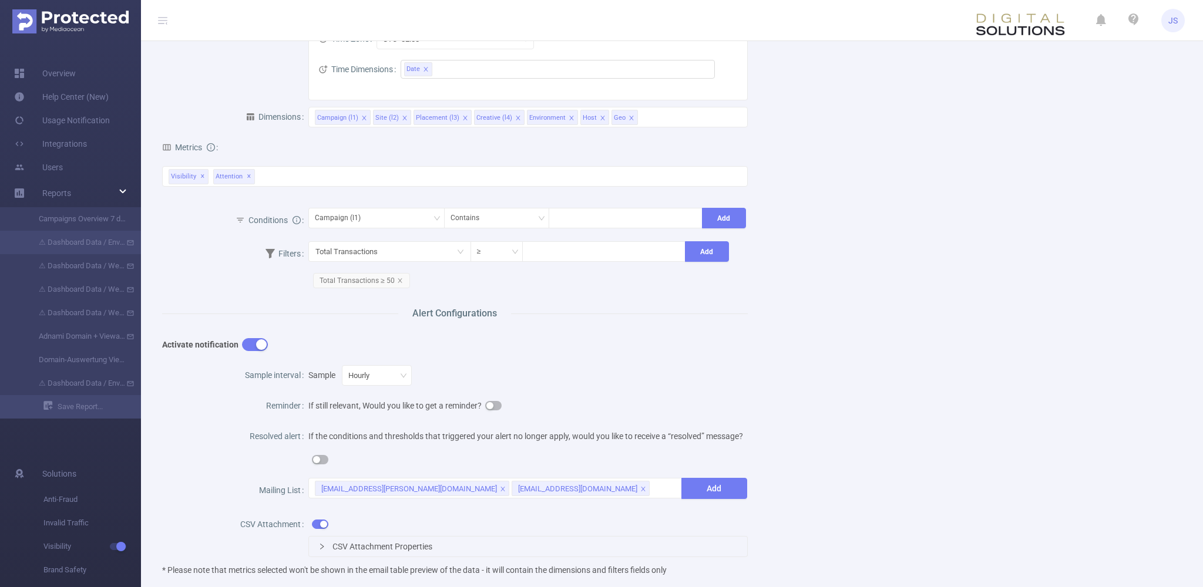
scroll to position [239, 0]
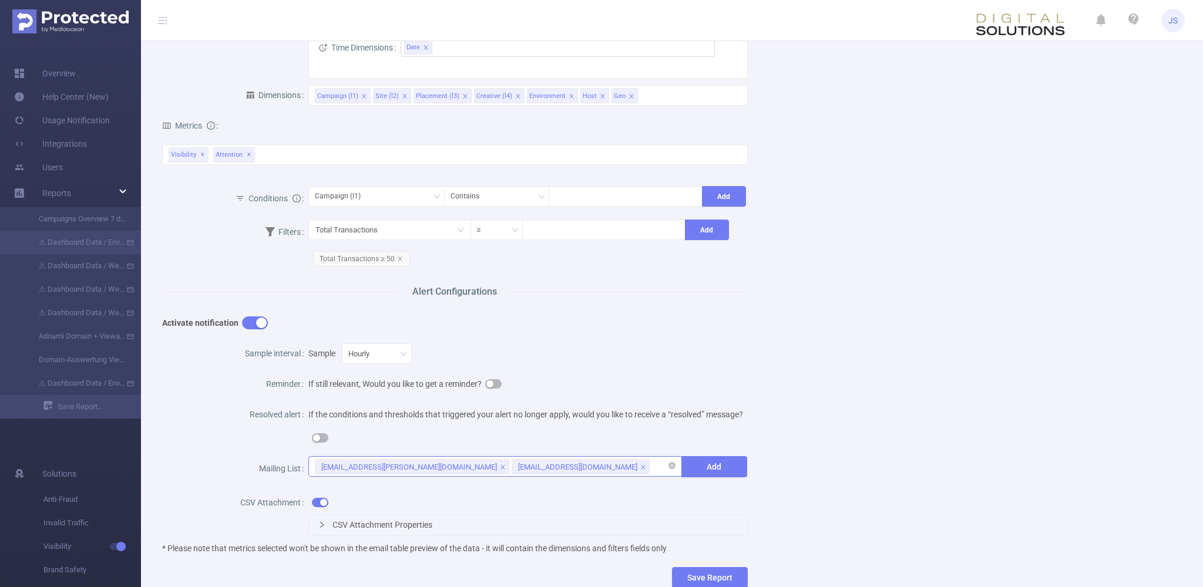
click at [610, 469] on div "[EMAIL_ADDRESS][PERSON_NAME][DOMAIN_NAME] [EMAIL_ADDRESS][DOMAIN_NAME]" at bounding box center [495, 466] width 360 height 19
drag, startPoint x: 619, startPoint y: 464, endPoint x: 599, endPoint y: 465, distance: 19.5
click at [599, 465] on div "[EMAIL_ADDRESS][PERSON_NAME][DOMAIN_NAME] [EMAIL_ADDRESS][DOMAIN_NAME]" at bounding box center [495, 466] width 360 height 19
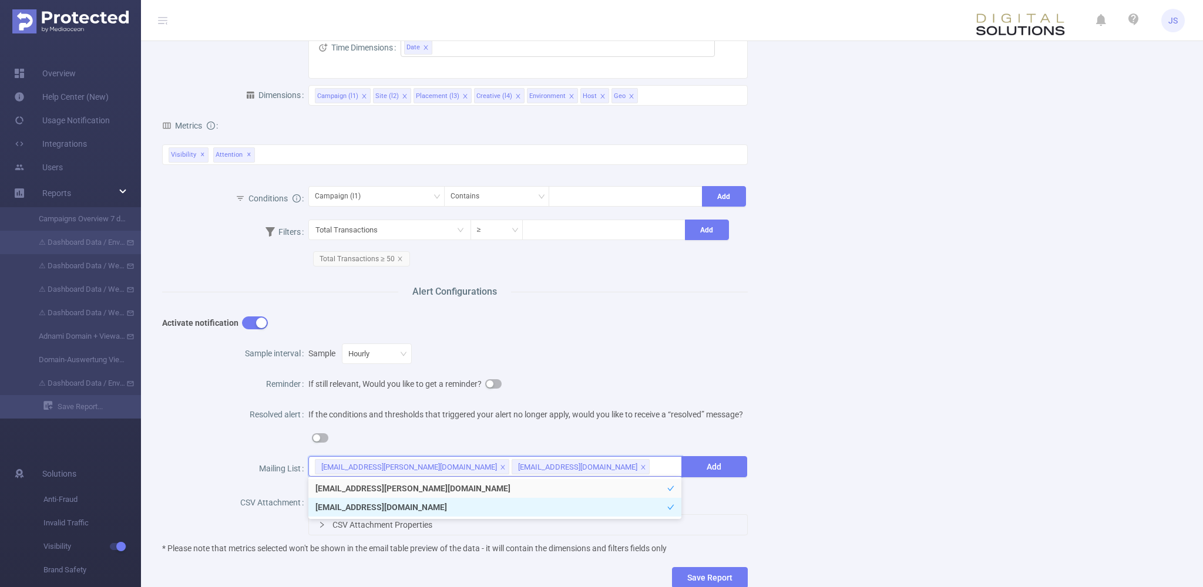
drag, startPoint x: 472, startPoint y: 506, endPoint x: 420, endPoint y: 506, distance: 52.3
click at [420, 506] on li "[EMAIL_ADDRESS][DOMAIN_NAME]" at bounding box center [494, 507] width 373 height 19
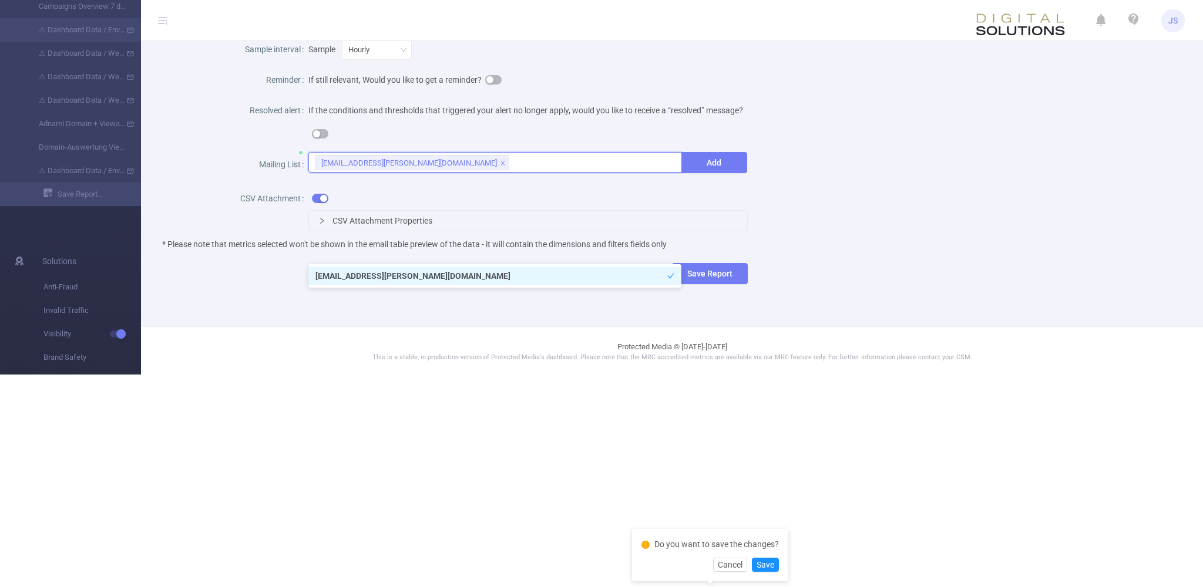
scroll to position [0, 0]
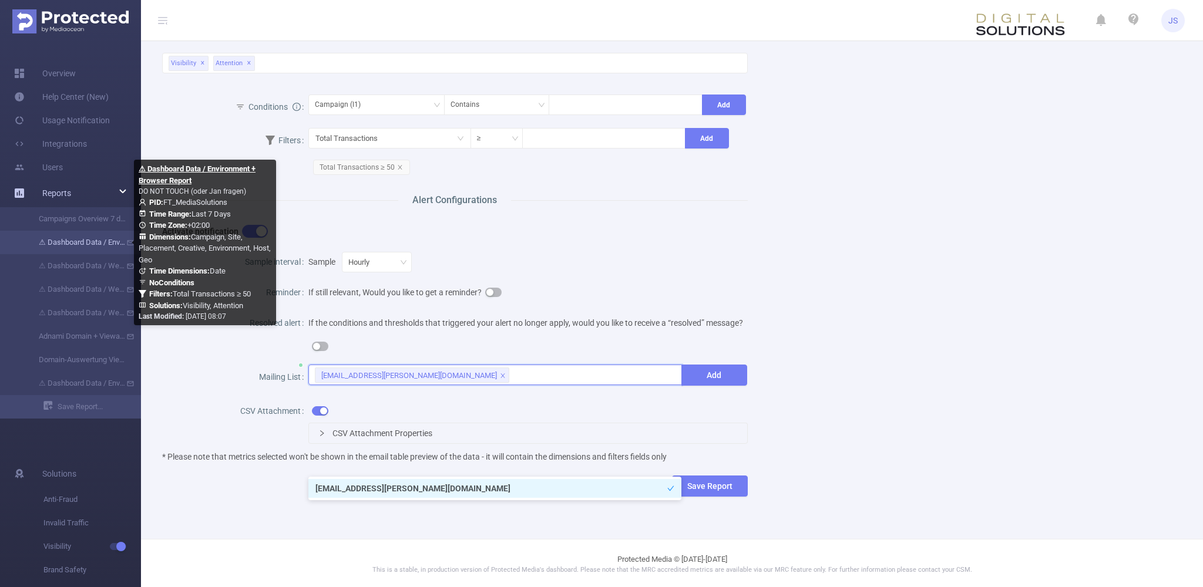
click at [87, 242] on link "⚠ Dashboard Data / Environment + Browser Report" at bounding box center [74, 242] width 103 height 23
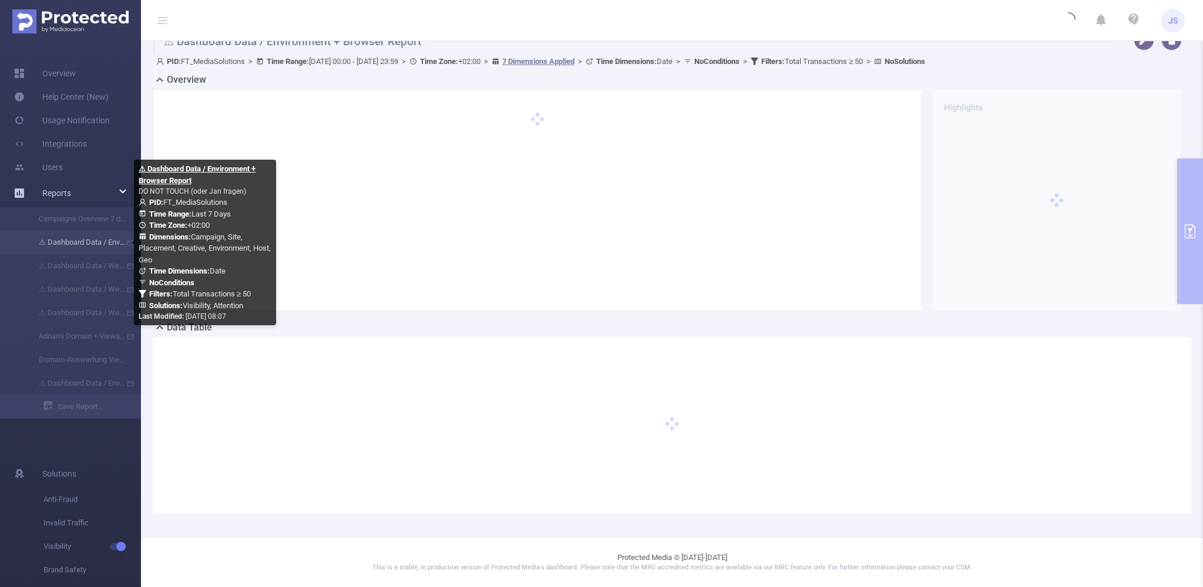
scroll to position [15, 0]
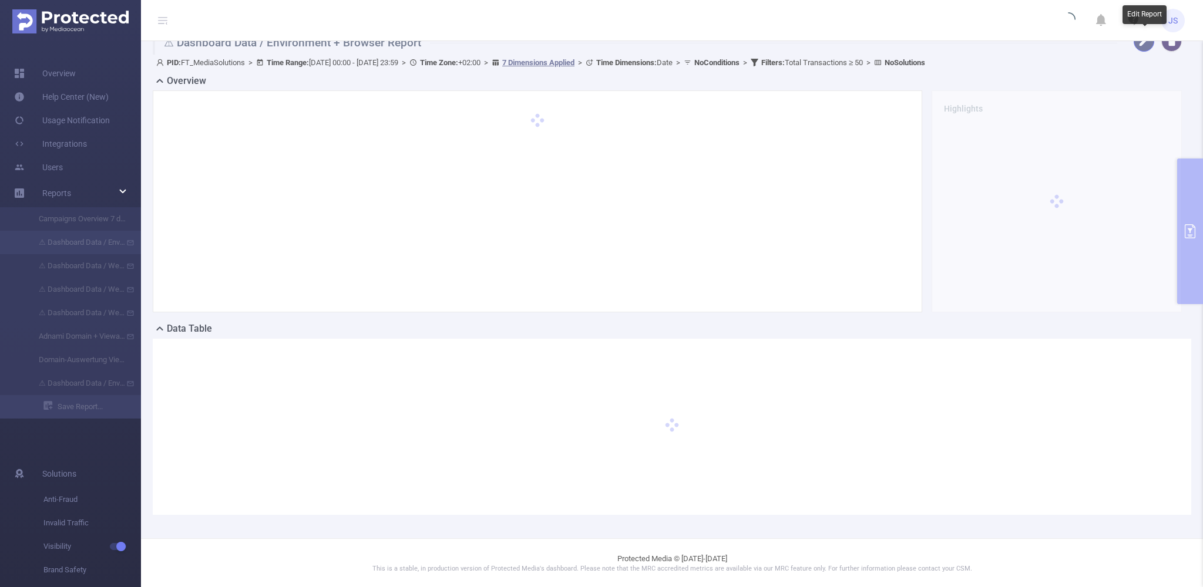
click at [694, 43] on button "button" at bounding box center [1144, 41] width 21 height 21
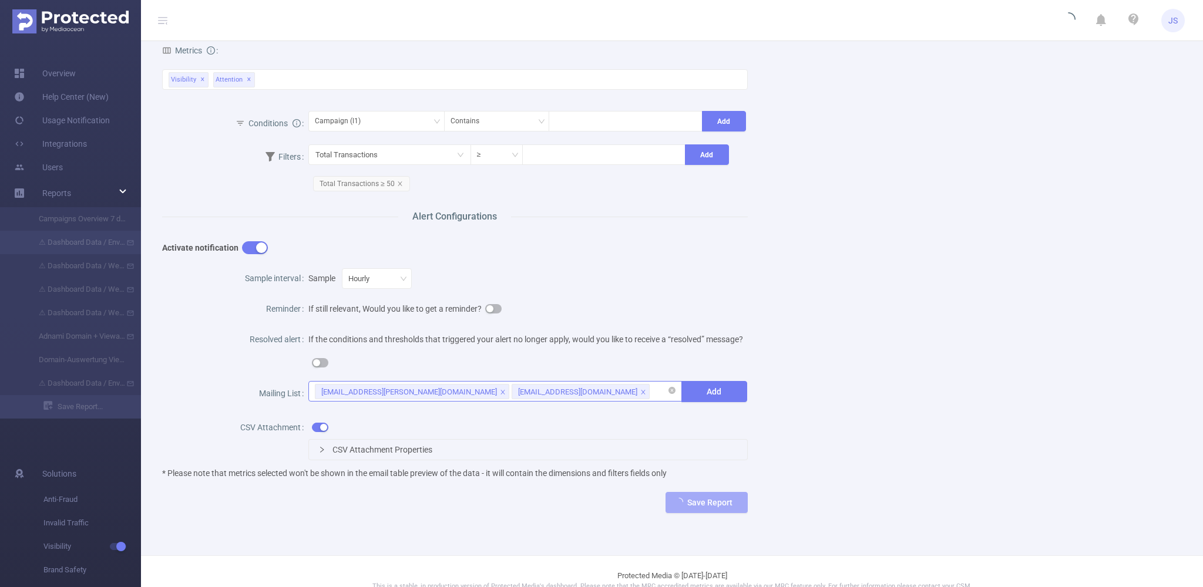
scroll to position [330, 0]
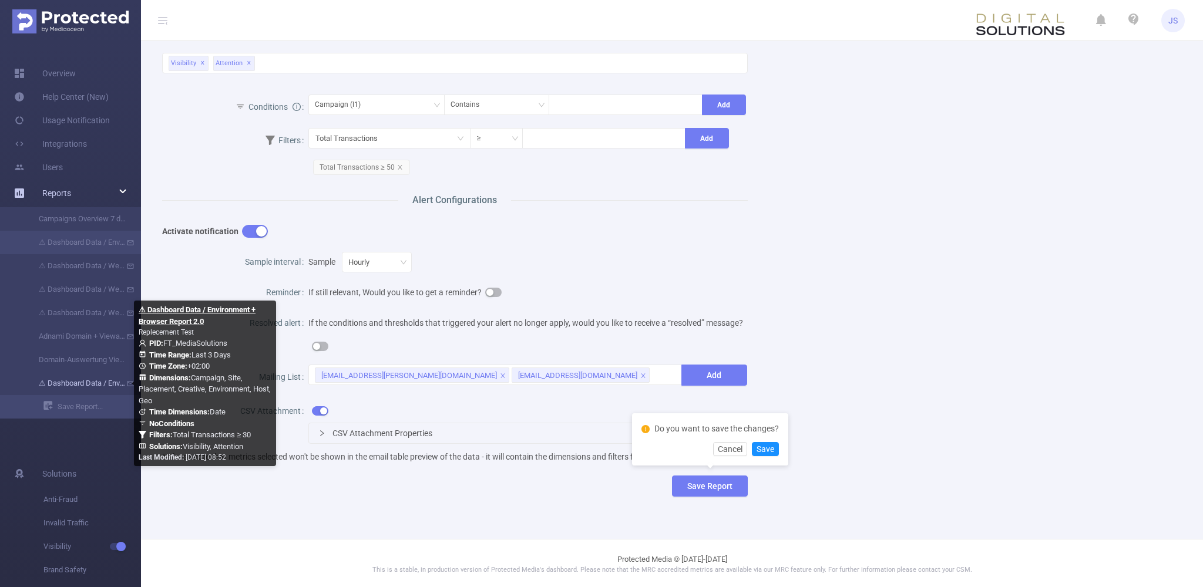
click at [76, 379] on link "⚠ Dashboard Data / Environment + Browser Report 2.0" at bounding box center [74, 383] width 103 height 23
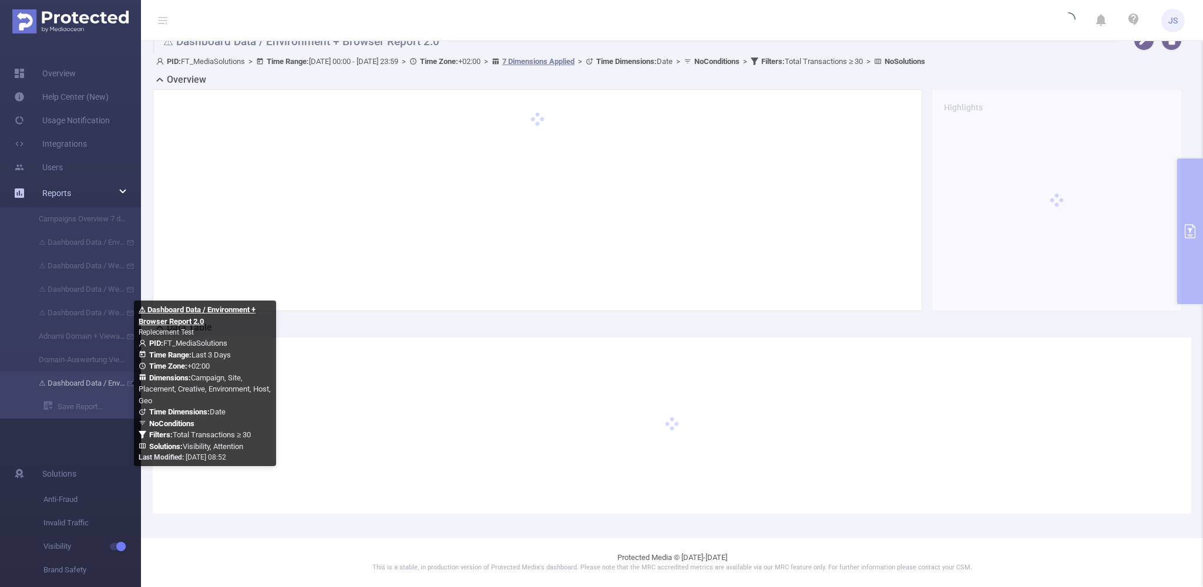
scroll to position [15, 0]
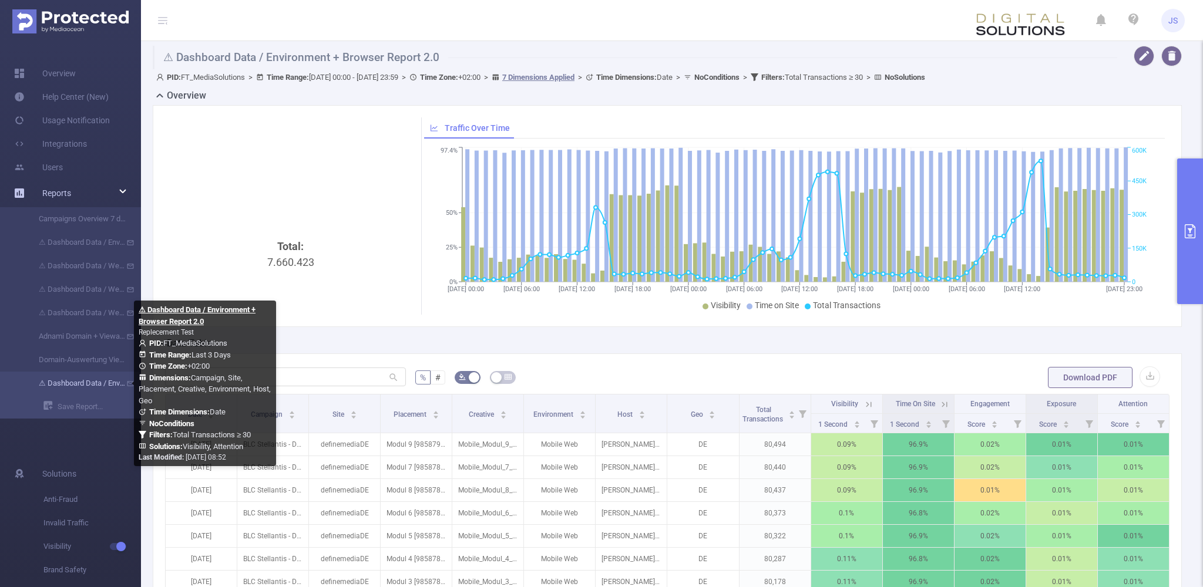
click at [98, 387] on link "⚠ Dashboard Data / Environment + Browser Report 2.0" at bounding box center [74, 383] width 103 height 23
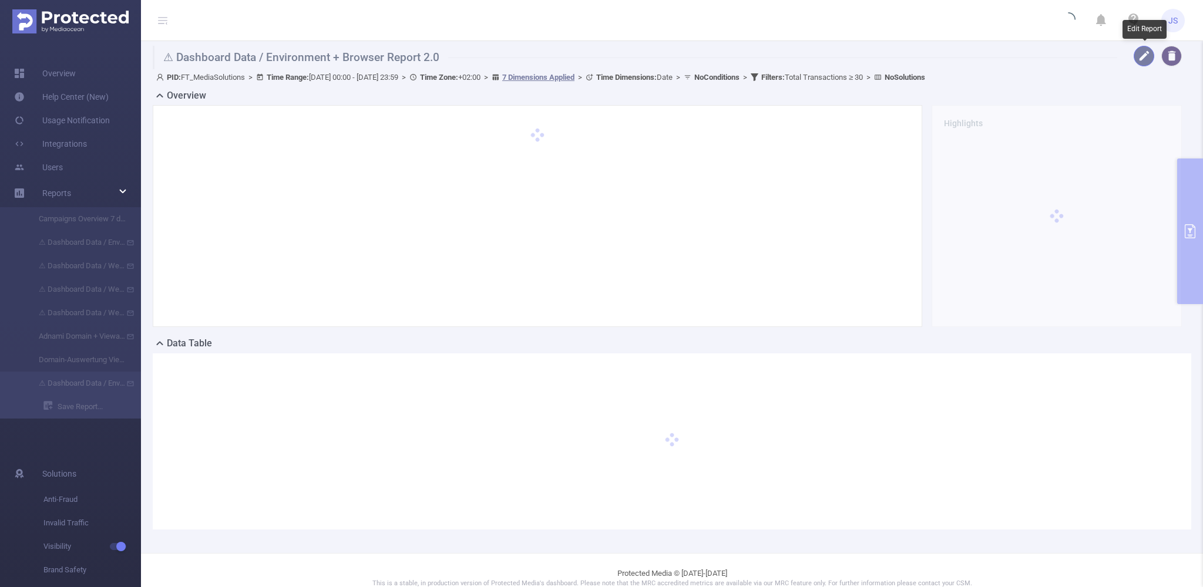
click at [694, 59] on button "button" at bounding box center [1144, 56] width 21 height 21
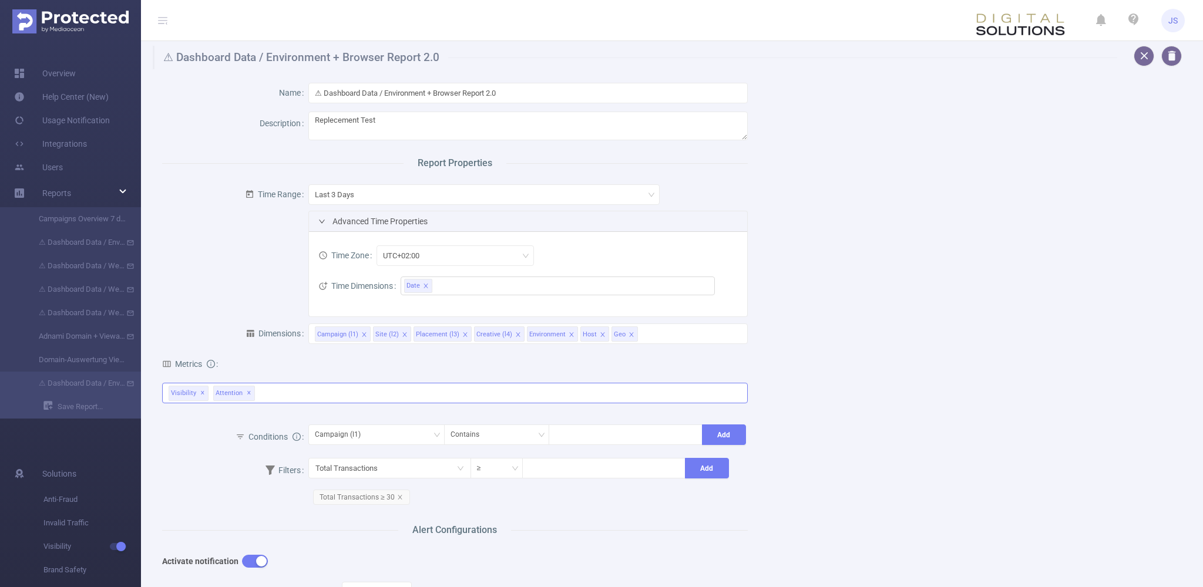
click at [286, 396] on div "Visibility ✕ Attention ✕" at bounding box center [455, 393] width 586 height 21
click at [694, 394] on div "Name ⚠ Dashboard Data / Environment + Browser Report 2.0 Description Replecemen…" at bounding box center [667, 457] width 1039 height 777
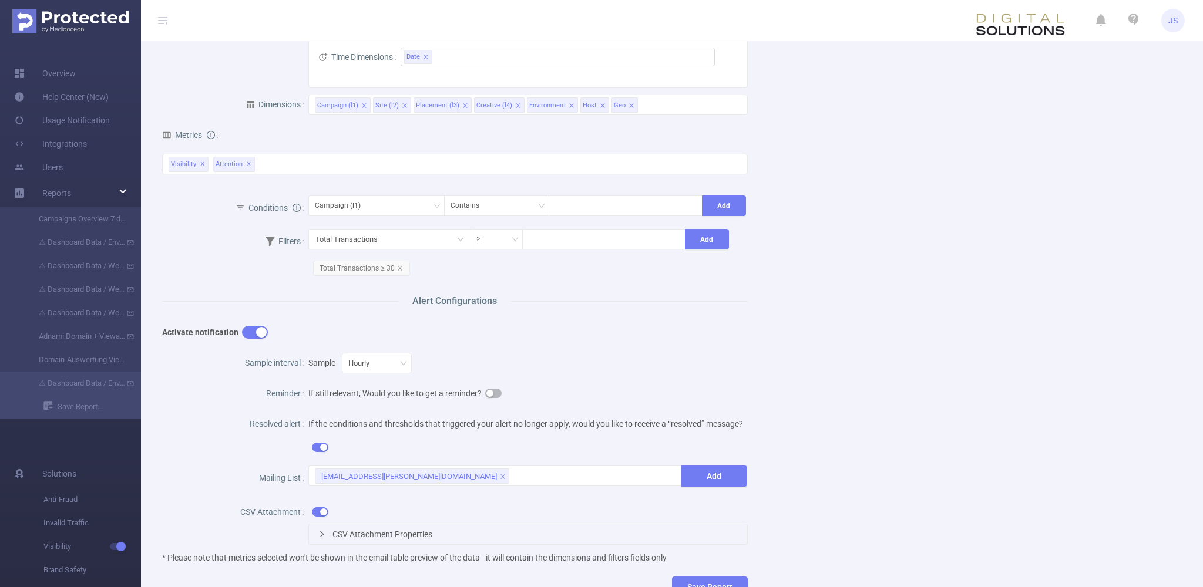
scroll to position [237, 0]
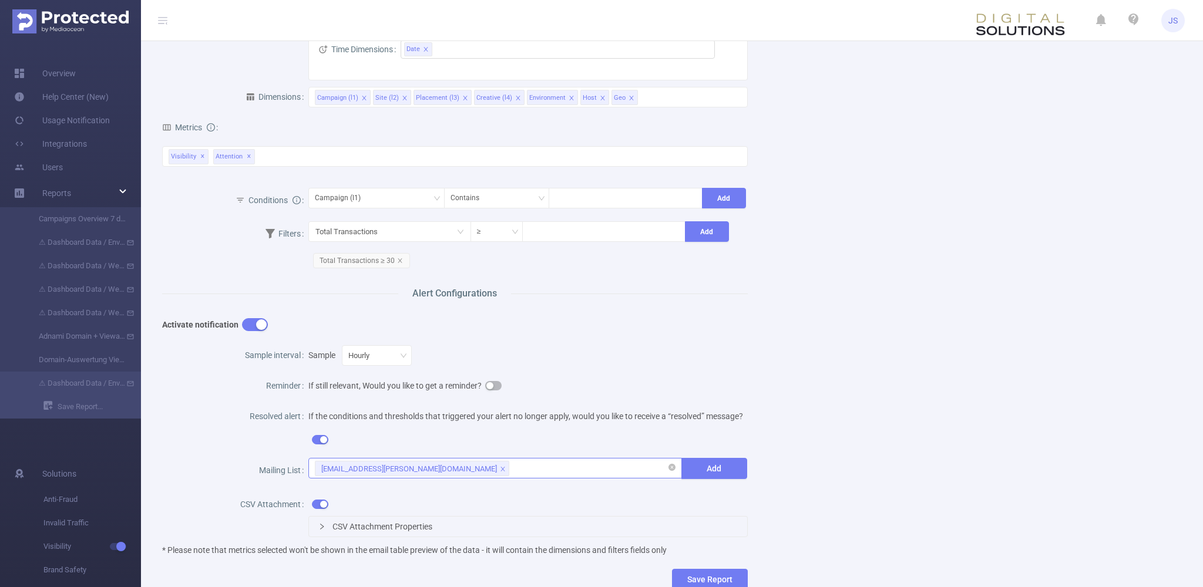
click at [541, 461] on div "[EMAIL_ADDRESS][PERSON_NAME][DOMAIN_NAME]" at bounding box center [495, 468] width 360 height 19
click at [538, 464] on div "[EMAIL_ADDRESS][PERSON_NAME][DOMAIN_NAME]" at bounding box center [495, 468] width 360 height 19
type input "[EMAIL_ADDRESS][DOMAIN_NAME]"
click at [694, 469] on button "Add" at bounding box center [714, 468] width 66 height 21
click at [694, 429] on div "Name ⚠ Dashboard Data / Environment + Browser Report 2.0 Description Replecemen…" at bounding box center [667, 221] width 1039 height 777
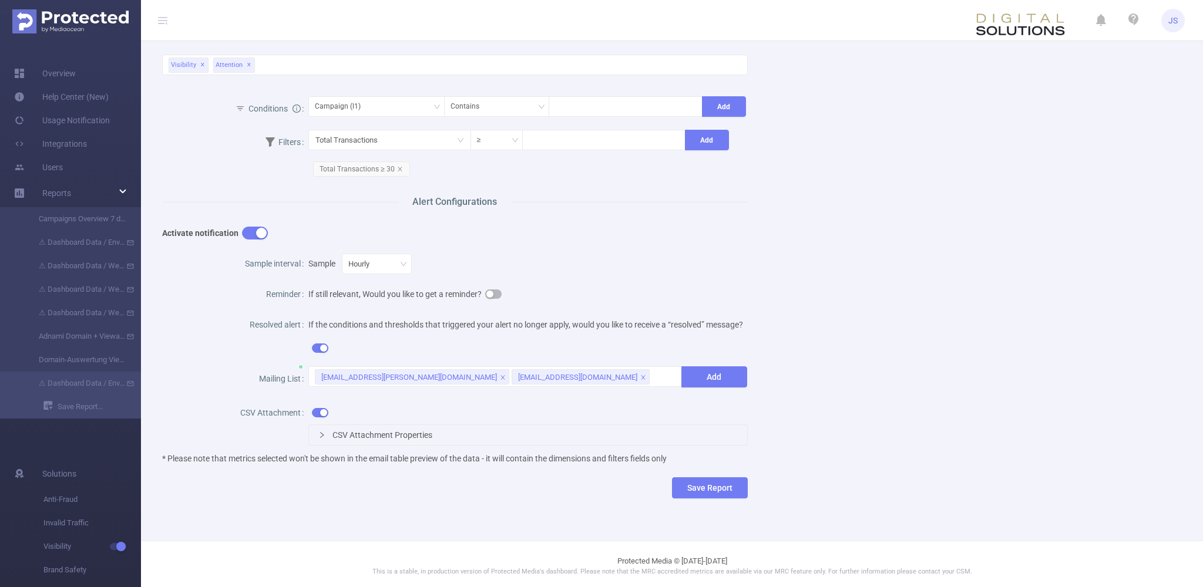
scroll to position [330, 0]
click at [422, 431] on span "CSV Attachment Properties" at bounding box center [383, 433] width 100 height 9
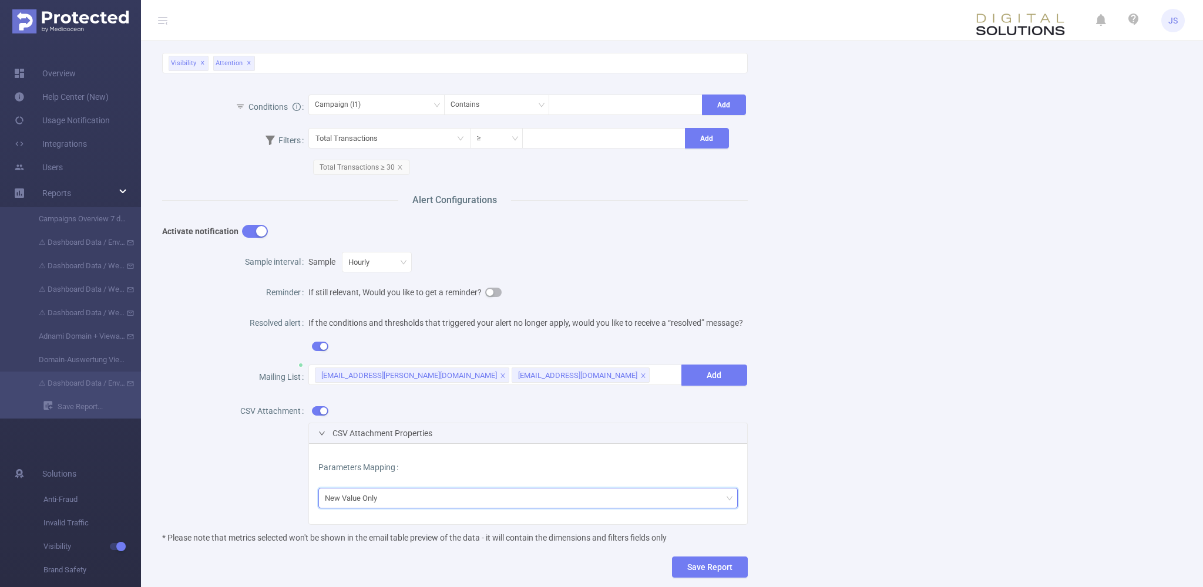
click at [395, 502] on div "New Value Only" at bounding box center [528, 498] width 406 height 19
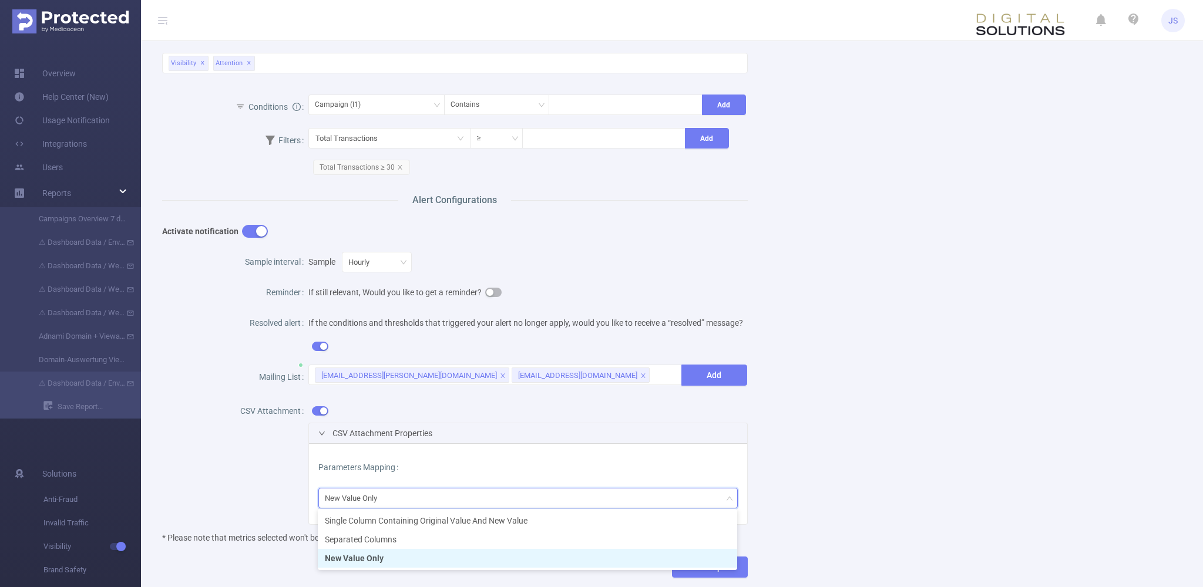
click at [381, 556] on li "New Value Only" at bounding box center [527, 558] width 419 height 19
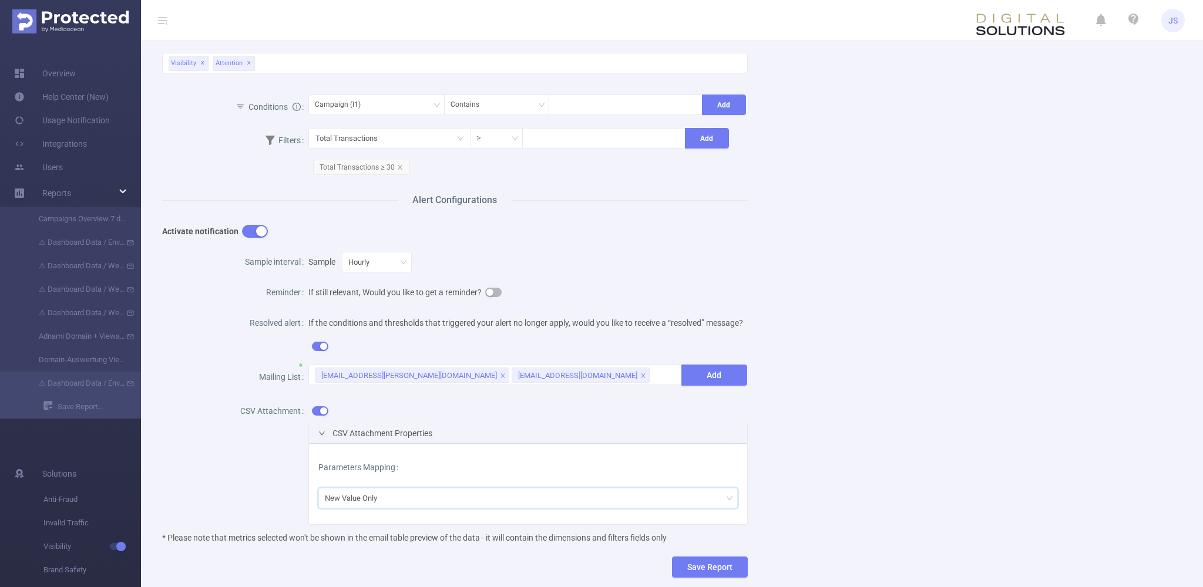
click at [694, 483] on div "Name ⚠ Dashboard Data / Environment + Browser Report 2.0 Description Replecemen…" at bounding box center [667, 168] width 1039 height 858
click at [694, 565] on button "Save Report" at bounding box center [710, 567] width 76 height 21
click at [694, 530] on button "Save" at bounding box center [765, 530] width 27 height 14
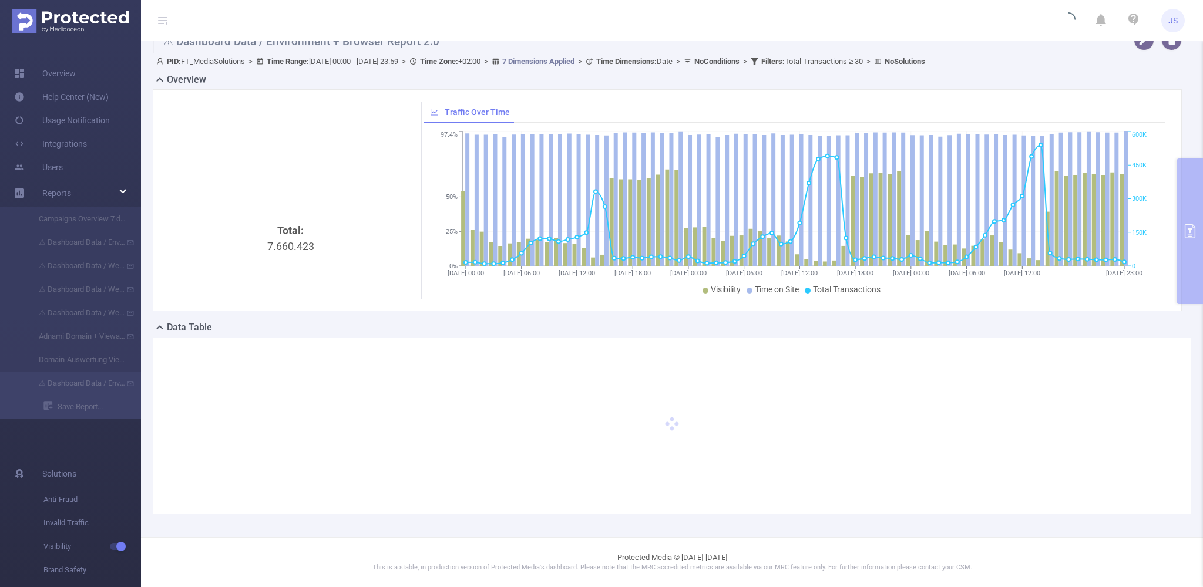
scroll to position [2, 0]
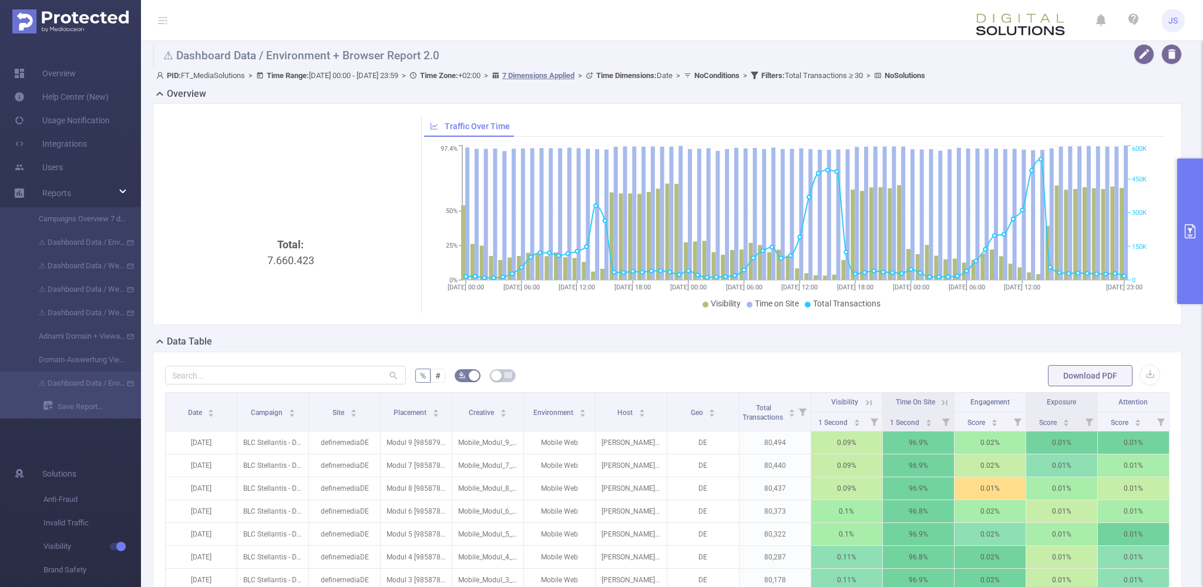
click at [415, 303] on div "Total: 7.660.423" at bounding box center [290, 214] width 251 height 197
click at [398, 314] on div "Total: 7.660.423 Traffic Over Time [DATE] 00:00 [DATE] 06:00 [DATE] 12:00 [DATE…" at bounding box center [667, 214] width 1029 height 222
